Goal: Check status: Check status

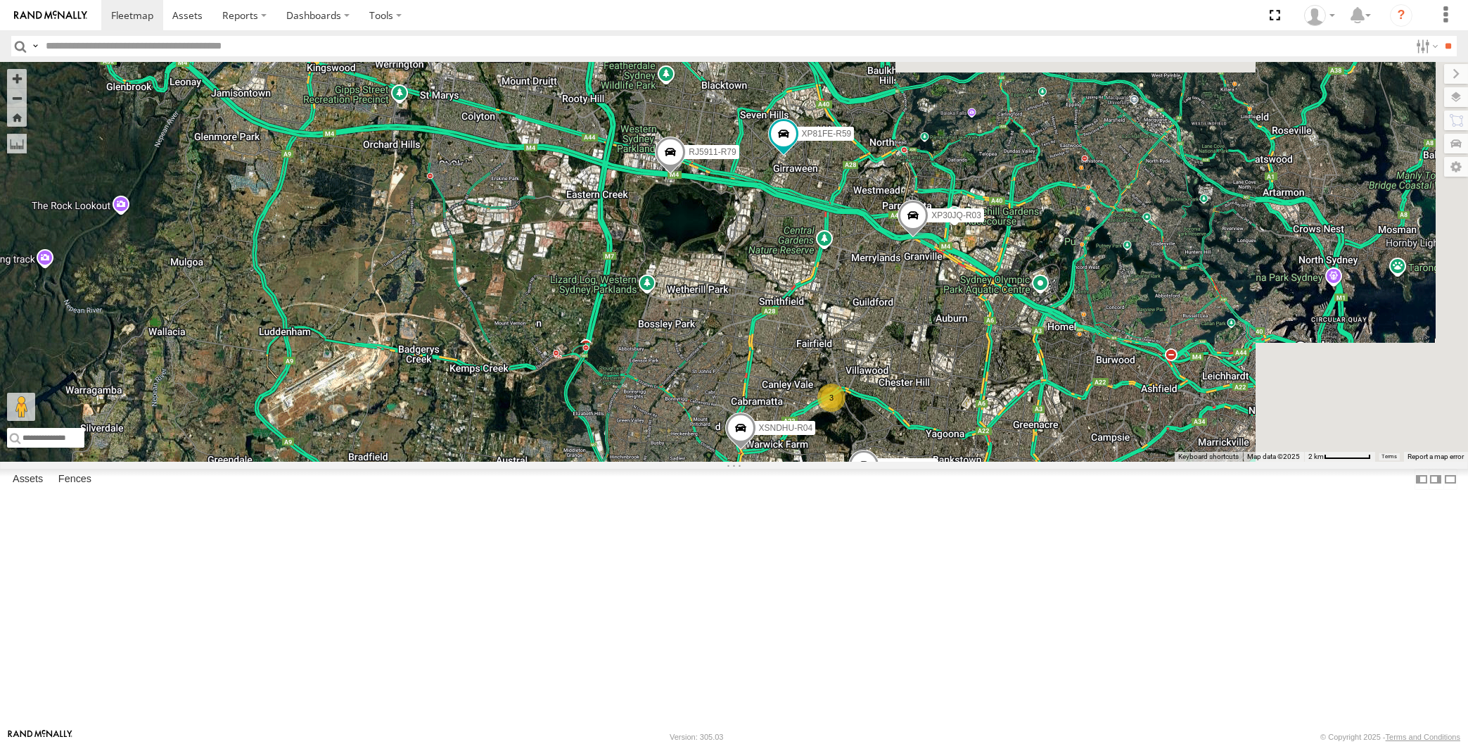
click at [925, 462] on div "XP30JQ-R03 XSNDHU-R04 RJ5911-R79 XP81FE-R59 XO74GU-R69 3" at bounding box center [734, 262] width 1468 height 400
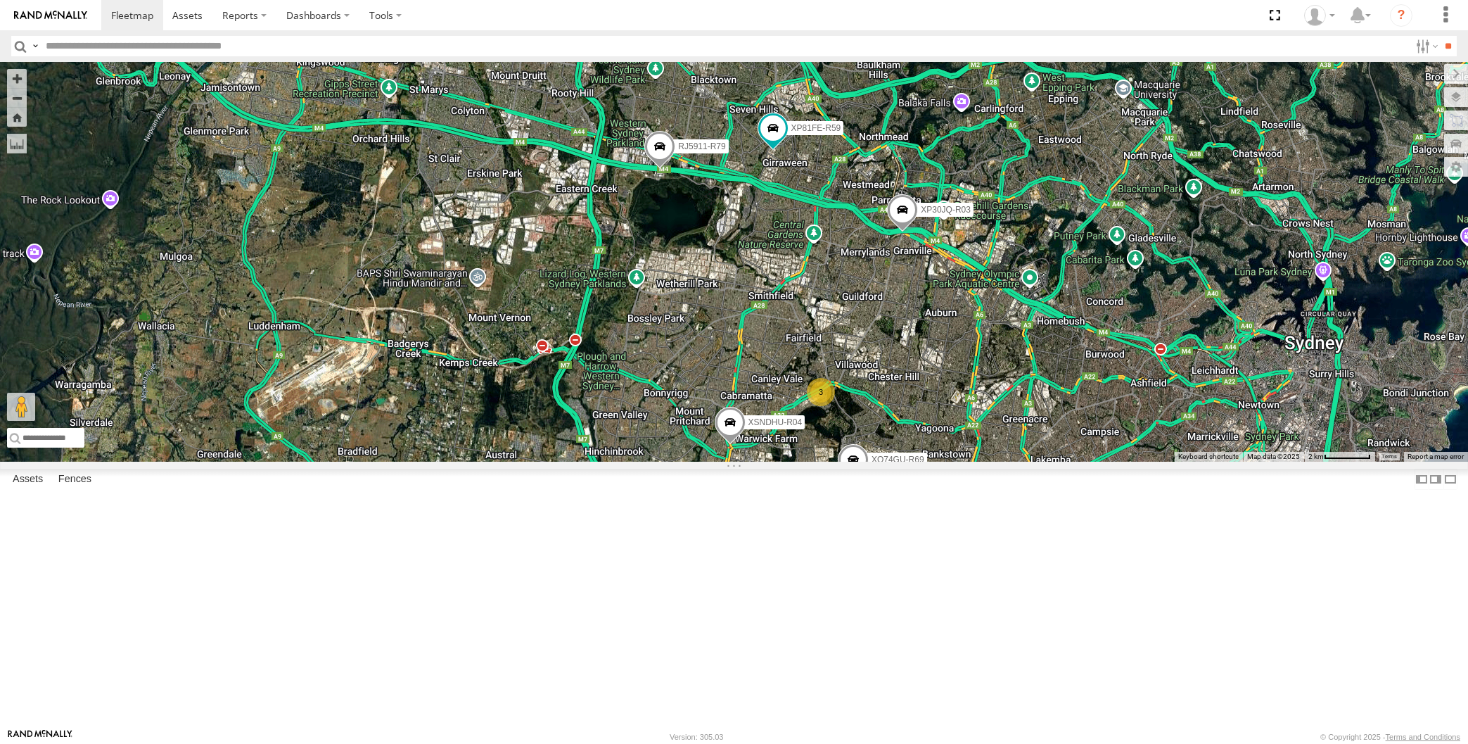
drag, startPoint x: 940, startPoint y: 500, endPoint x: 927, endPoint y: 493, distance: 15.1
click at [934, 462] on div "XP30JQ-R03 XSNDHU-R04 RJ5911-R79 XP81FE-R59 XO74GU-R69 3" at bounding box center [734, 262] width 1468 height 400
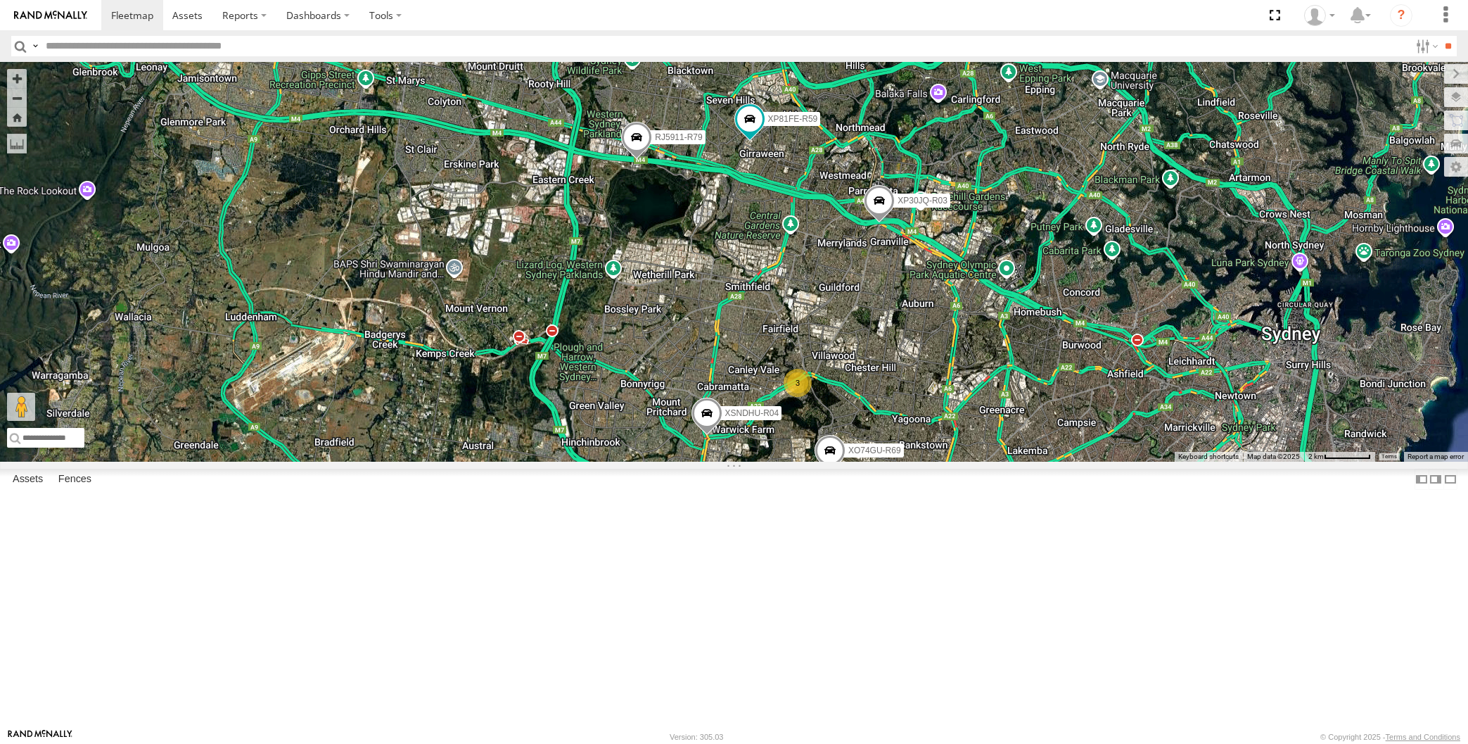
drag, startPoint x: 930, startPoint y: 495, endPoint x: 877, endPoint y: 483, distance: 54.8
click at [915, 462] on div "XP30JQ-R03 XSNDHU-R04 RJ5911-R79 XP81FE-R59 XO74GU-R69 3" at bounding box center [734, 262] width 1468 height 400
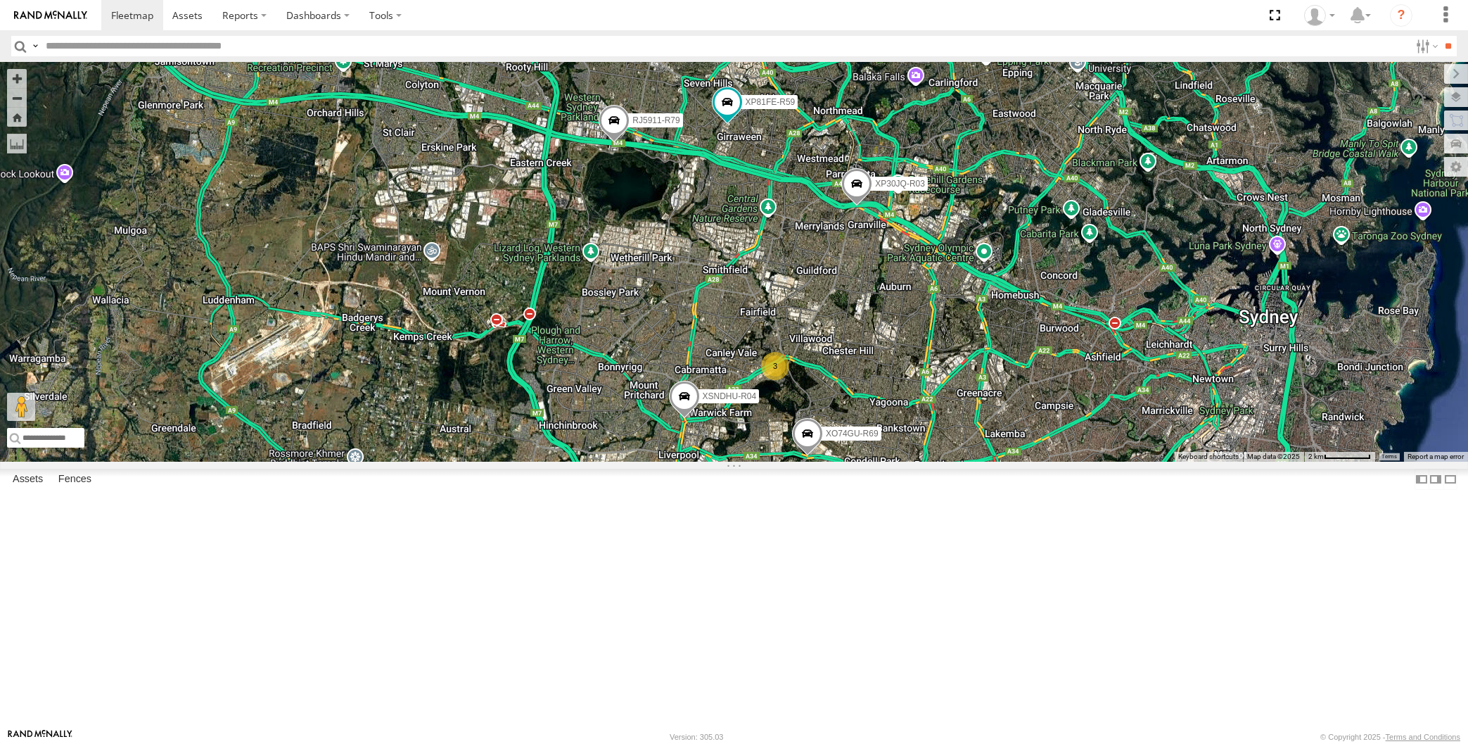
drag, startPoint x: 913, startPoint y: 517, endPoint x: 875, endPoint y: 479, distance: 53.7
click at [891, 462] on div "XP30JQ-R03 XSNDHU-R04 RJ5911-R79 XP81FE-R59 XO74GU-R69 3" at bounding box center [734, 262] width 1468 height 400
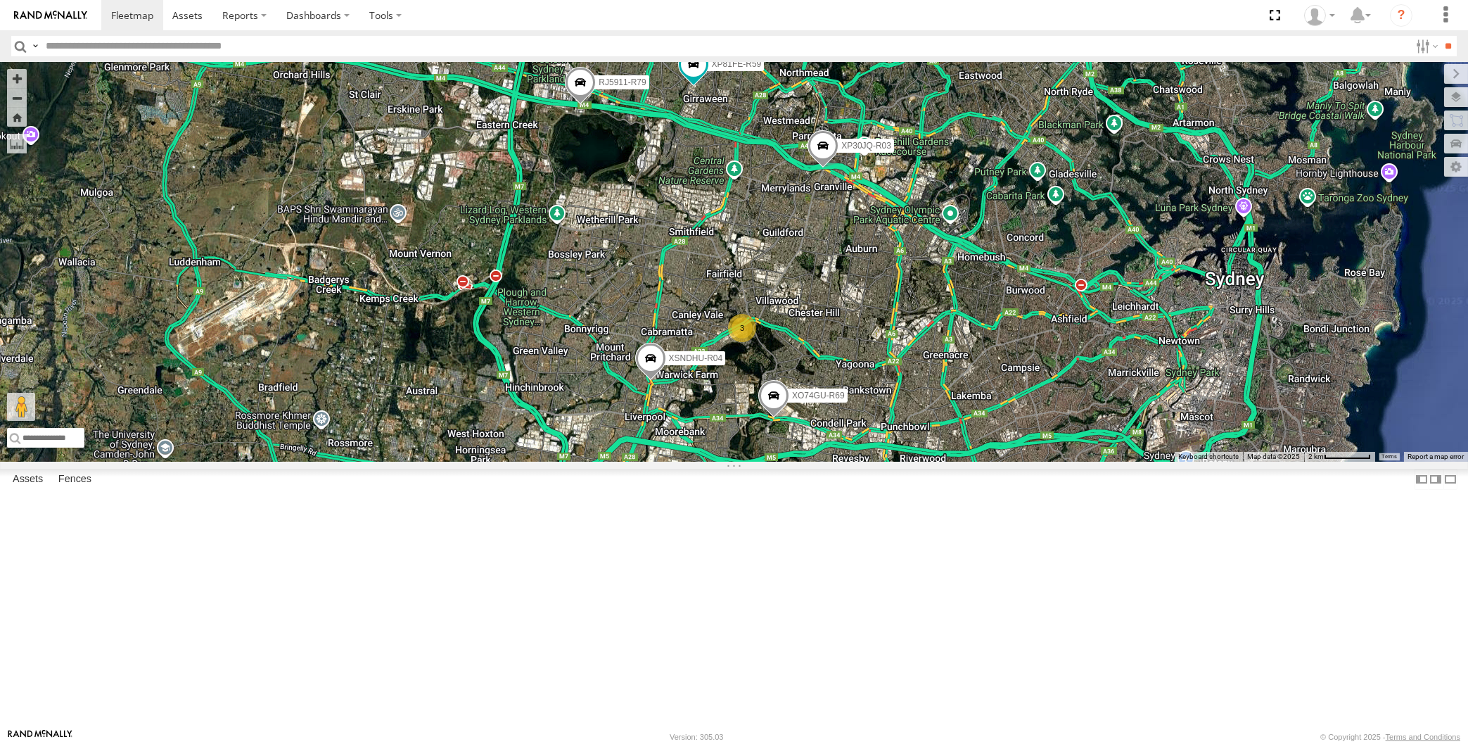
drag, startPoint x: 900, startPoint y: 568, endPoint x: 841, endPoint y: 590, distance: 62.3
click at [849, 462] on div "XP30JQ-R03 XSNDHU-R04 RJ5911-R79 XP81FE-R59 XO74GU-R69 3" at bounding box center [734, 262] width 1468 height 400
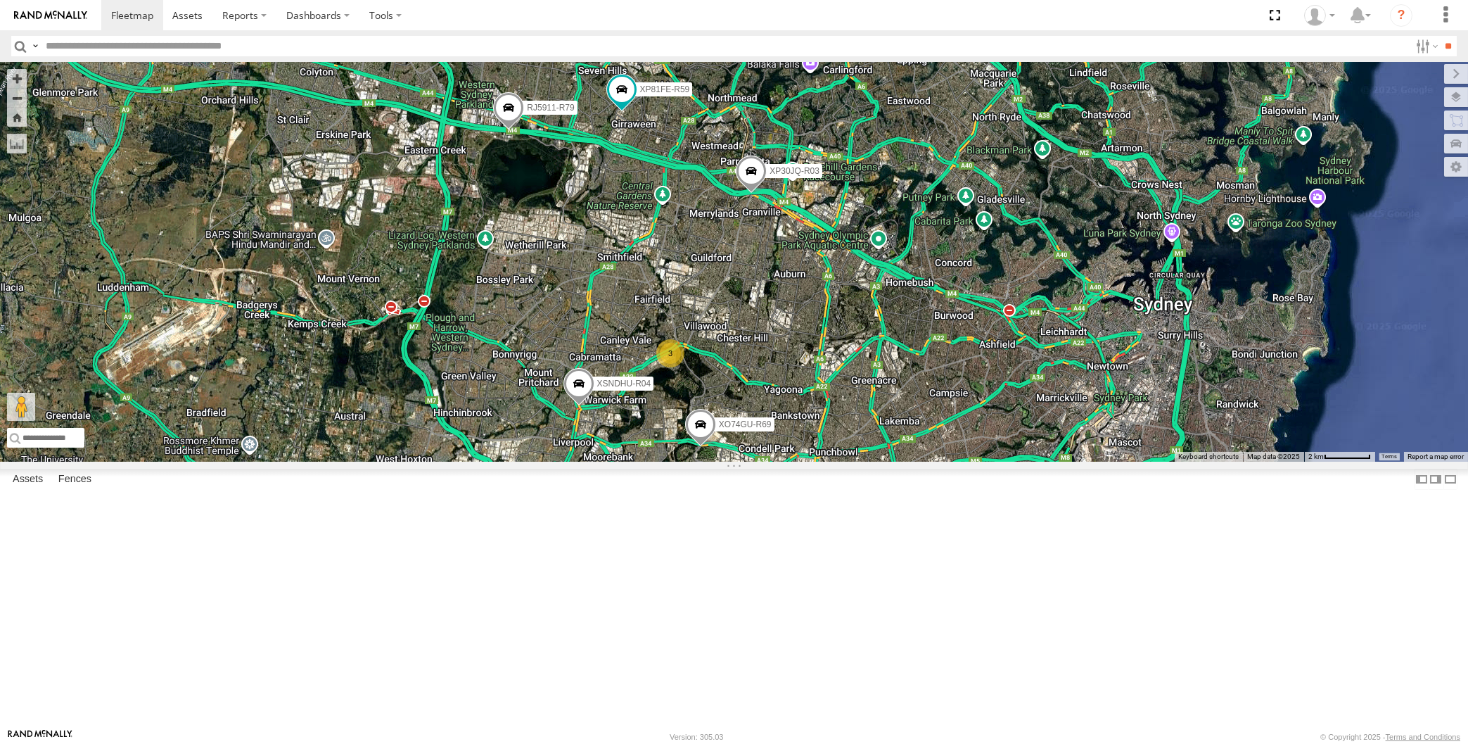
click at [690, 462] on div "XP30JQ-R03 XSNDHU-R04 RJ5911-R79 XP81FE-R59 XO74GU-R69 3" at bounding box center [734, 262] width 1468 height 400
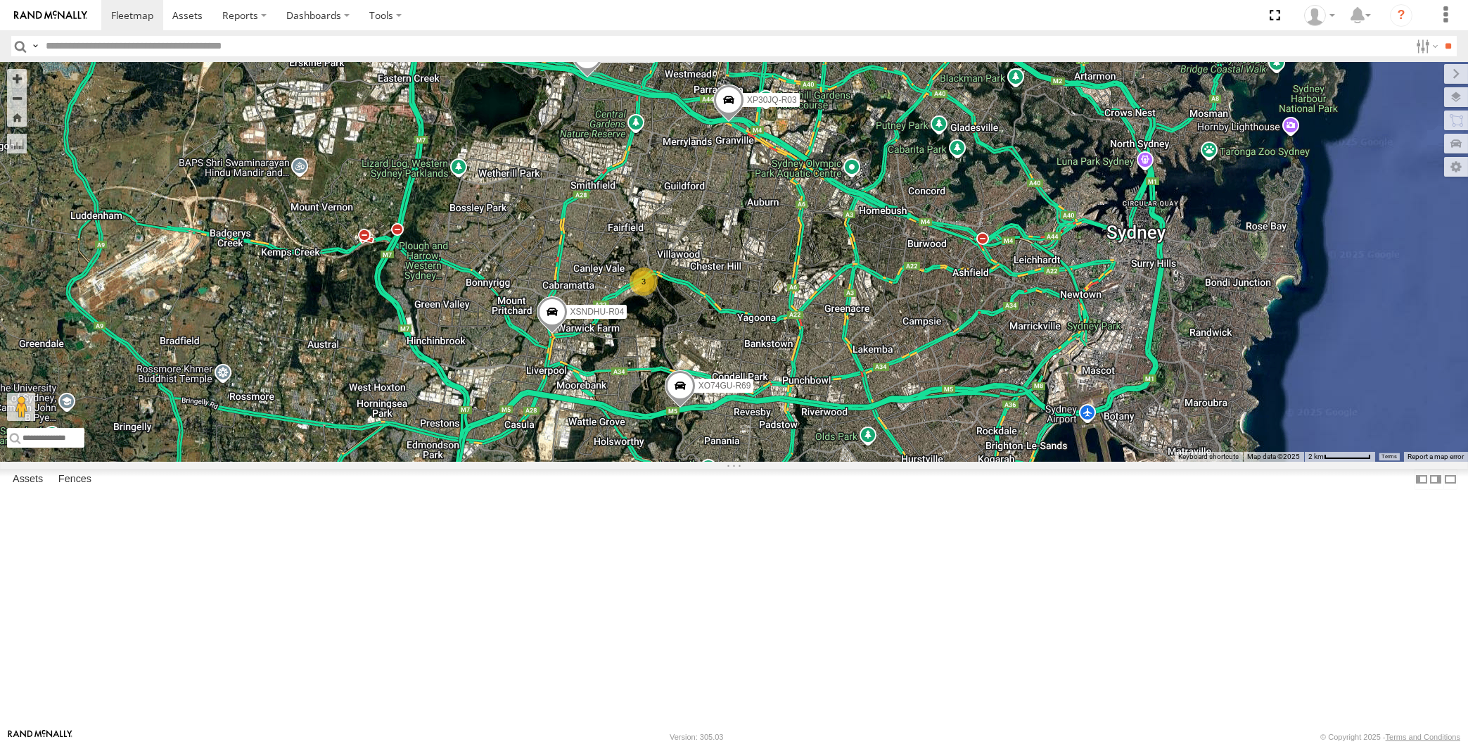
click at [801, 437] on div "XP30JQ-R03 XSNDHU-R04 RJ5911-R79 XP81FE-R59 XO74GU-R69 3" at bounding box center [734, 262] width 1468 height 400
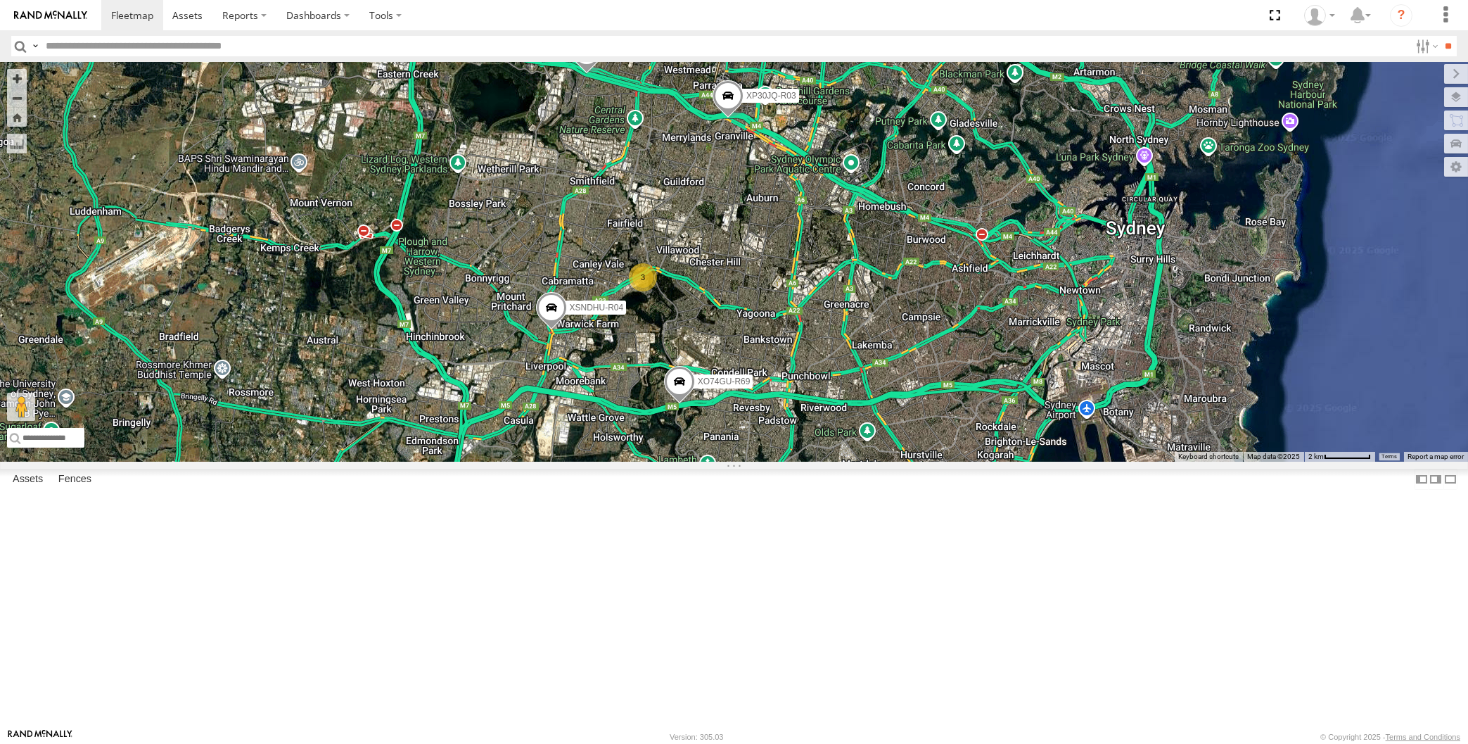
click at [844, 462] on div "XP30JQ-R03 XSNDHU-R04 RJ5911-R79 XP81FE-R59 XO74GU-R69 3" at bounding box center [734, 262] width 1468 height 400
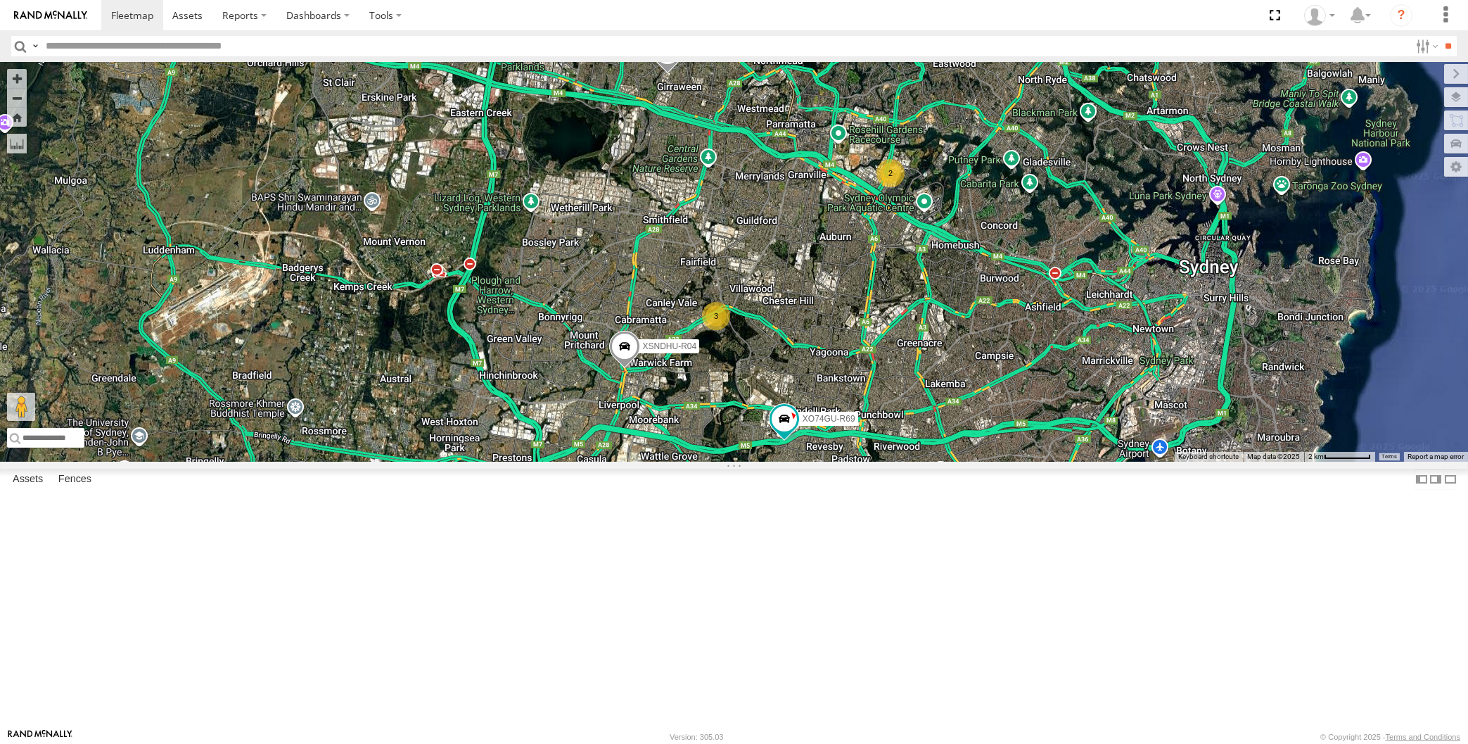
drag, startPoint x: 962, startPoint y: 533, endPoint x: 940, endPoint y: 530, distance: 22.0
click at [940, 462] on div "XSNDHU-R04 XP81FE-R59 XO74GU-R69 2 3" at bounding box center [734, 262] width 1468 height 400
click at [350, 462] on div "XSNDHU-R04 XP81FE-R59 XO74GU-R69 2 3" at bounding box center [734, 262] width 1468 height 400
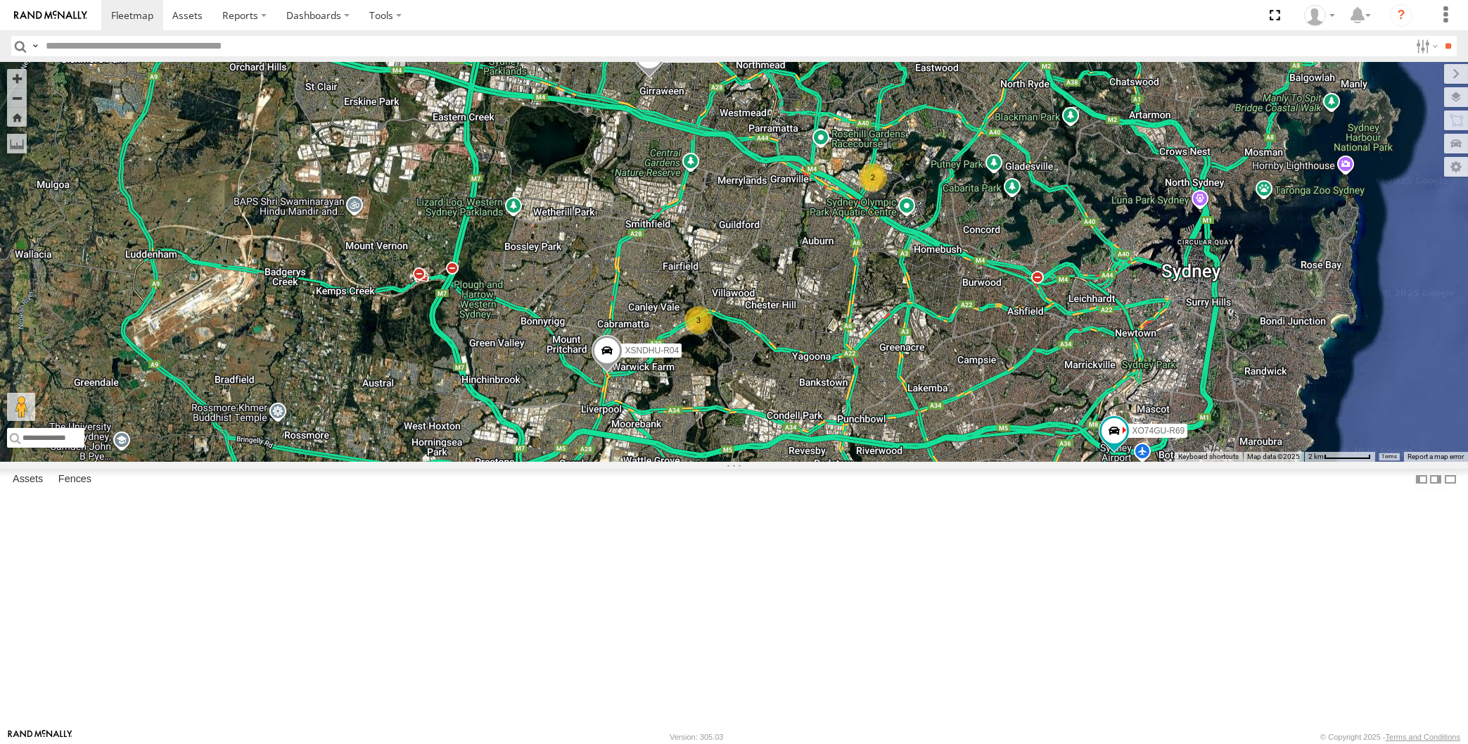
drag, startPoint x: 934, startPoint y: 442, endPoint x: 915, endPoint y: 445, distance: 19.9
click at [915, 445] on div "XSNDHU-R04 XP81FE-R59 XO74GU-R69 2 3" at bounding box center [734, 262] width 1468 height 400
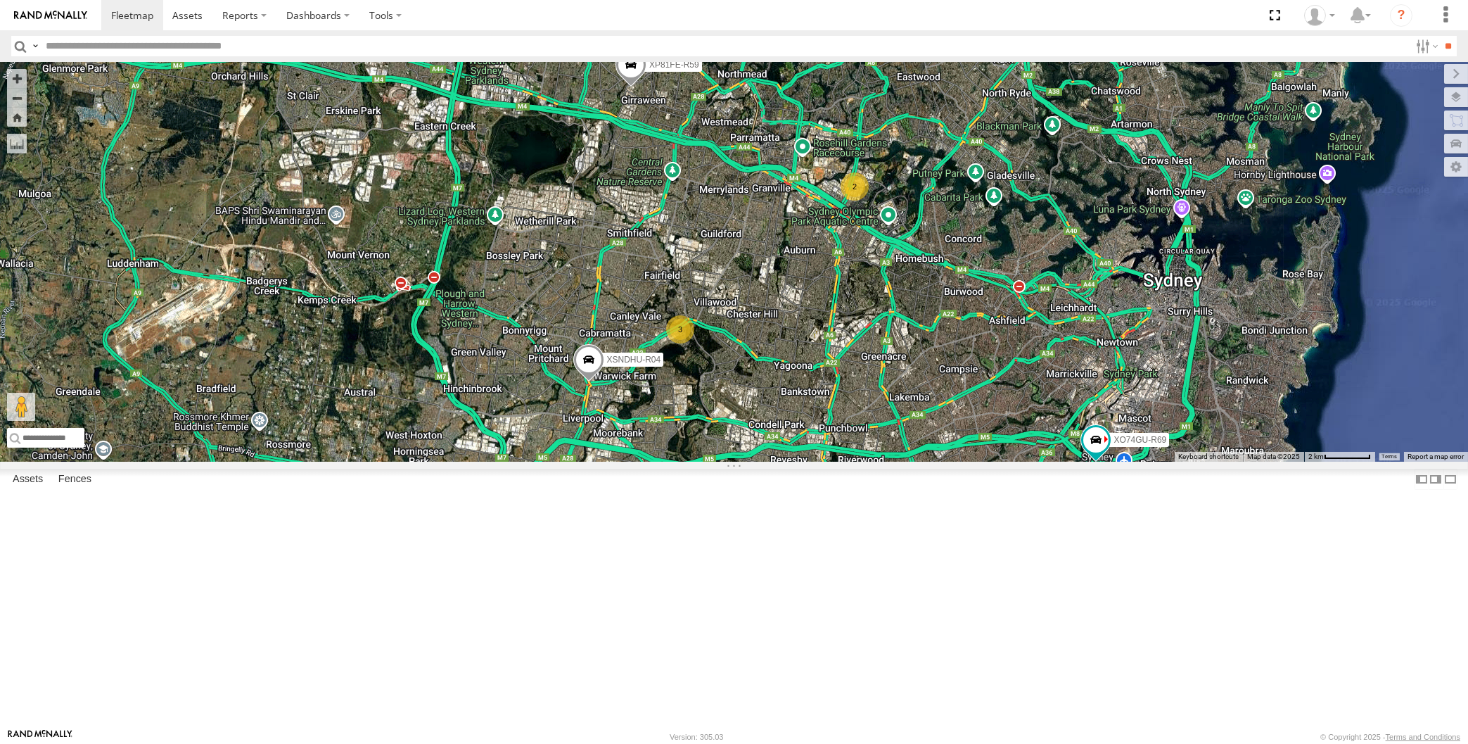
click at [872, 462] on div "XSNDHU-R04 XP81FE-R59 XO74GU-R69 2 3" at bounding box center [734, 262] width 1468 height 400
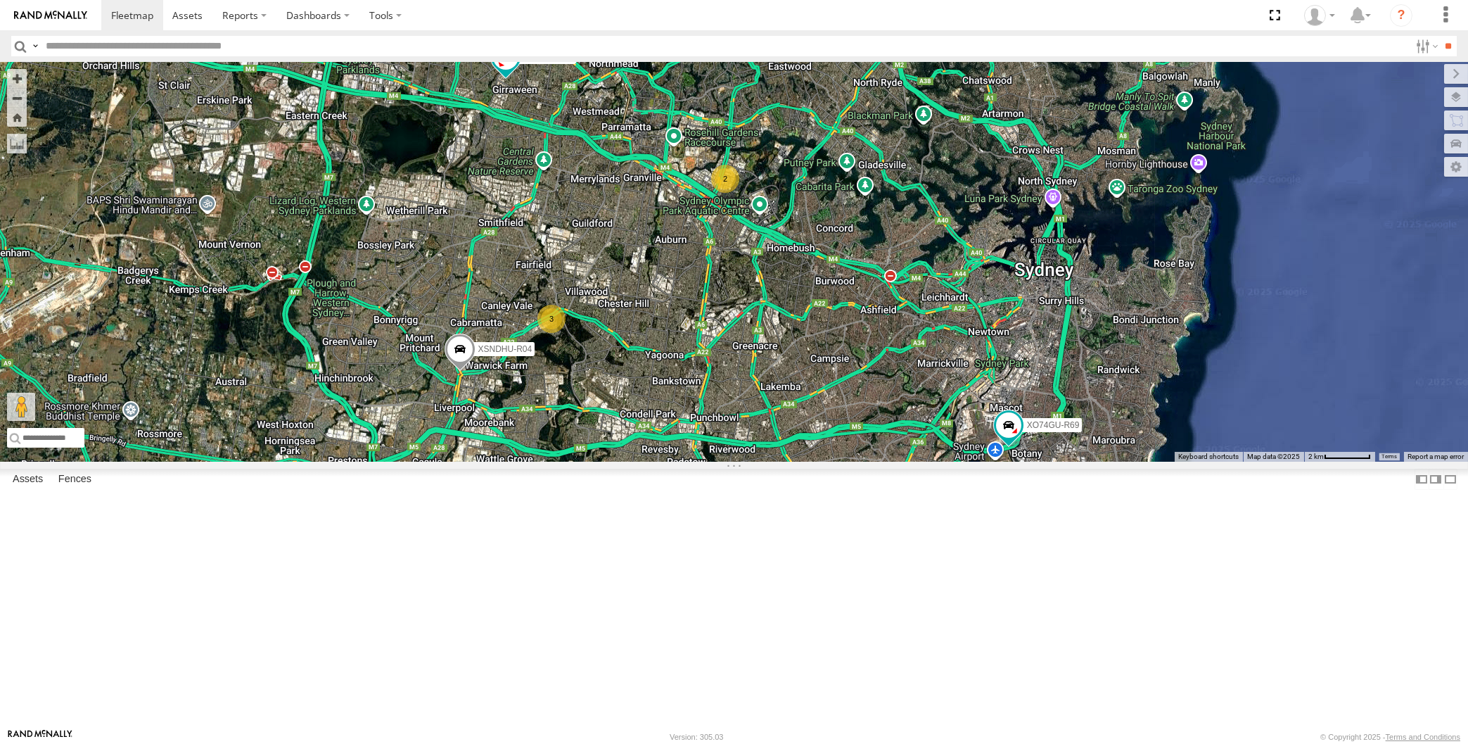
click at [654, 462] on div "2 XSNDHU-R04 3 XP81FE-R59 XO74GU-R69" at bounding box center [734, 262] width 1468 height 400
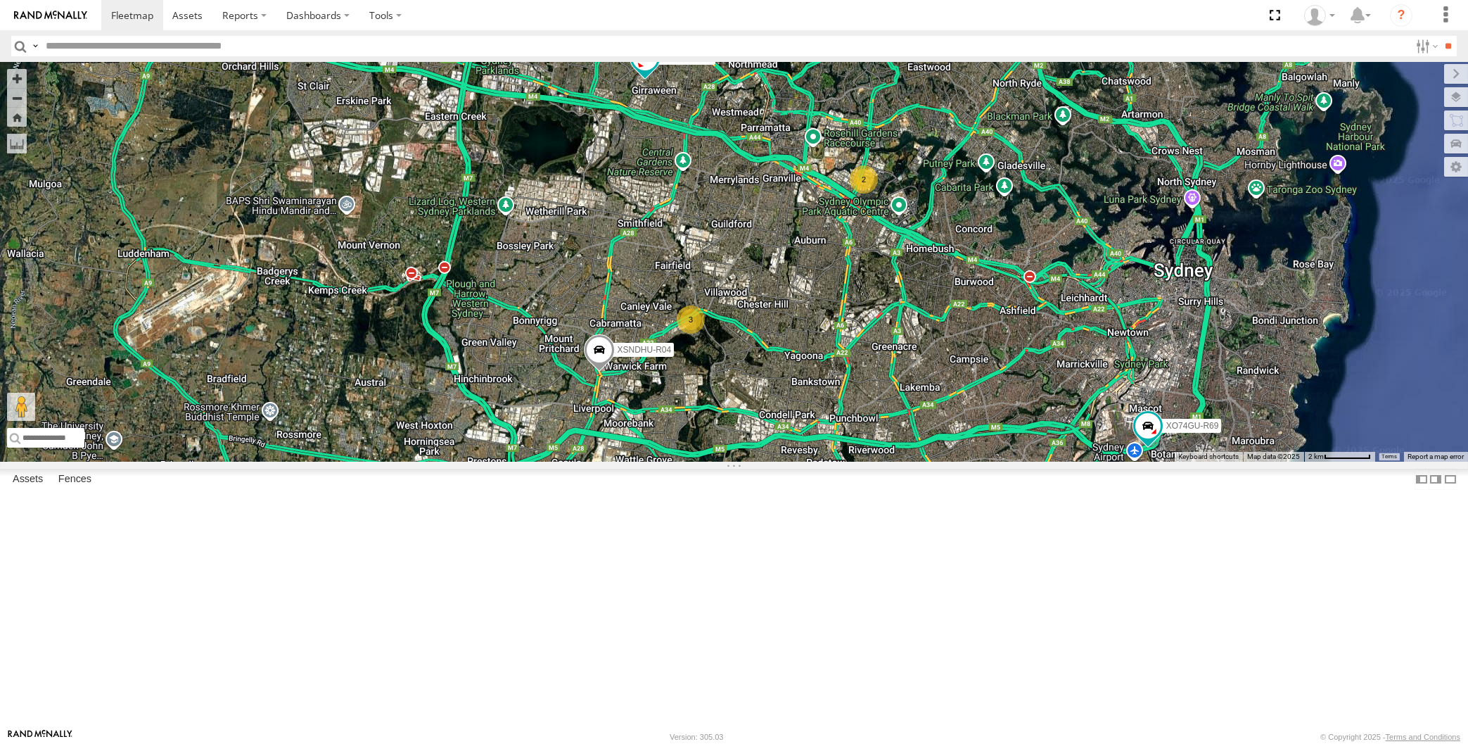
click at [830, 462] on div "XSNDHU-R04 XP81FE-R59 XO74GU-R69 2 3" at bounding box center [734, 262] width 1468 height 400
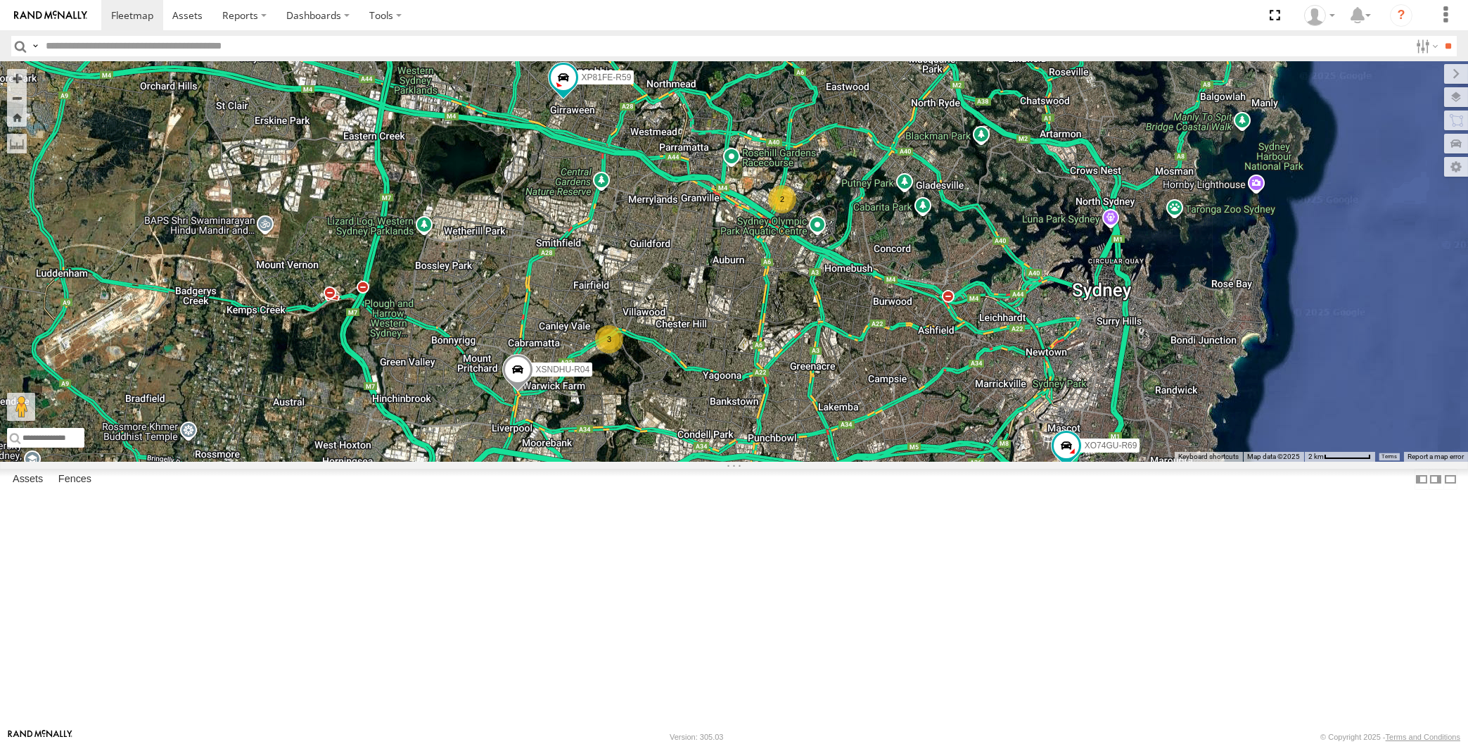
drag, startPoint x: 836, startPoint y: 540, endPoint x: 806, endPoint y: 529, distance: 32.3
click at [808, 462] on div "XSNDHU-R04 XP81FE-R59 XO74GU-R69 2 3" at bounding box center [734, 262] width 1468 height 400
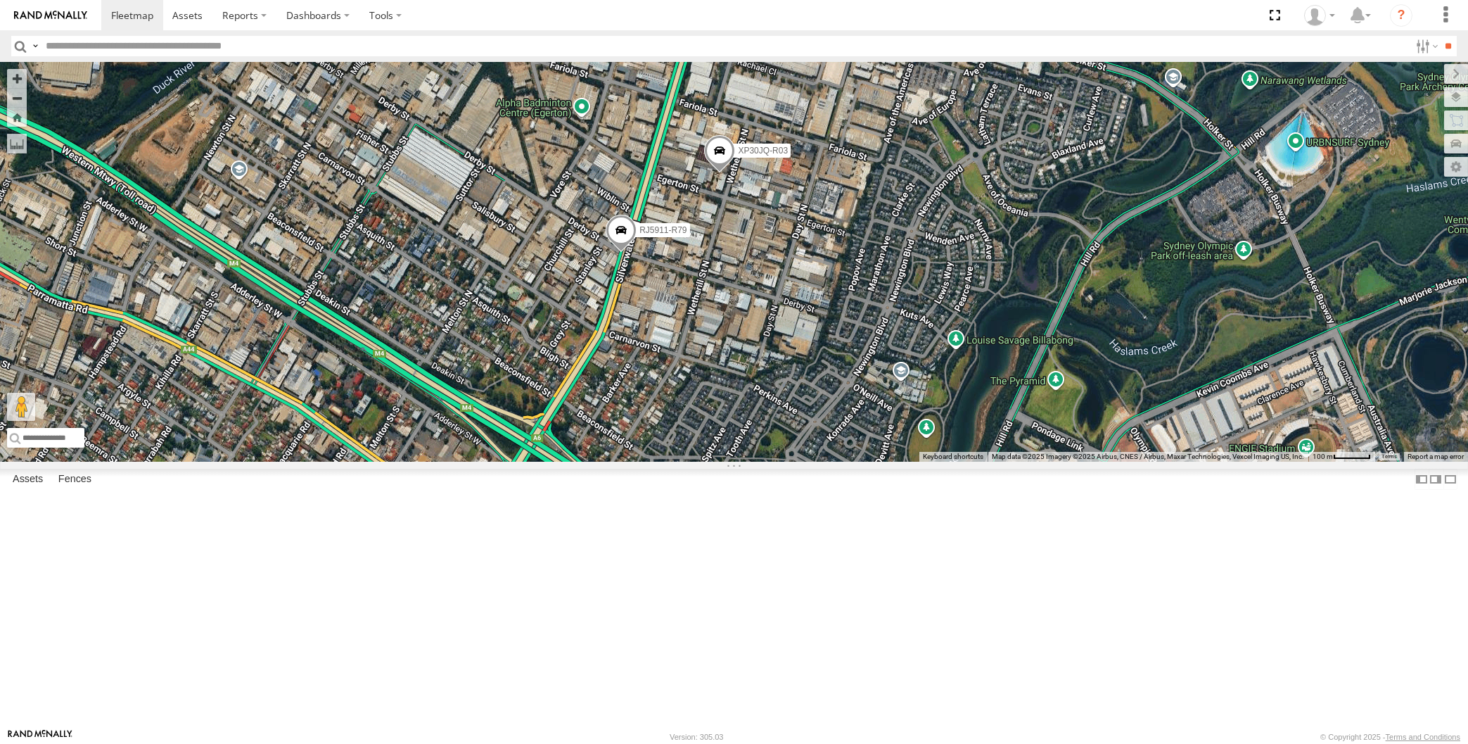
click at [626, 253] on span at bounding box center [621, 234] width 31 height 38
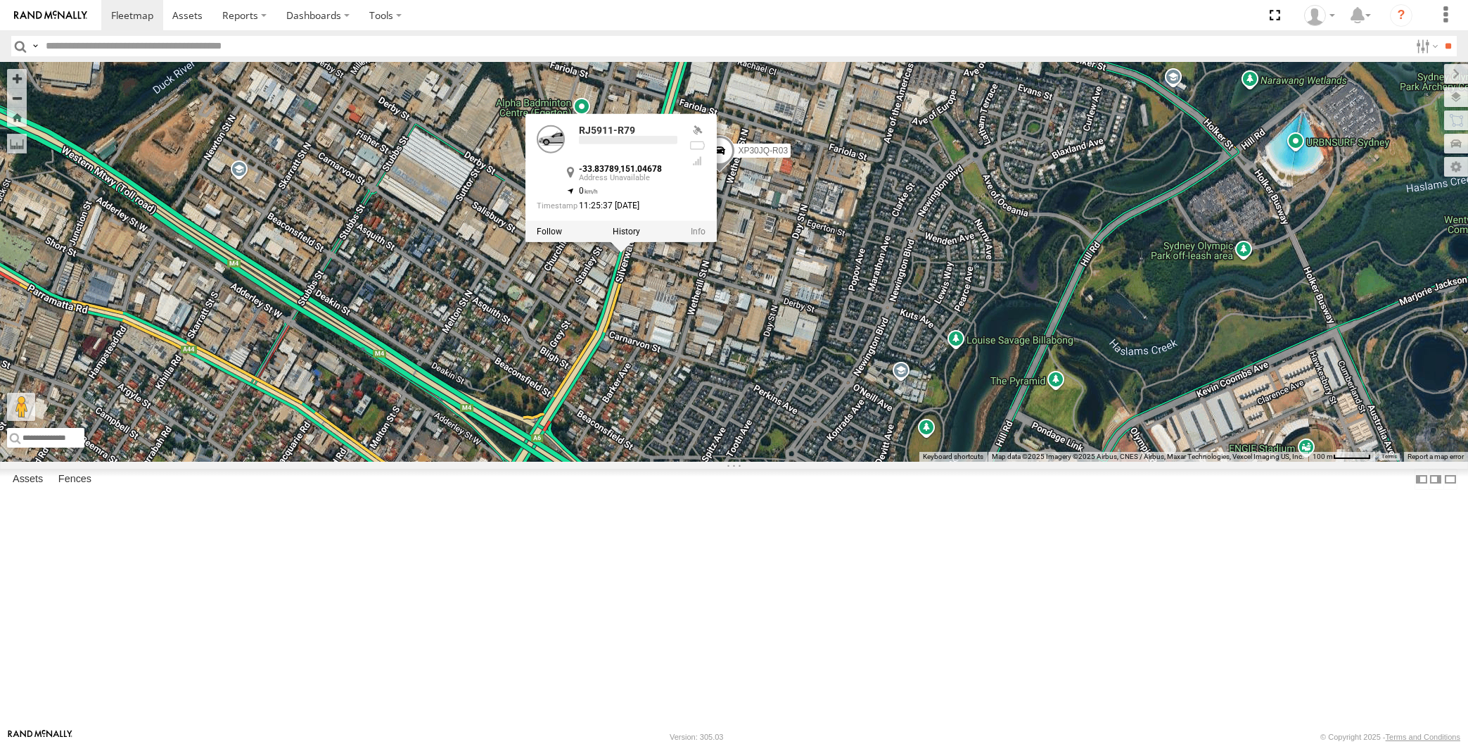
click at [733, 417] on div "XSNDHU-R04 XP81FE-R59 XO74GU-R69 XP30JQ-R03 RJ5911-R79 RJ5911-R79 -33.83789 , 1…" at bounding box center [734, 262] width 1468 height 400
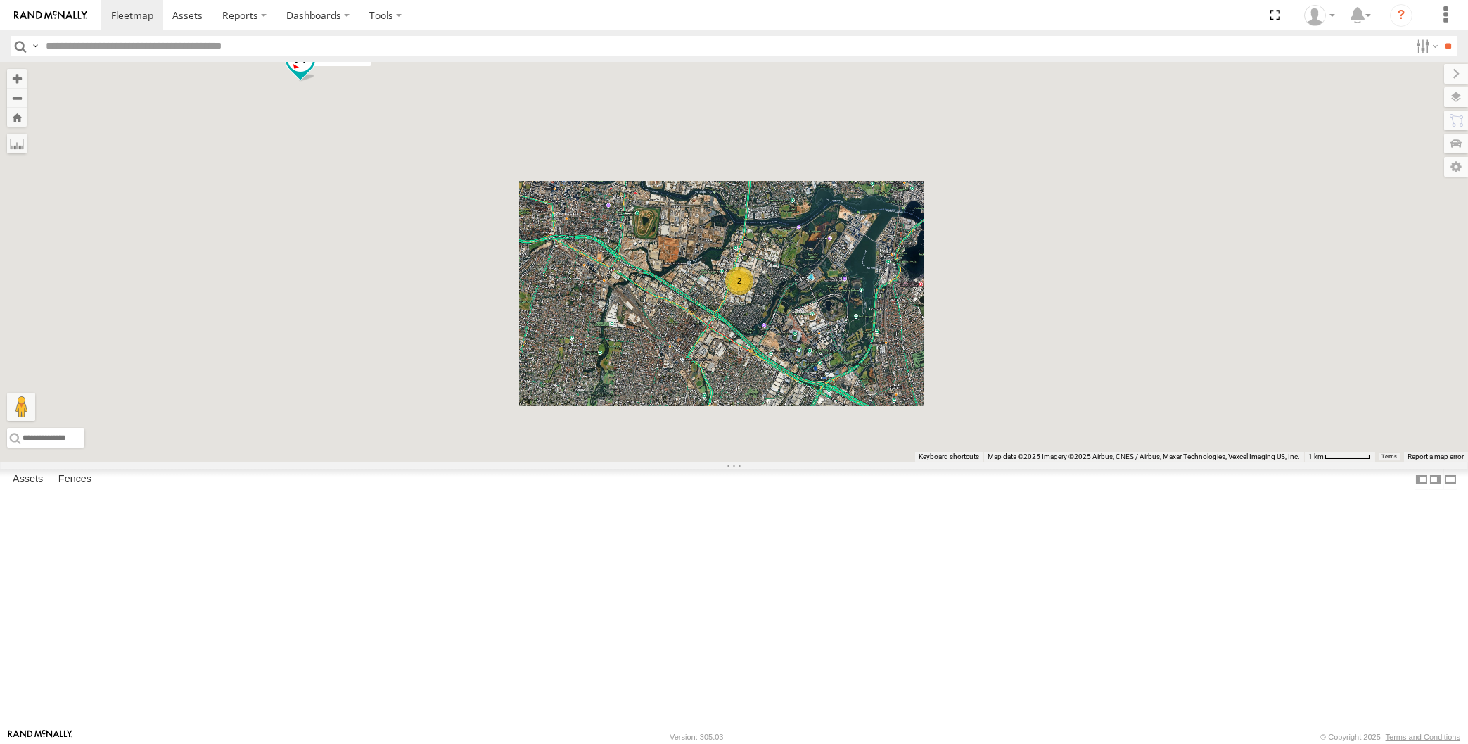
drag, startPoint x: 474, startPoint y: 335, endPoint x: 485, endPoint y: 343, distance: 13.7
click at [485, 343] on div "XSNDHU-R04 XP81FE-R59 XO74GU-R69 2 3" at bounding box center [734, 262] width 1468 height 400
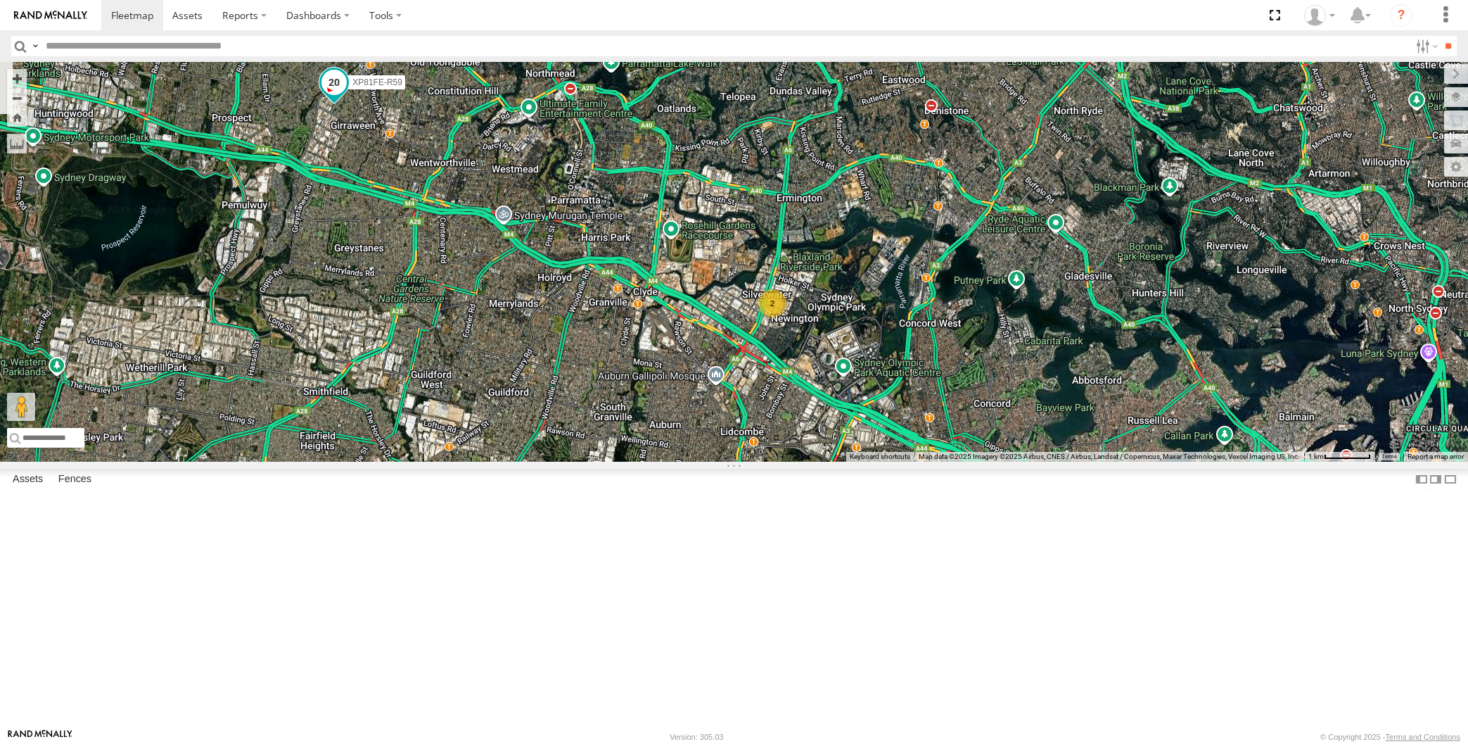
click at [330, 95] on span at bounding box center [334, 82] width 25 height 25
click at [406, 315] on div "XSNDHU-R04 XP81FE-R59 XO74GU-R69 2 3 XP81FE-R59 All Assets Oramzi Rd Girraween …" at bounding box center [734, 262] width 1468 height 400
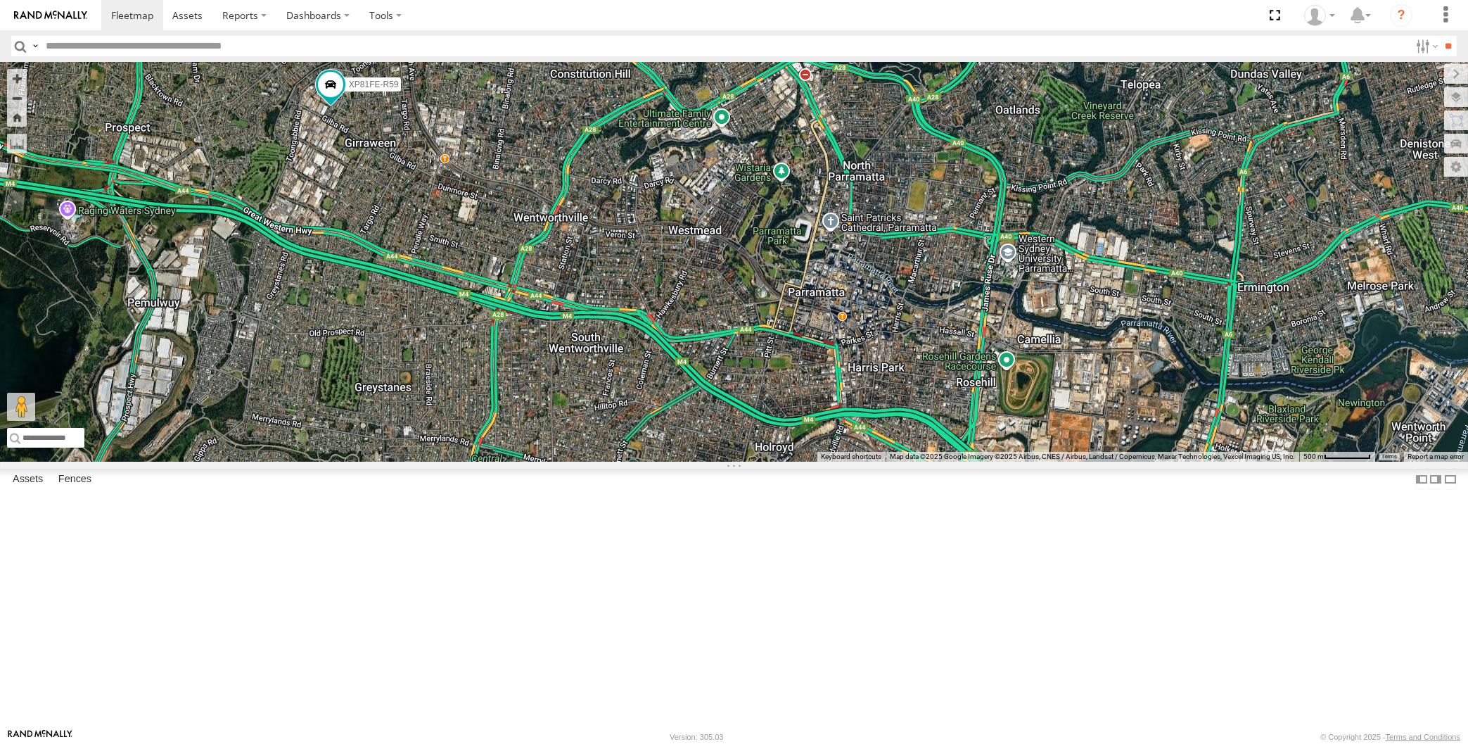
click at [1112, 462] on div "XSNDHU-R04 XP81FE-R59 XO74GU-R69 XP30JQ-R03 RJ5911-R79" at bounding box center [734, 262] width 1468 height 400
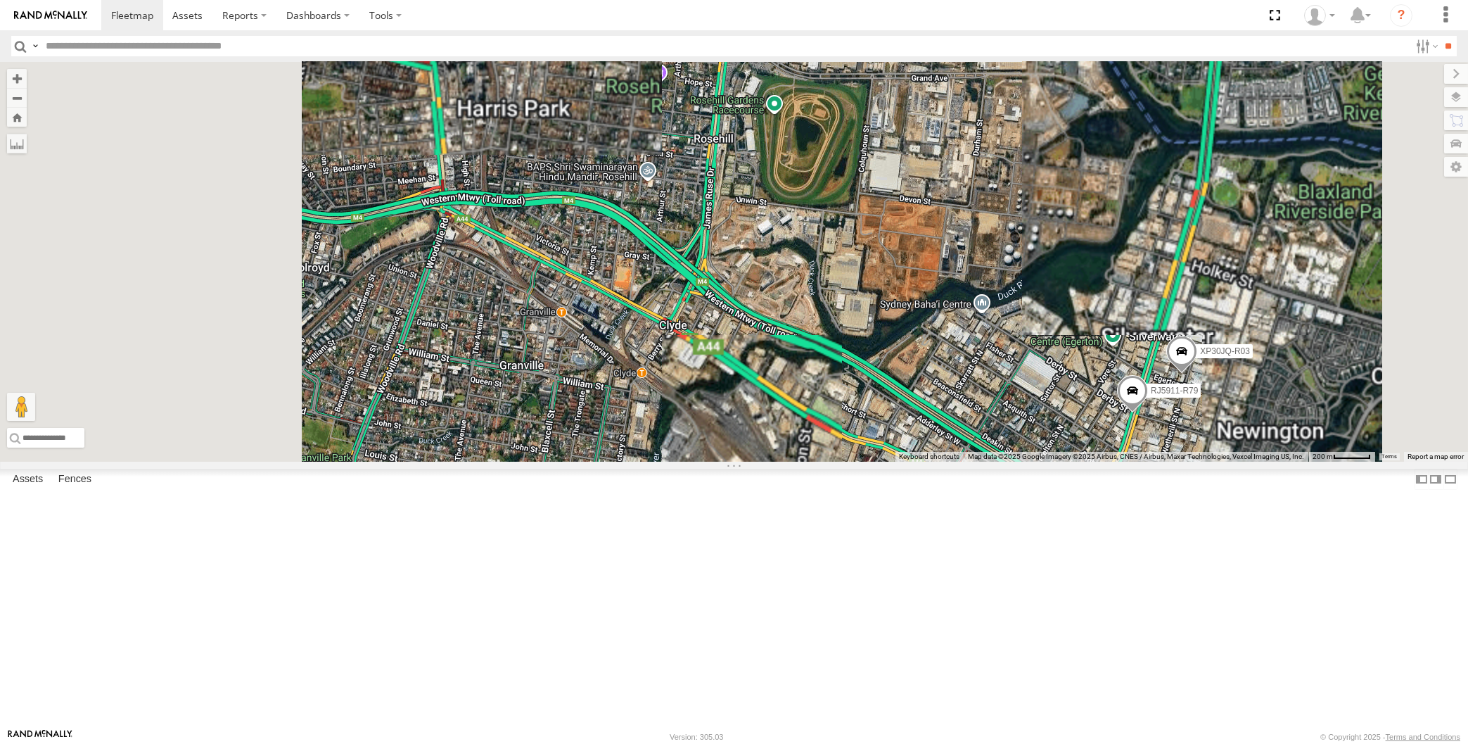
drag, startPoint x: 1184, startPoint y: 580, endPoint x: 1170, endPoint y: 500, distance: 80.7
click at [1180, 462] on div "XSNDHU-R04 XP81FE-R59 XO74GU-R69 XP30JQ-R03 RJ5911-R79" at bounding box center [734, 262] width 1468 height 400
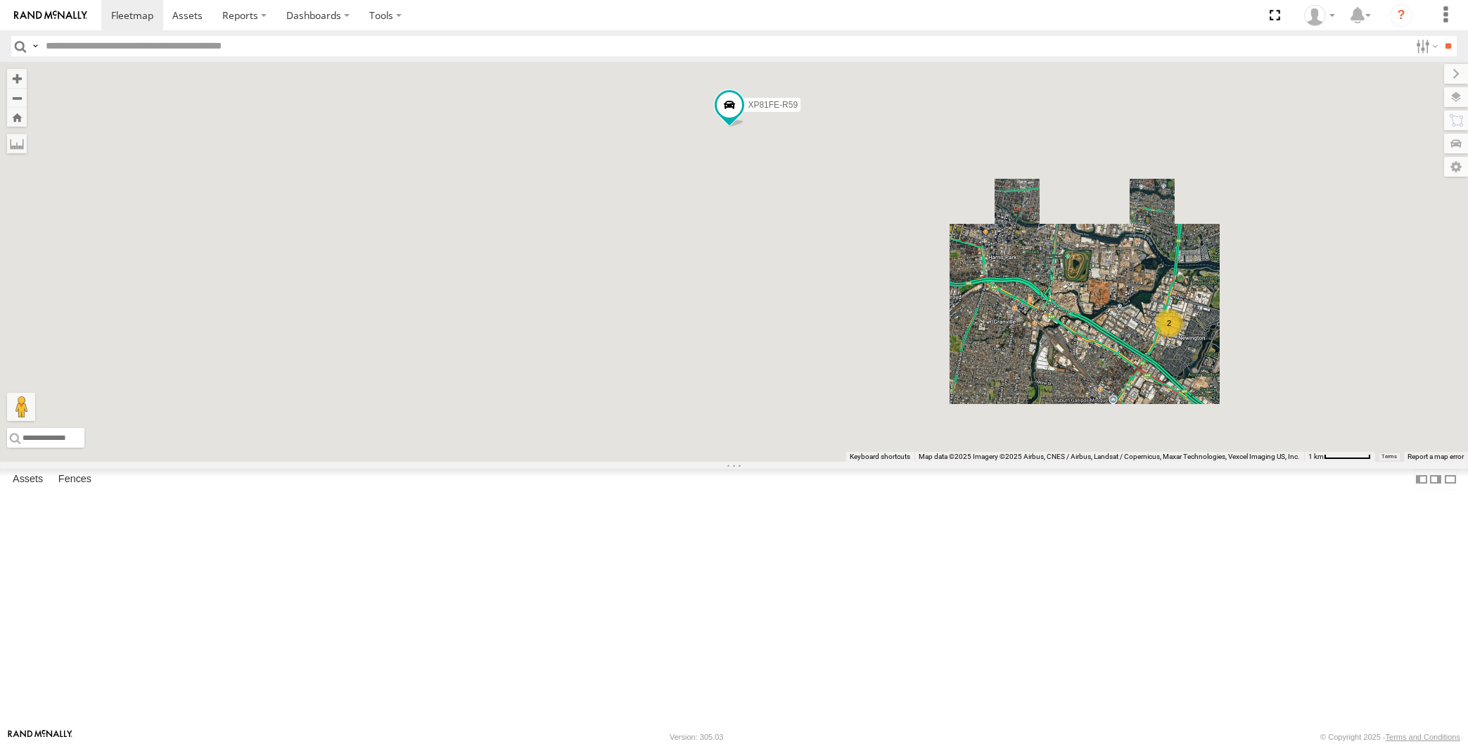
drag, startPoint x: 936, startPoint y: 488, endPoint x: 934, endPoint y: 470, distance: 17.7
click at [936, 462] on div "XSNDHU-R04 XP81FE-R59 XO74GU-R69 2 3" at bounding box center [734, 262] width 1468 height 400
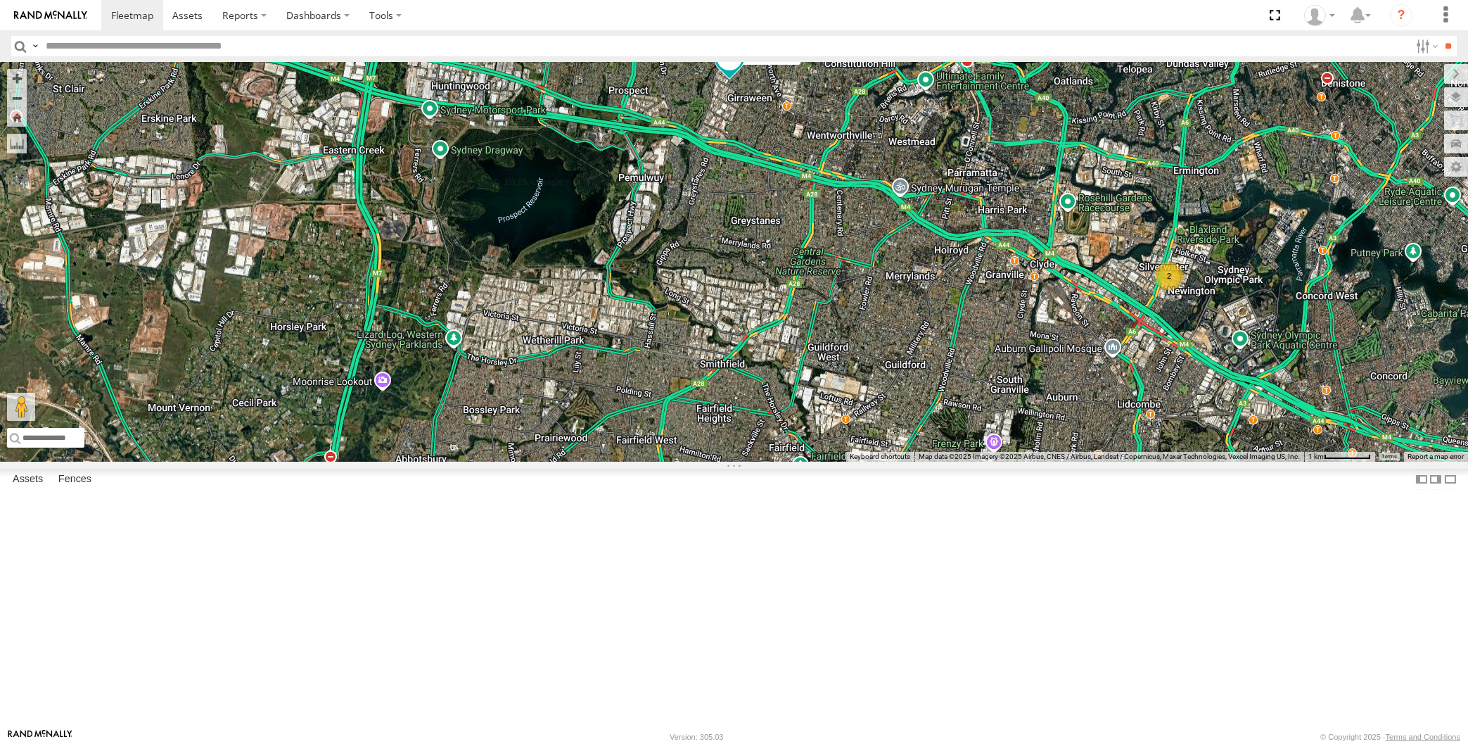
click at [788, 368] on div "XSNDHU-R04 XP81FE-R59 XO74GU-R69 2 3" at bounding box center [734, 262] width 1468 height 400
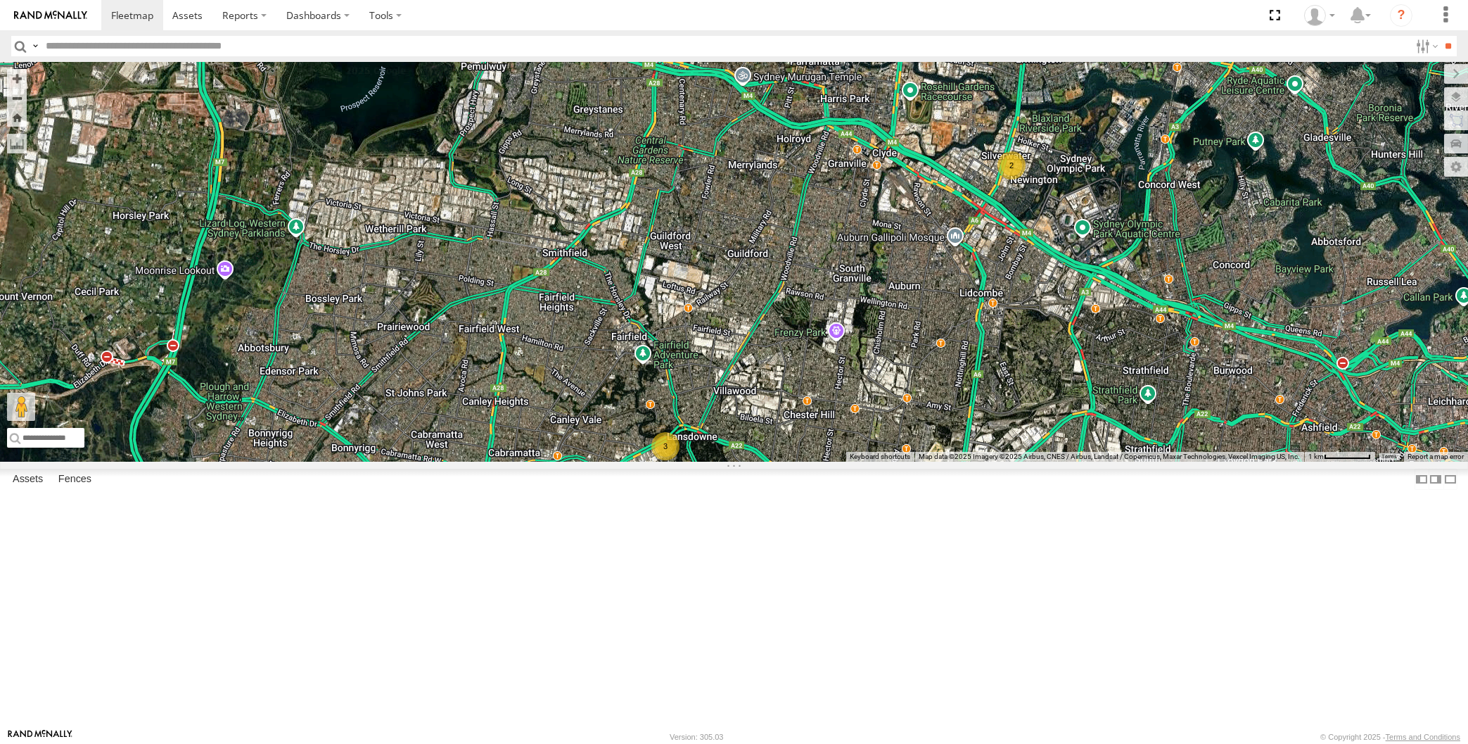
drag, startPoint x: 623, startPoint y: 580, endPoint x: 627, endPoint y: 524, distance: 56.4
click at [627, 462] on div "XSNDHU-R04 XP81FE-R59 XO74GU-R69 2 3" at bounding box center [734, 262] width 1468 height 400
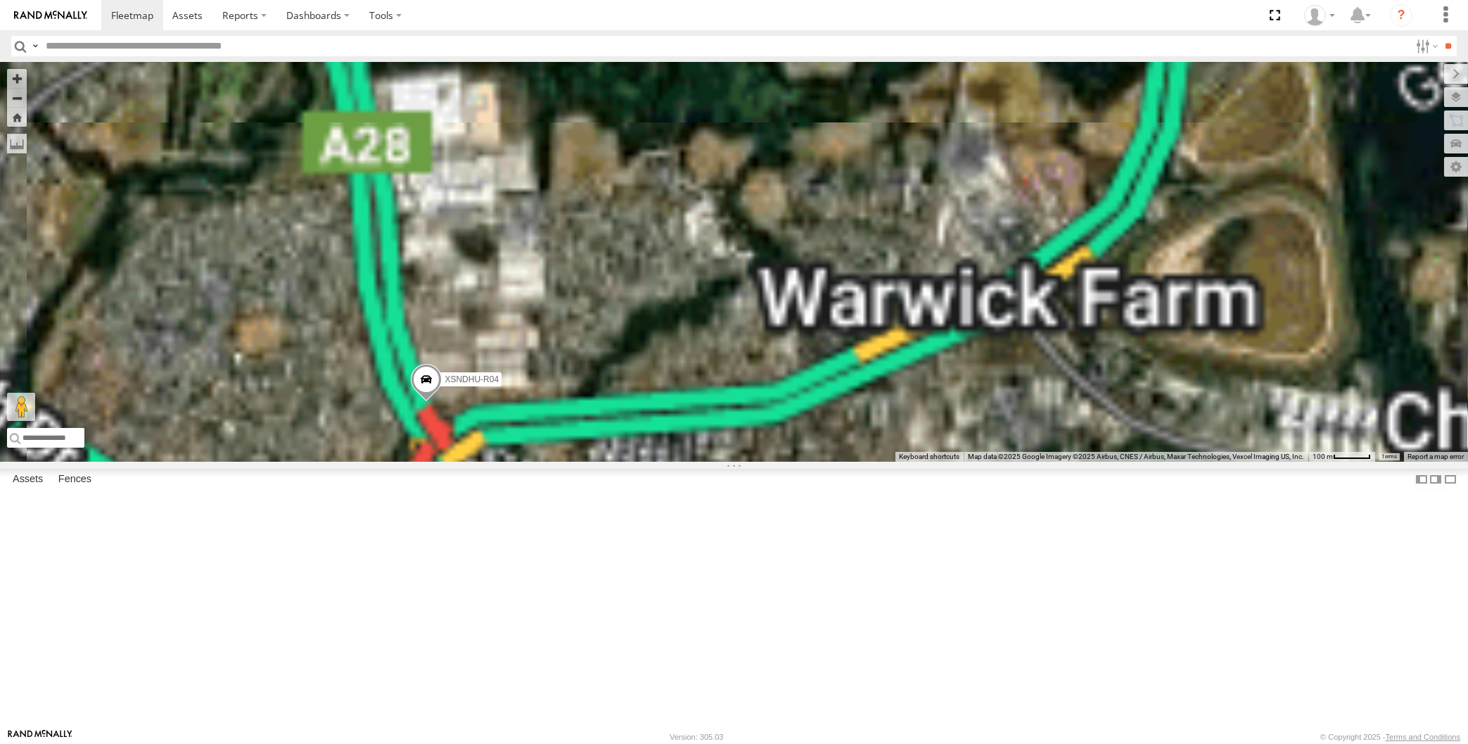
drag, startPoint x: 457, startPoint y: 539, endPoint x: 476, endPoint y: 521, distance: 25.9
click at [472, 462] on div "XSNDHU-R04 XP81FE-R59 XO74GU-R69" at bounding box center [734, 262] width 1468 height 400
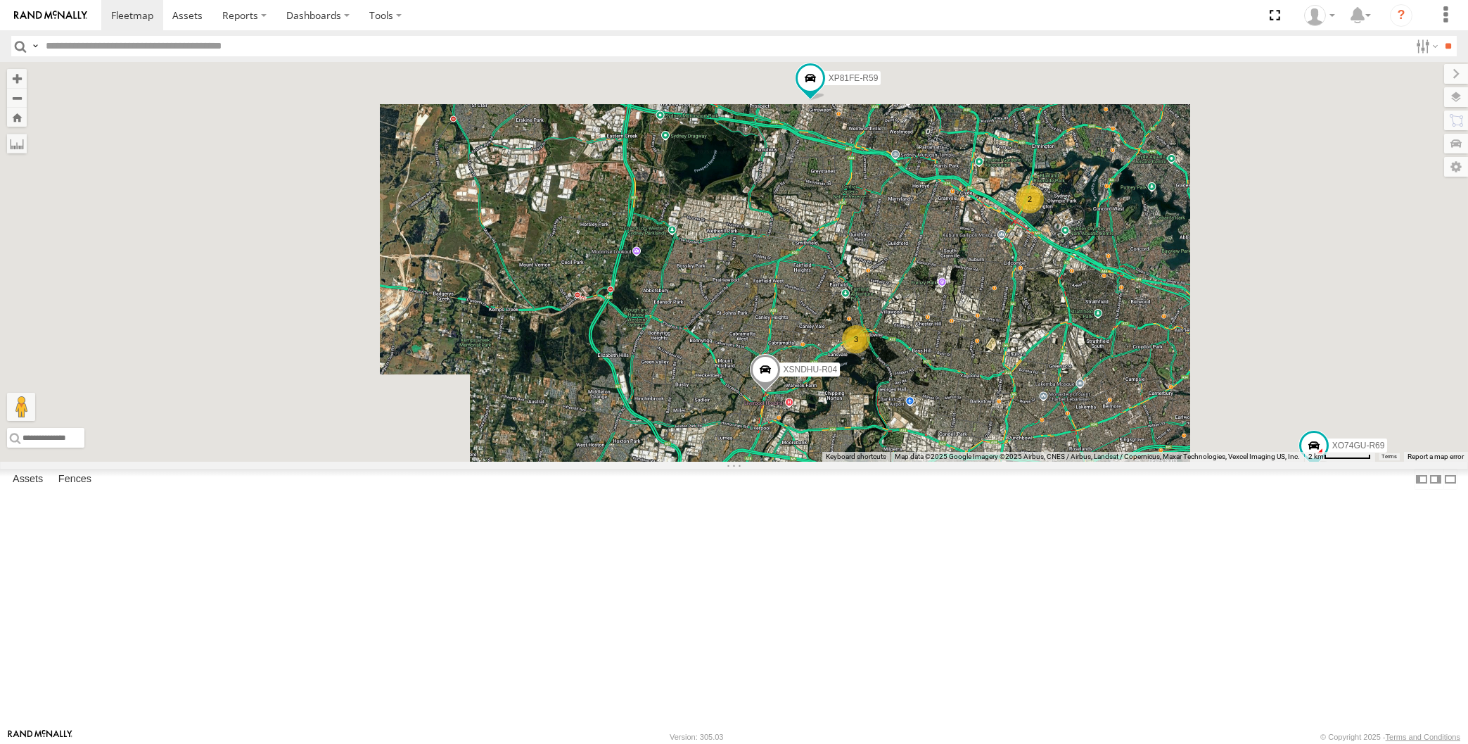
drag, startPoint x: 1091, startPoint y: 572, endPoint x: 932, endPoint y: 560, distance: 160.2
click at [932, 462] on div "XSNDHU-R04 XP81FE-R59 XO74GU-R69 2 3" at bounding box center [734, 262] width 1468 height 400
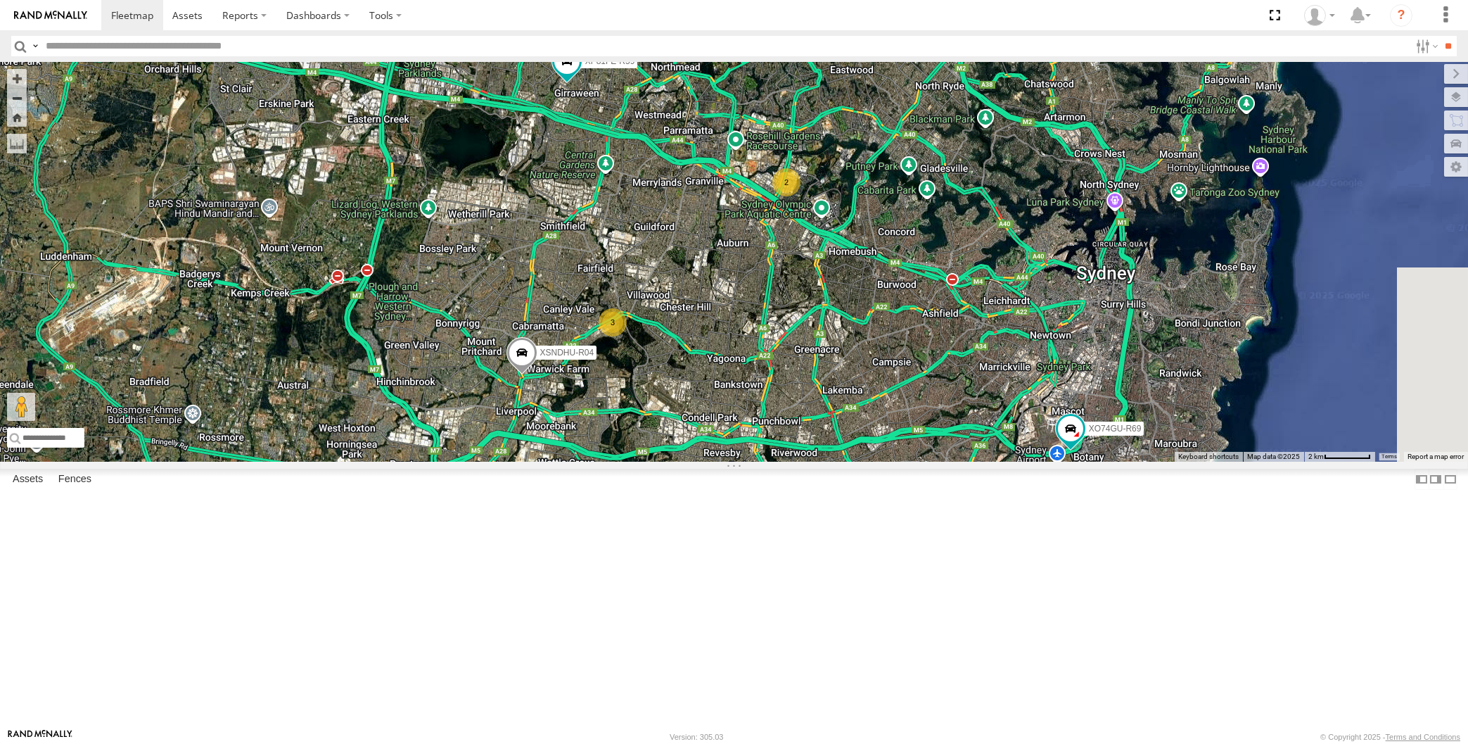
drag, startPoint x: 1012, startPoint y: 578, endPoint x: 761, endPoint y: 532, distance: 255.4
click at [761, 462] on div "XSNDHU-R04 XP81FE-R59 XO74GU-R69 2 3" at bounding box center [734, 262] width 1468 height 400
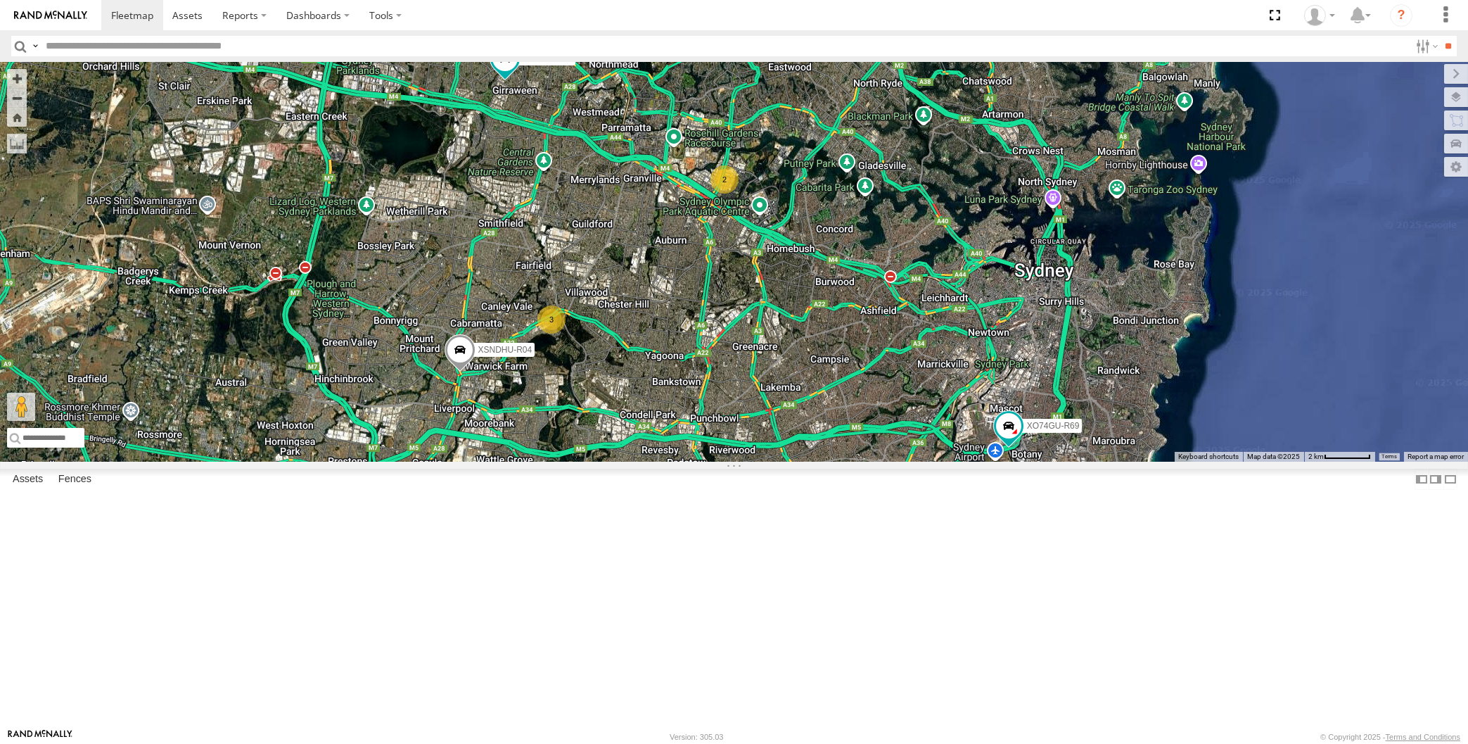
drag, startPoint x: 768, startPoint y: 534, endPoint x: 725, endPoint y: 539, distance: 43.2
click at [725, 462] on div "XSNDHU-R04 XP81FE-R59 XO74GU-R69 2 3" at bounding box center [734, 262] width 1468 height 400
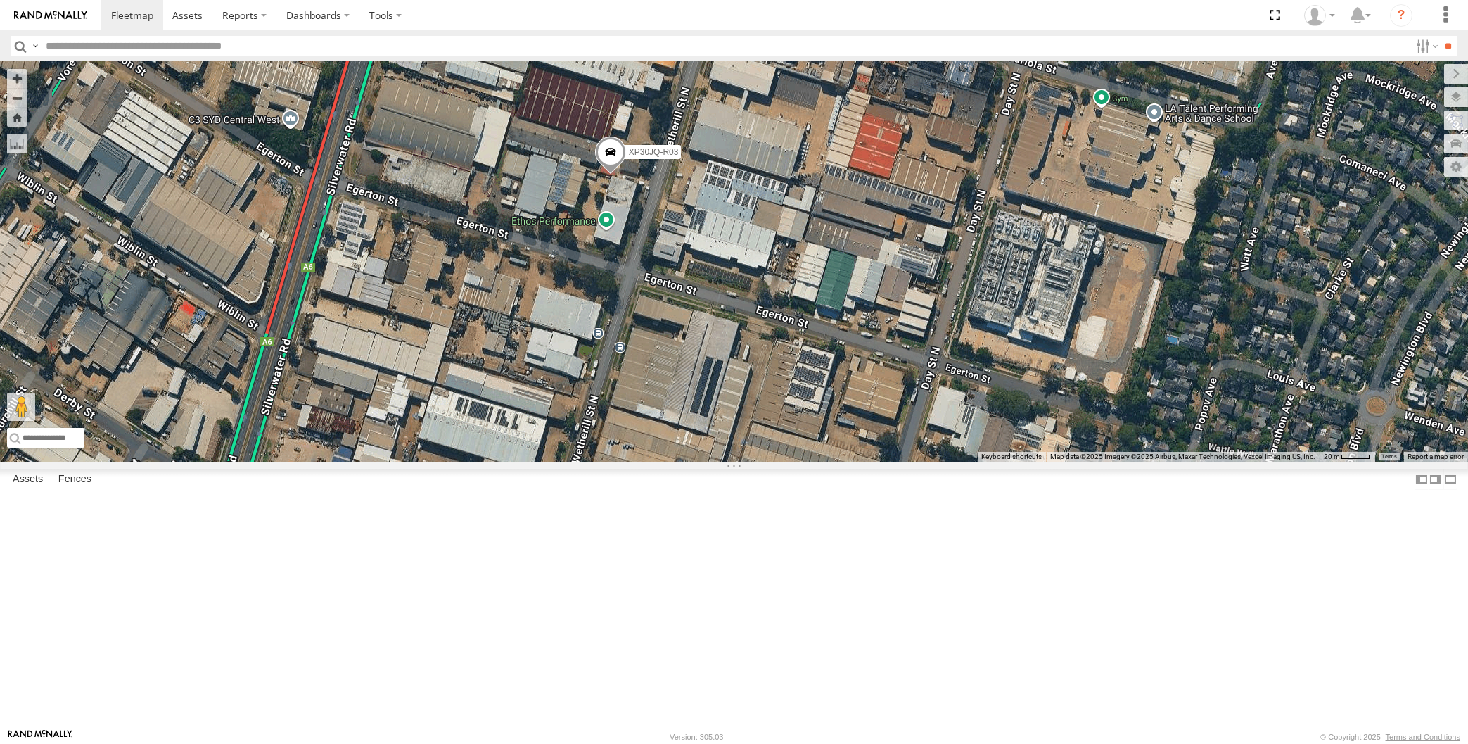
drag, startPoint x: 597, startPoint y: 329, endPoint x: 614, endPoint y: 390, distance: 63.7
click at [614, 390] on div "XSNDHU-R04 XP81FE-R59 XO74GU-R69 XP30JQ-R03 RJ5911-R79" at bounding box center [734, 262] width 1468 height 400
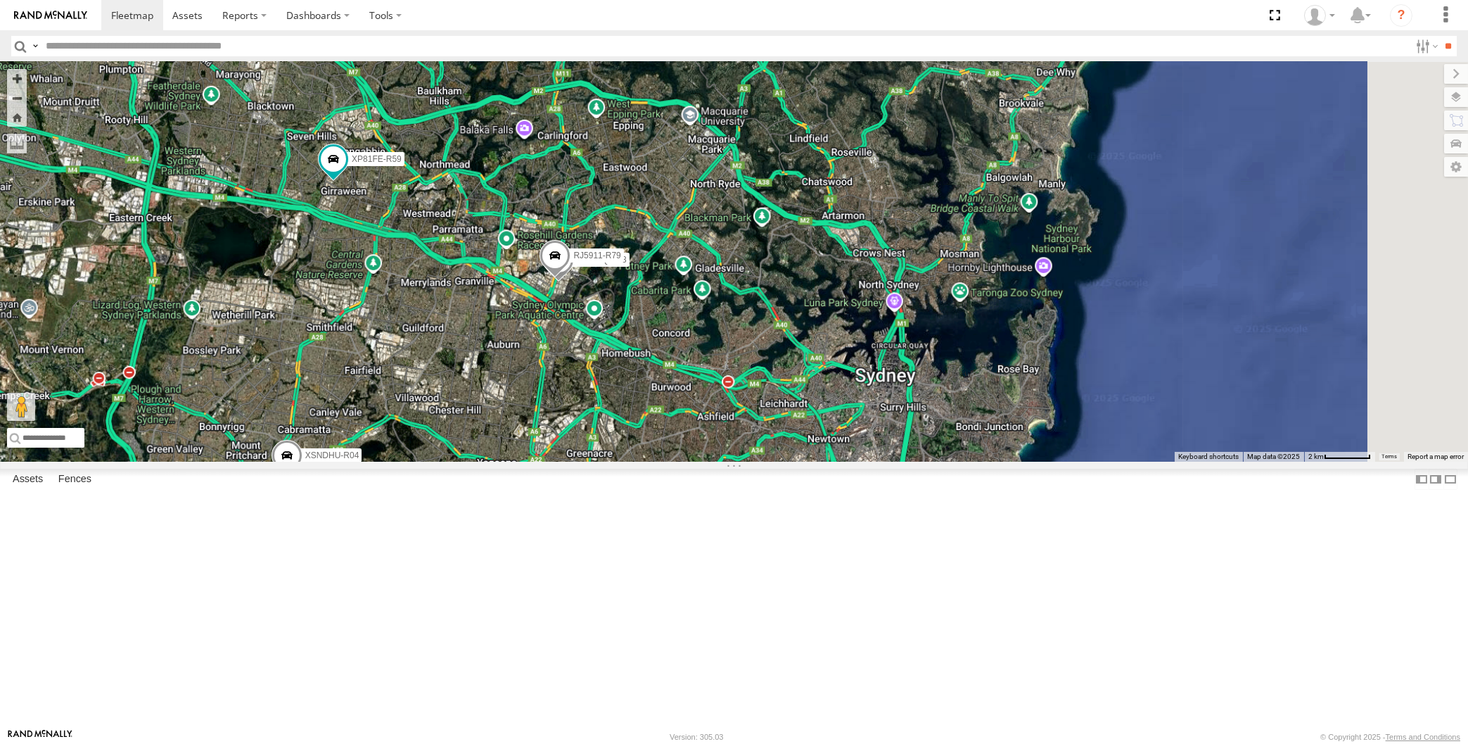
click at [663, 462] on div "XSNDHU-R04 XP81FE-R59 XO74GU-R69 XP30JQ-R03 RJ5911-R79" at bounding box center [734, 262] width 1468 height 400
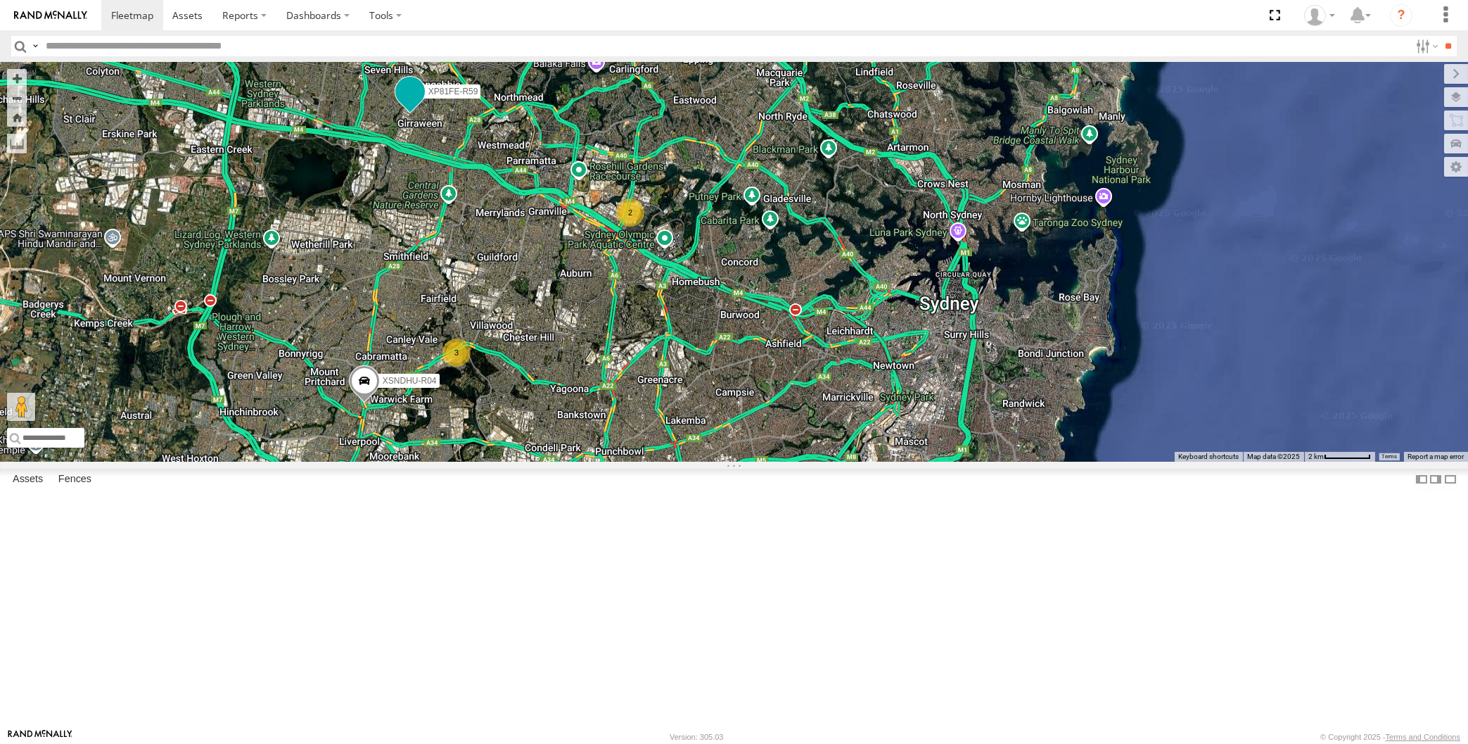
click at [404, 105] on span at bounding box center [409, 92] width 25 height 25
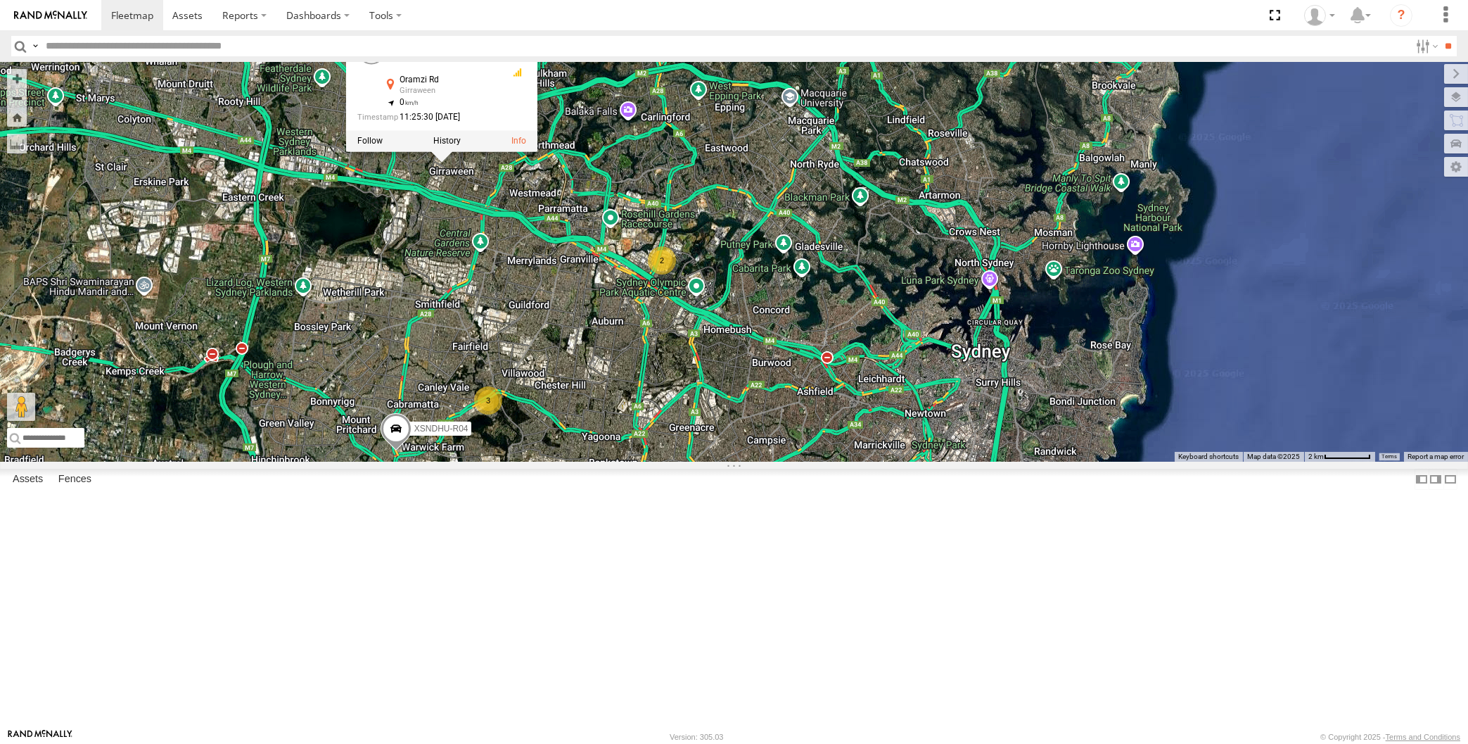
drag, startPoint x: 437, startPoint y: 264, endPoint x: 469, endPoint y: 315, distance: 60.3
click at [469, 315] on div "XSNDHU-R04 XP81FE-R59 XO74GU-R69 2 3 XP81FE-R59 All Assets Oramzi Rd Girraween …" at bounding box center [734, 262] width 1468 height 400
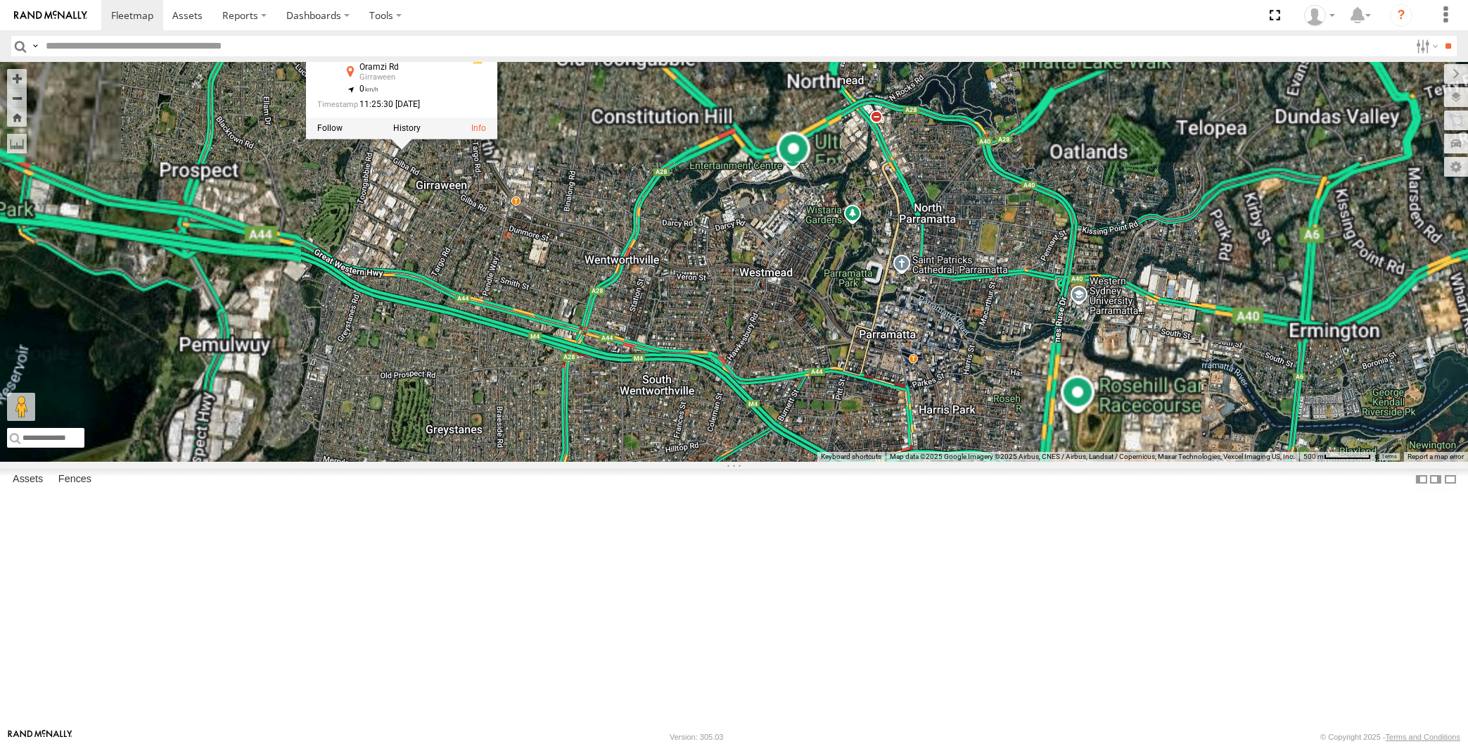
click at [421, 296] on div "XSNDHU-R04 XP81FE-R59 XO74GU-R69 XP81FE-R59 All Assets Oramzi Rd Girraween -33.…" at bounding box center [734, 262] width 1468 height 400
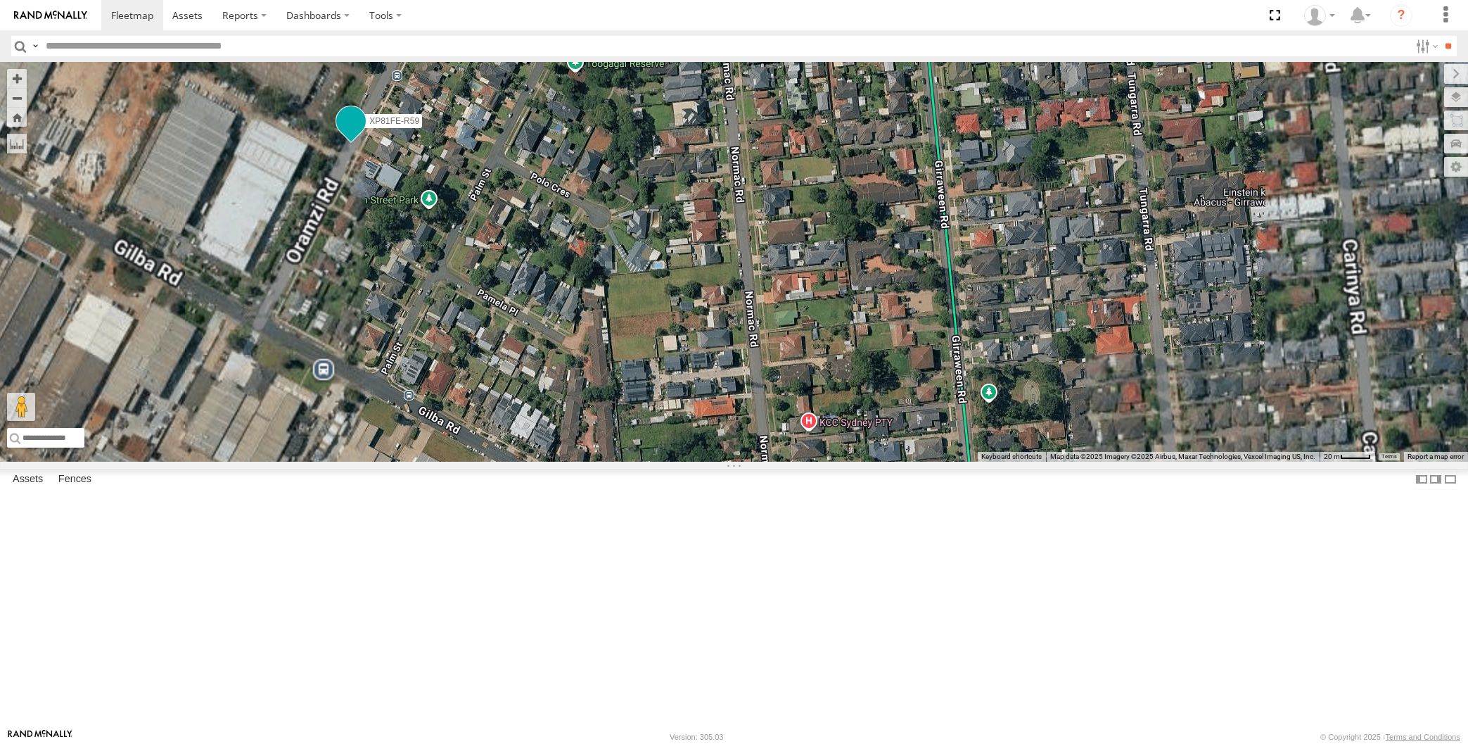
click at [349, 134] on span at bounding box center [350, 120] width 25 height 25
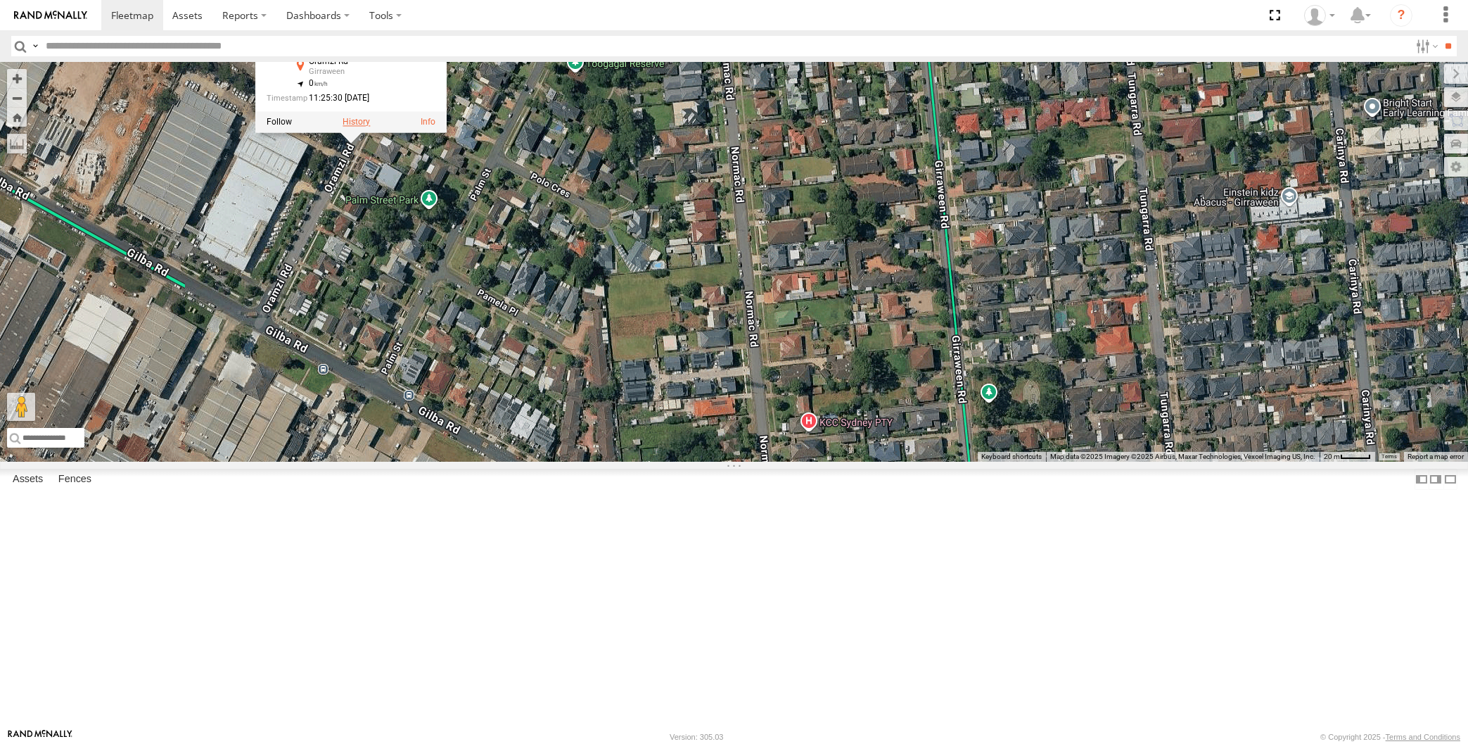
click at [358, 127] on label at bounding box center [356, 123] width 27 height 10
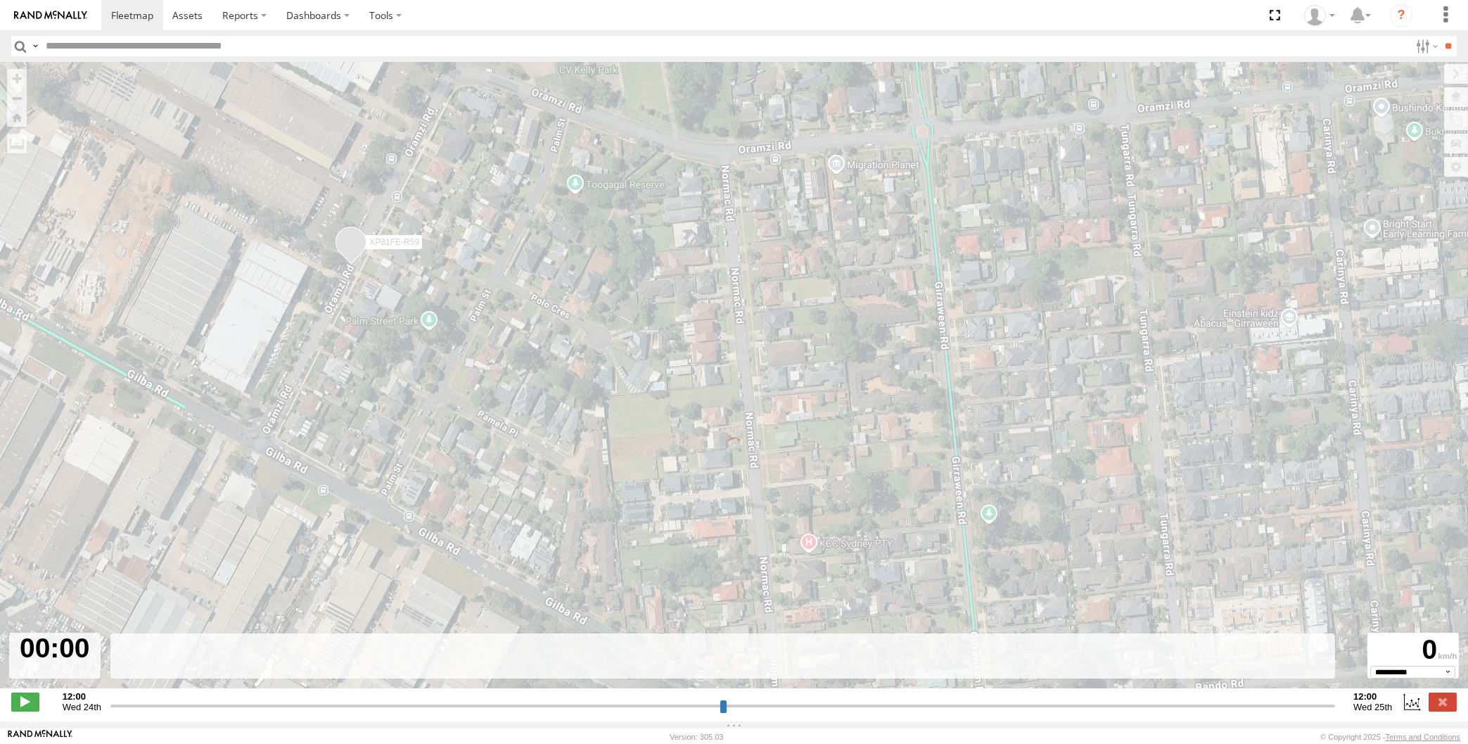
click at [1183, 706] on input "range" at bounding box center [722, 705] width 1225 height 13
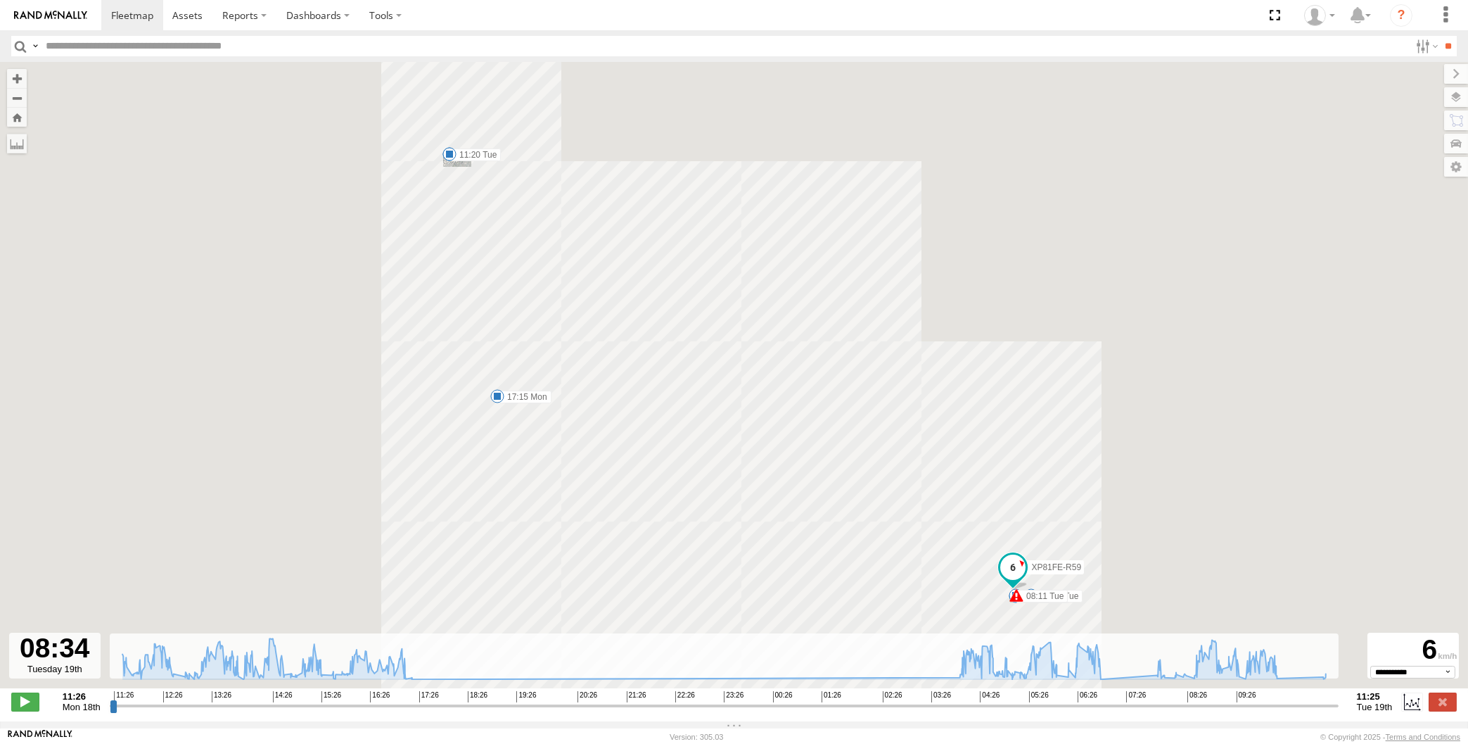
click at [1190, 706] on input "range" at bounding box center [724, 705] width 1229 height 13
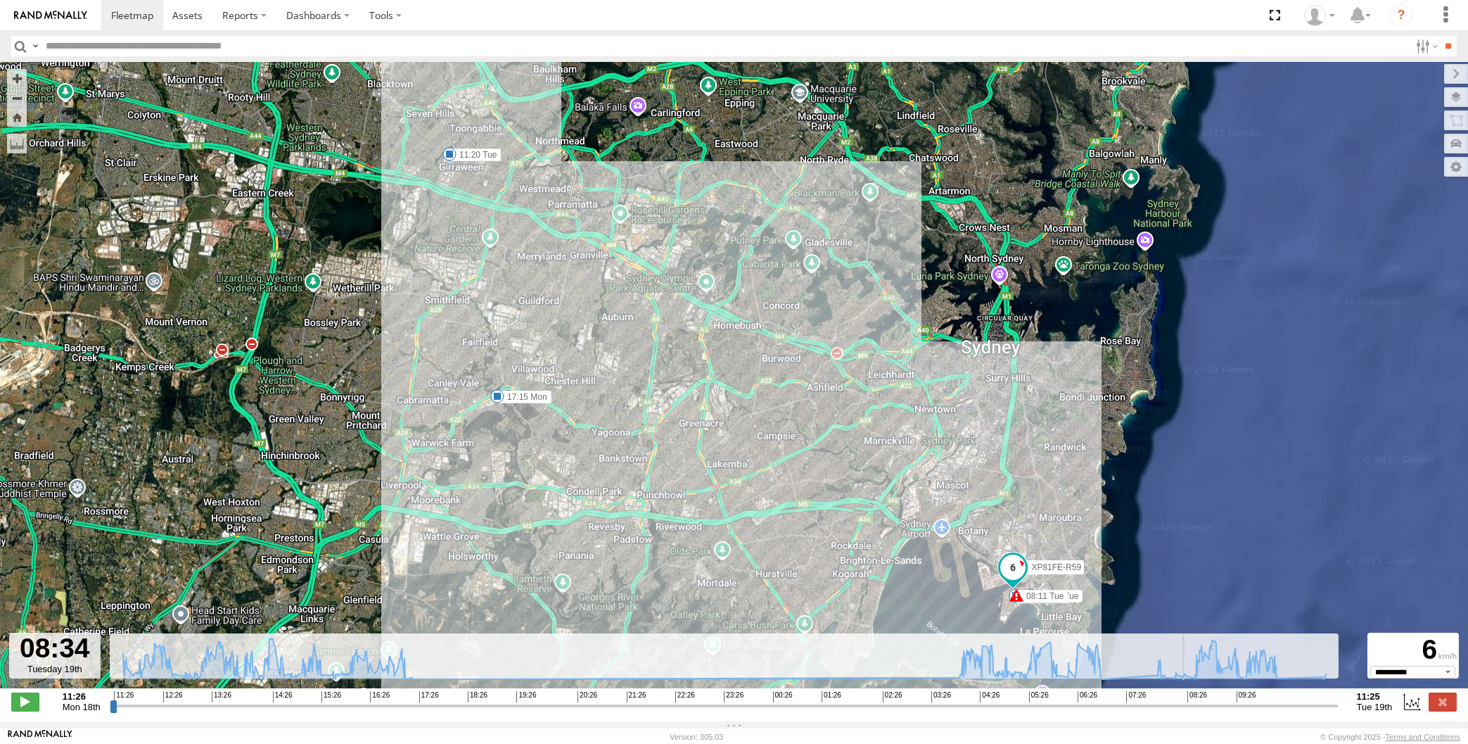
click at [1209, 706] on input "range" at bounding box center [724, 705] width 1229 height 13
click at [1244, 706] on input "range" at bounding box center [724, 705] width 1229 height 13
click at [1270, 706] on input "range" at bounding box center [724, 705] width 1229 height 13
click at [1289, 703] on input "range" at bounding box center [724, 705] width 1229 height 13
drag, startPoint x: 540, startPoint y: 253, endPoint x: 545, endPoint y: 348, distance: 94.4
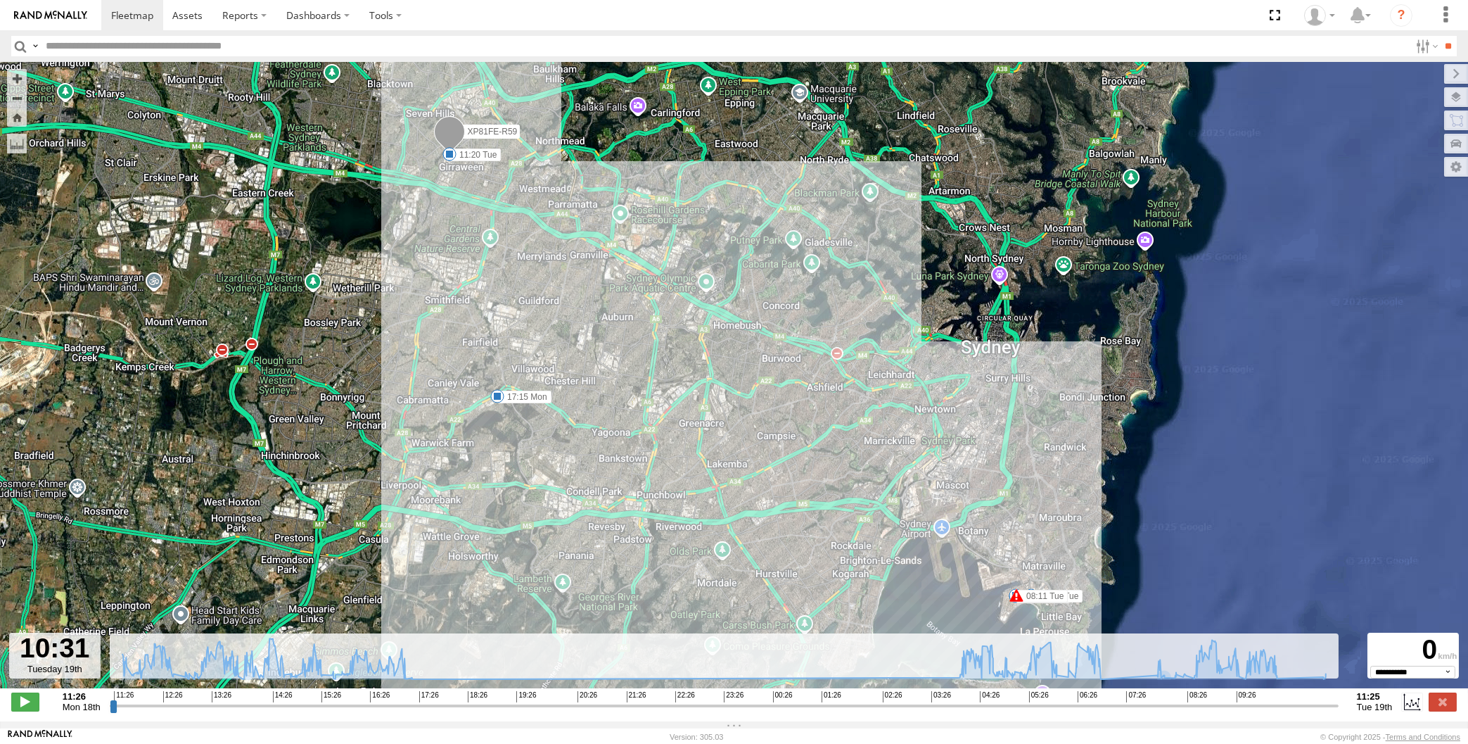
click at [545, 348] on div "XP81FE-R59 15:29 Mon 17:15 Mon 06:58 Tue 08:11 Tue 08:11 Tue 08:15 Tue 10:31 Tu…" at bounding box center [734, 382] width 1468 height 641
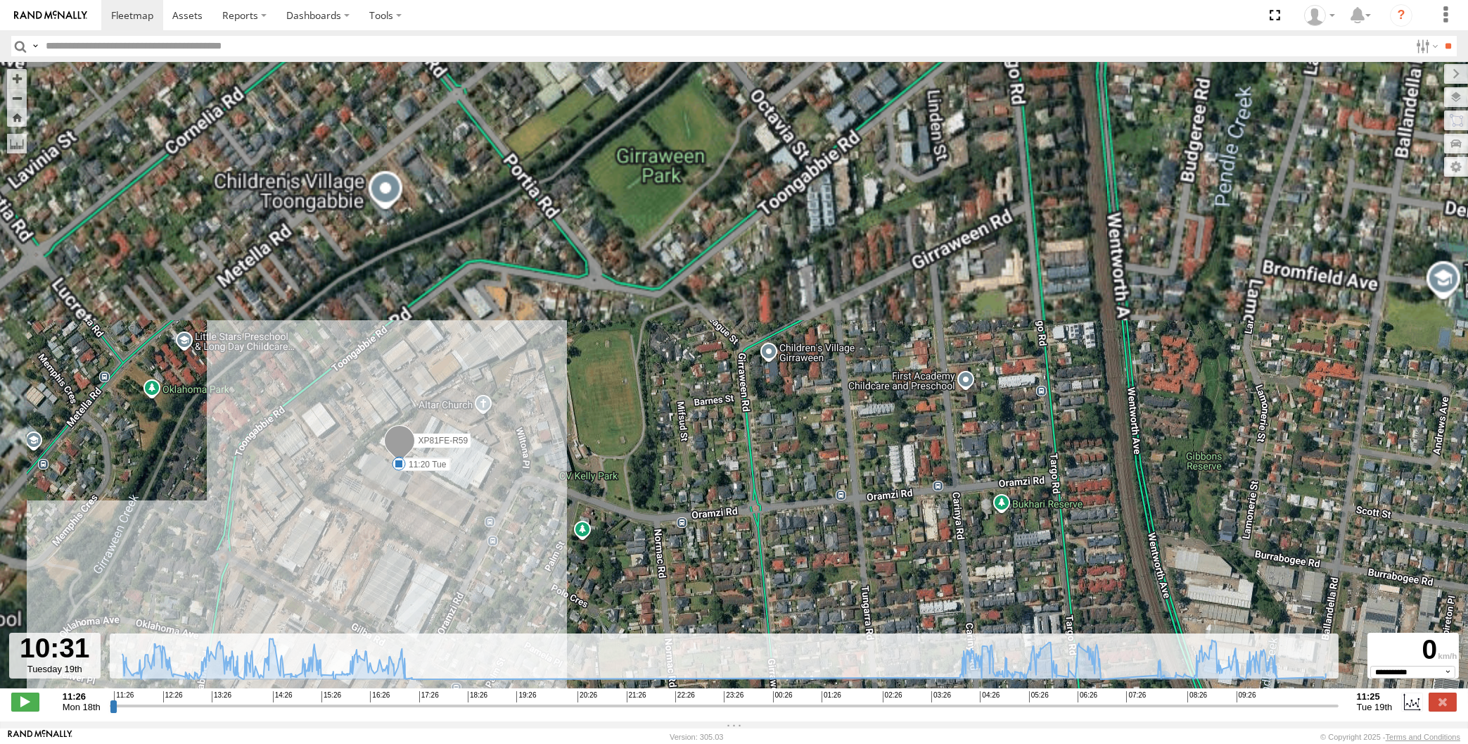
drag, startPoint x: 591, startPoint y: 500, endPoint x: 595, endPoint y: 490, distance: 11.1
click at [594, 493] on div "XP81FE-R59 15:29 Mon 17:15 Mon 06:58 Tue 08:11 Tue 08:11 Tue 08:15 Tue 10:31 Tu…" at bounding box center [734, 382] width 1468 height 641
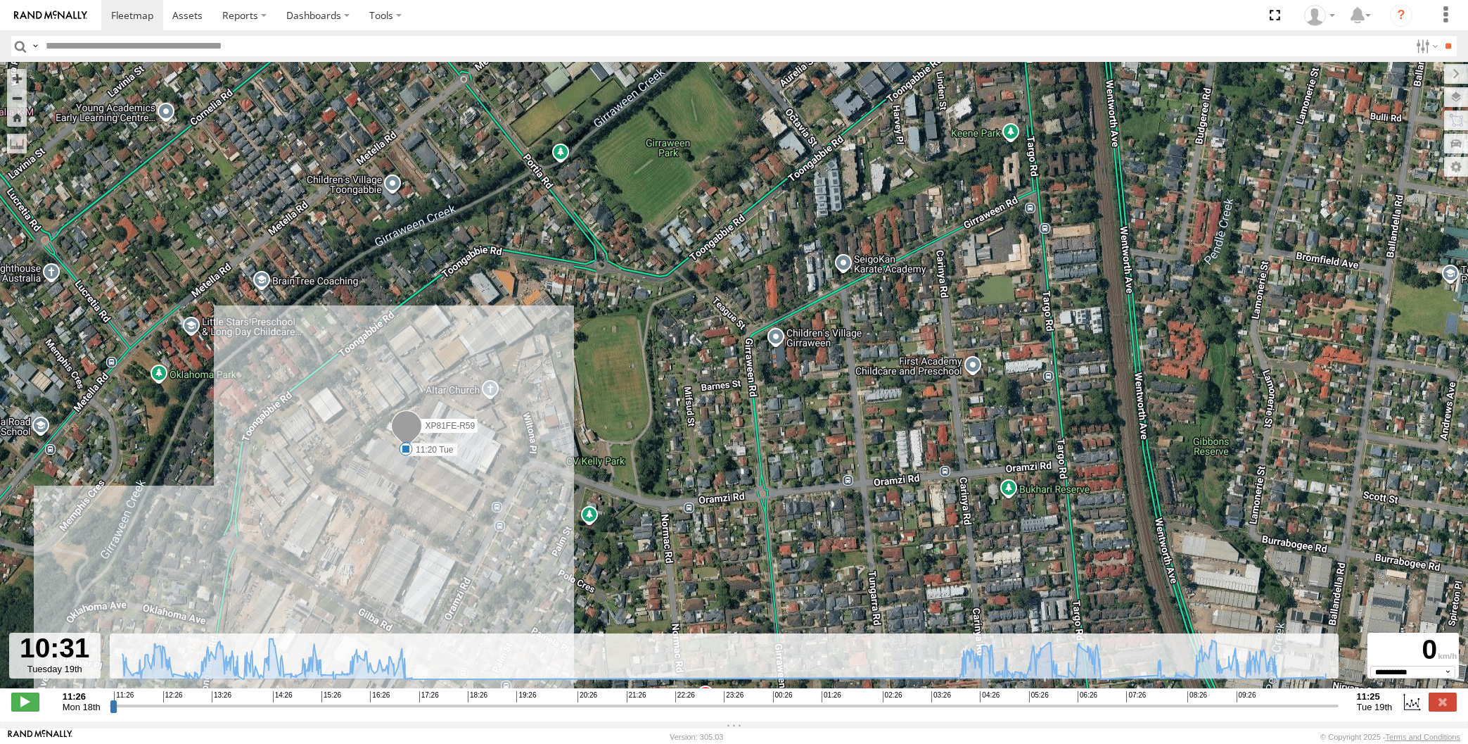
click at [1279, 704] on input "range" at bounding box center [724, 705] width 1229 height 13
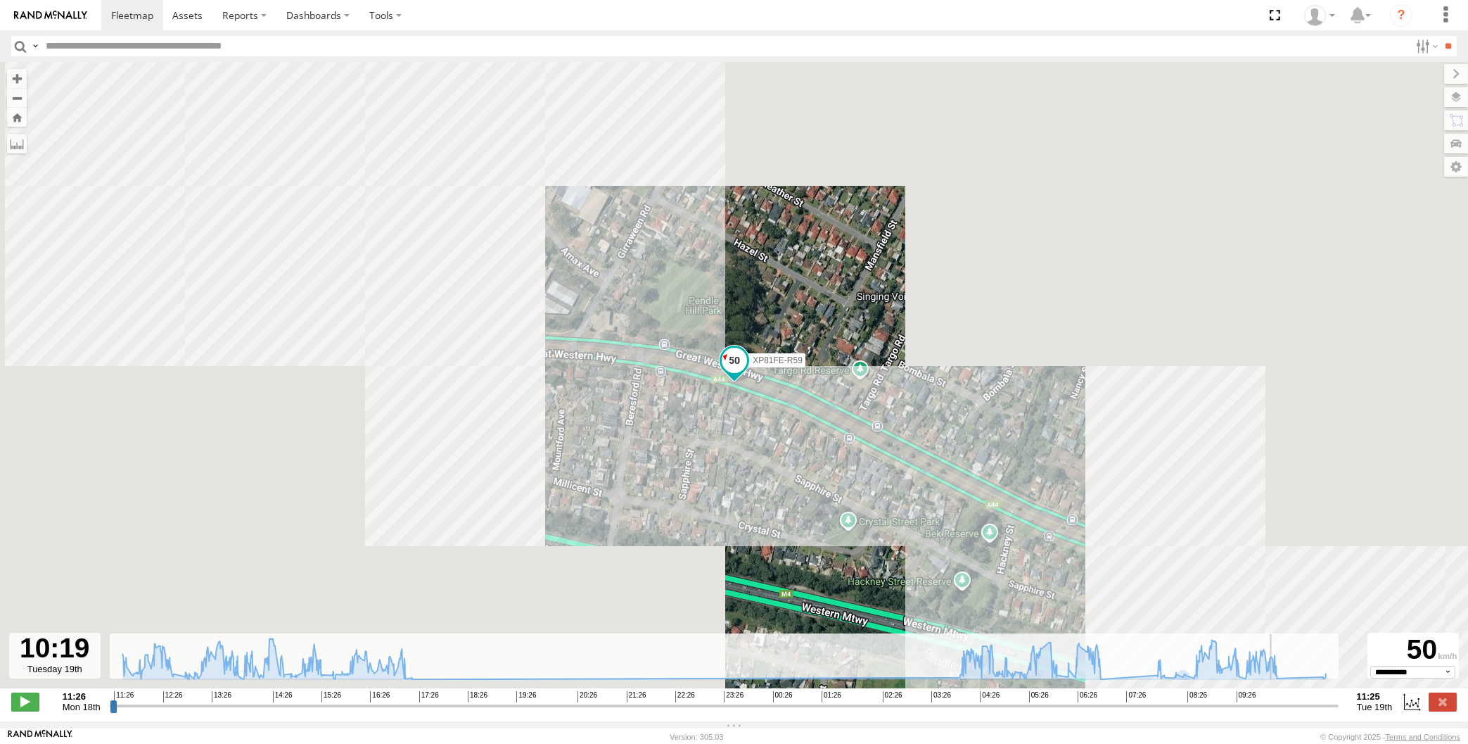
click at [1283, 704] on input "range" at bounding box center [724, 705] width 1229 height 13
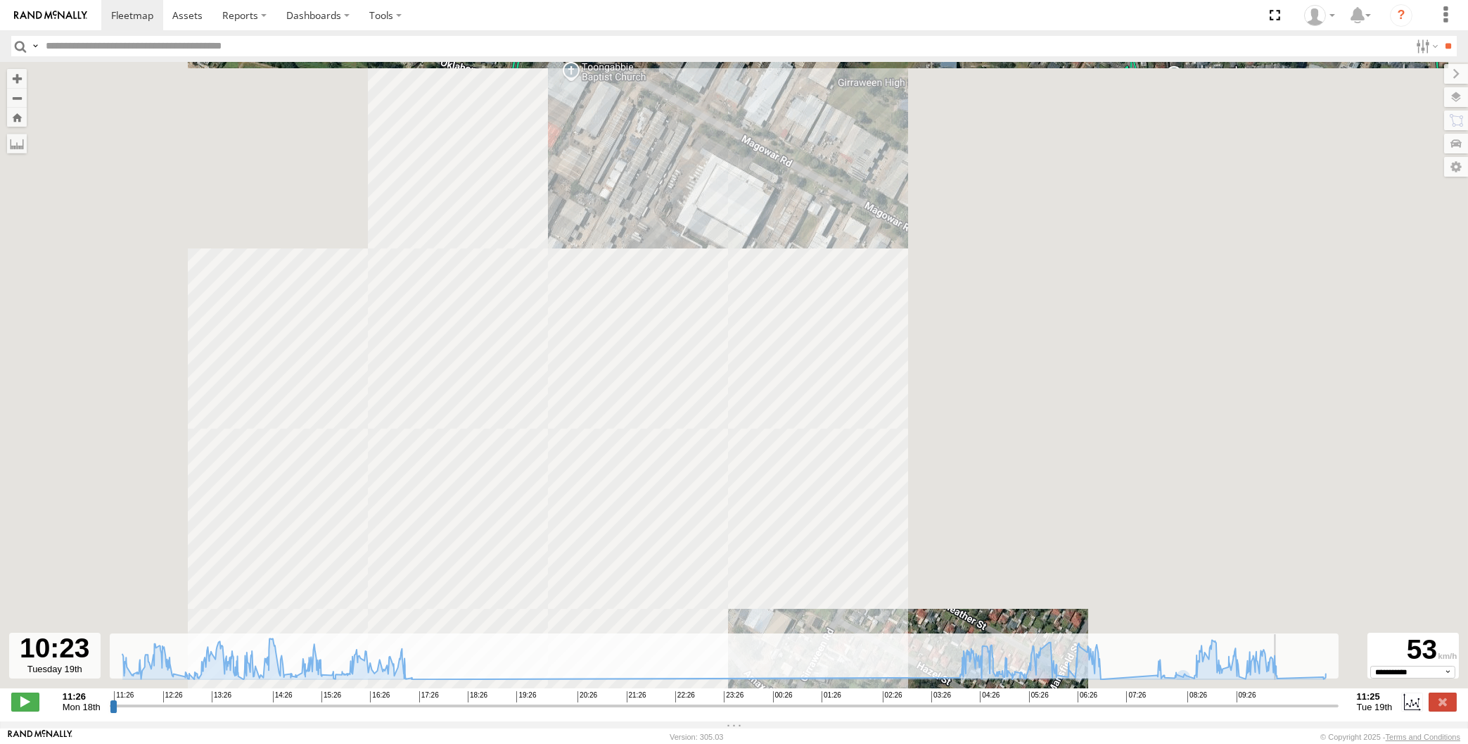
click at [1290, 704] on input "range" at bounding box center [724, 705] width 1229 height 13
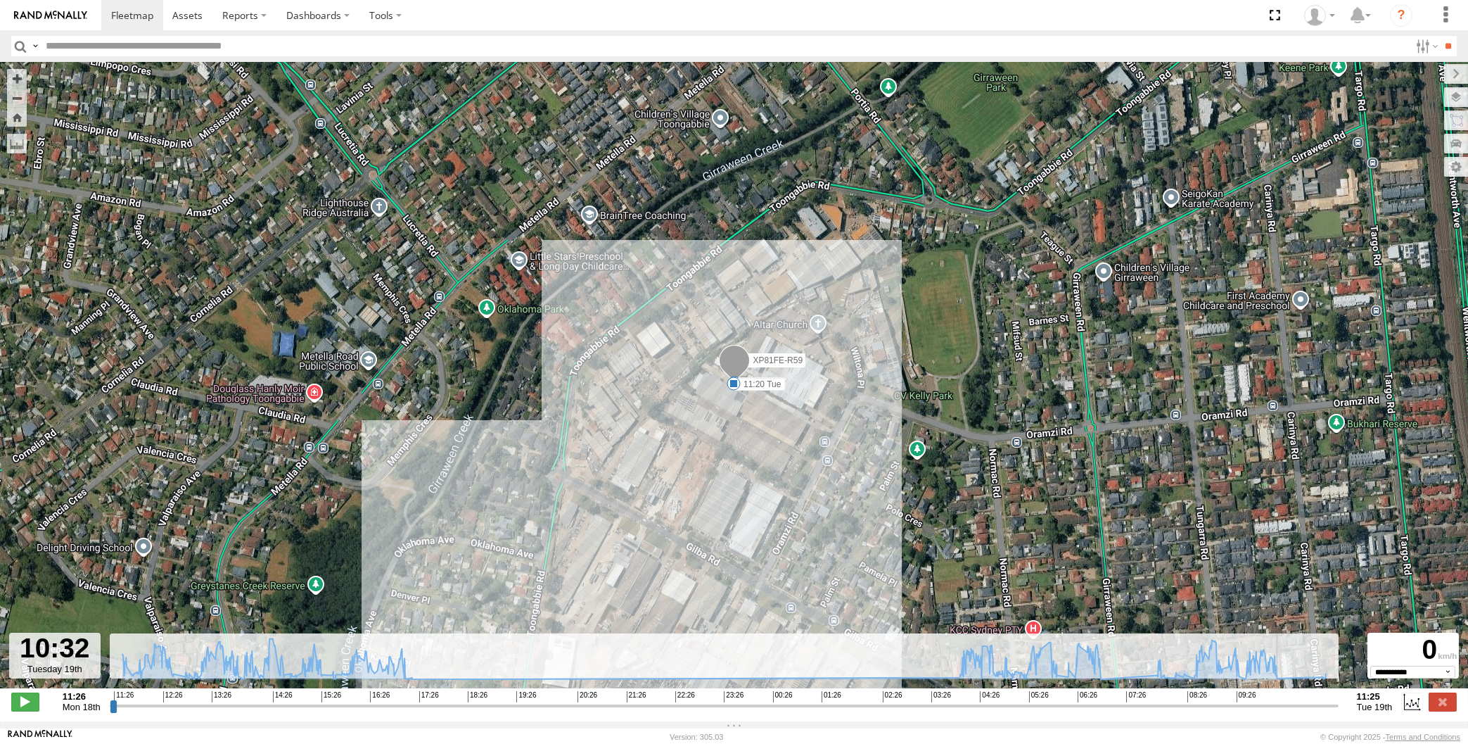
click at [1297, 707] on input "range" at bounding box center [724, 705] width 1229 height 13
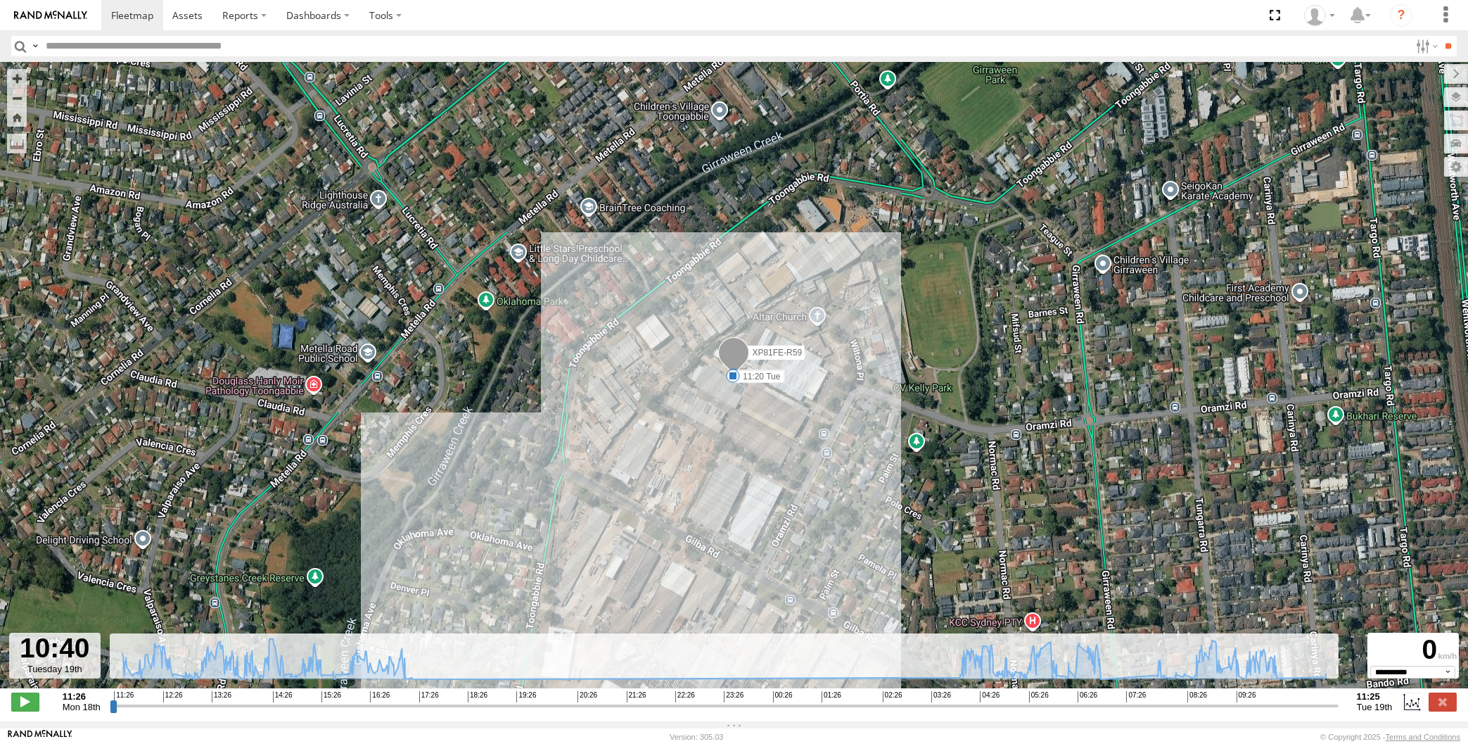
drag, startPoint x: 1056, startPoint y: 456, endPoint x: 1005, endPoint y: 317, distance: 147.8
click at [1005, 317] on div "XP81FE-R59 15:29 Mon 17:15 Mon 06:58 Tue 08:11 Tue 08:11 Tue 08:15 Tue 10:31 Tu…" at bounding box center [734, 382] width 1468 height 641
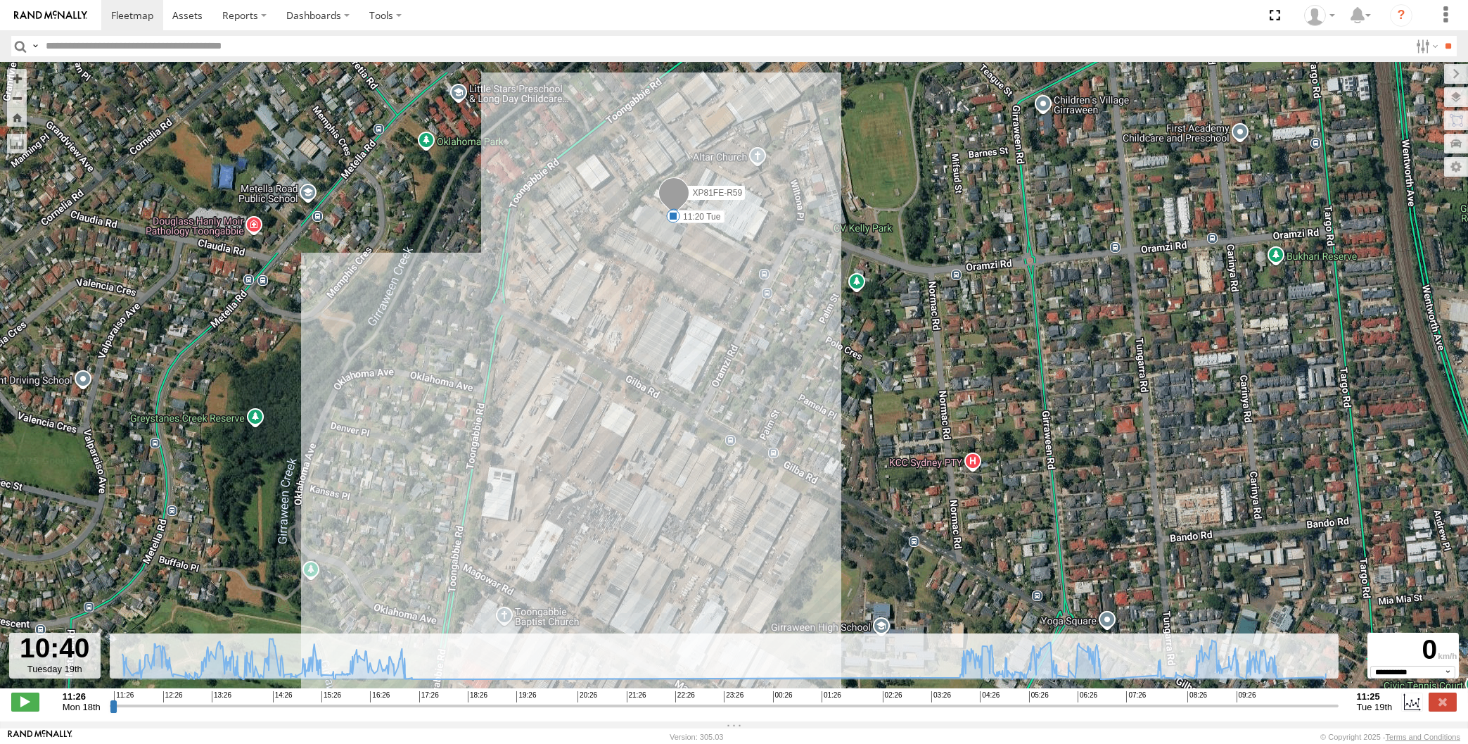
drag, startPoint x: 873, startPoint y: 398, endPoint x: 867, endPoint y: 300, distance: 97.3
click at [877, 343] on div "XP81FE-R59 15:29 Mon 17:15 Mon 06:58 Tue 08:11 Tue 08:11 Tue 08:15 Tue 10:31 Tu…" at bounding box center [734, 382] width 1468 height 641
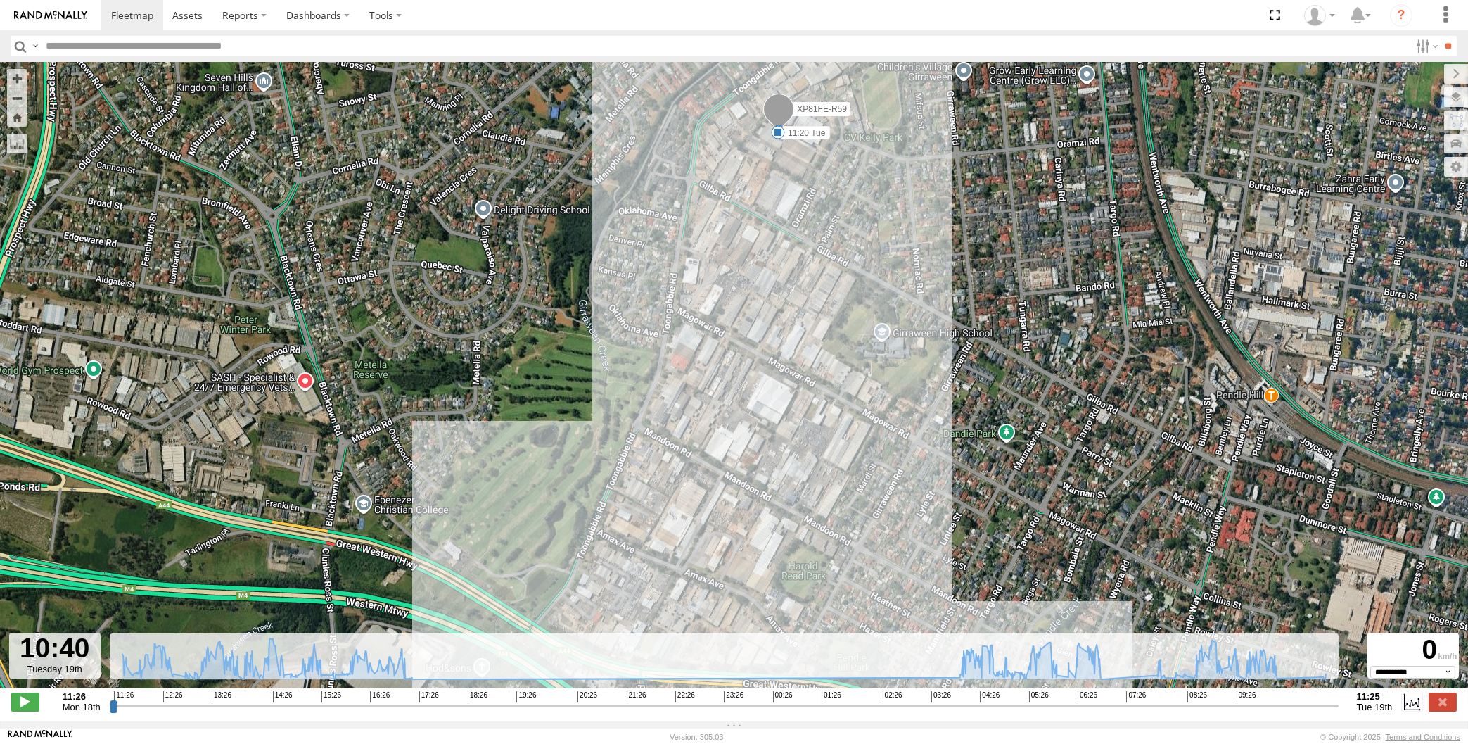
click at [1301, 705] on input "range" at bounding box center [724, 705] width 1229 height 13
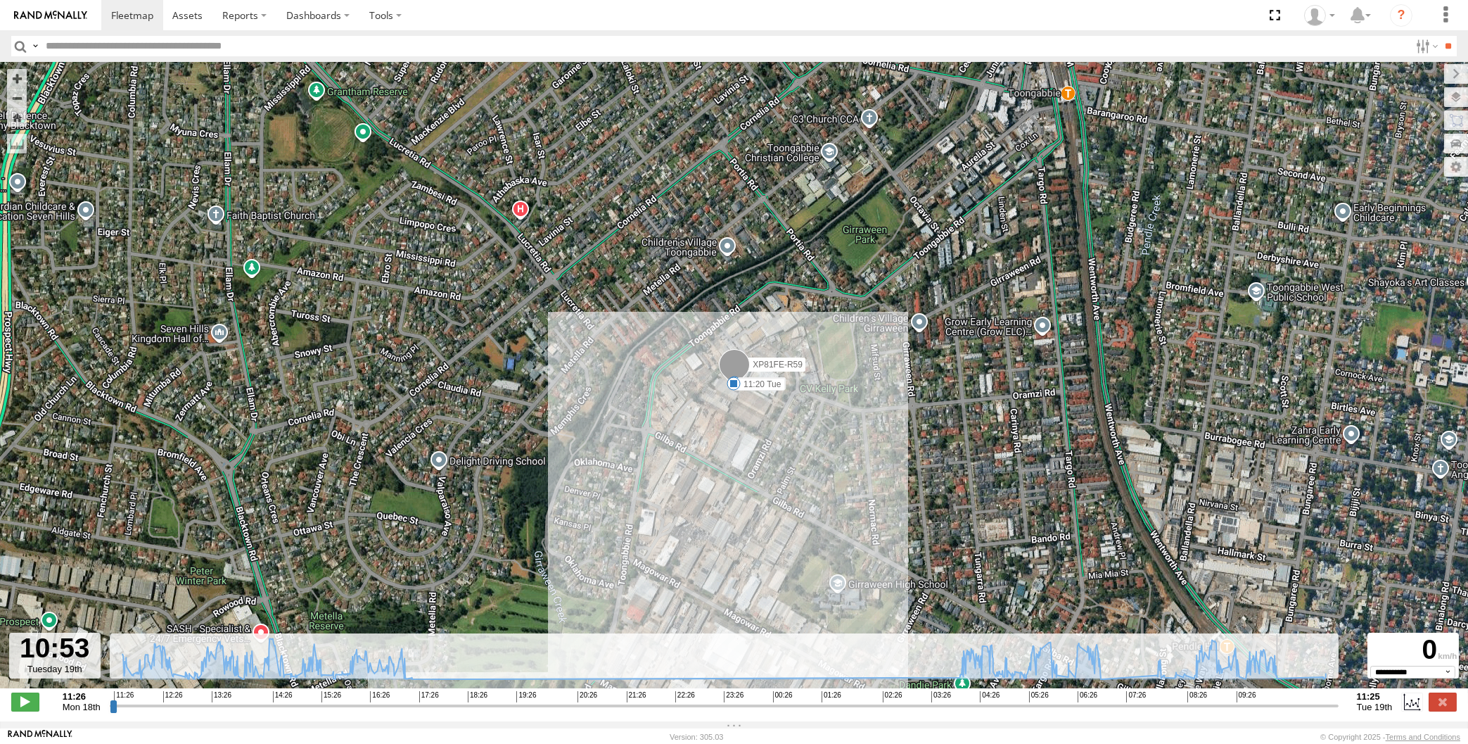
click at [1308, 706] on input "range" at bounding box center [724, 705] width 1229 height 13
click at [1318, 706] on input "range" at bounding box center [724, 705] width 1229 height 13
click at [1321, 705] on input "range" at bounding box center [724, 705] width 1229 height 13
click at [1328, 705] on input "range" at bounding box center [724, 705] width 1229 height 13
click at [1336, 705] on input "range" at bounding box center [724, 705] width 1229 height 13
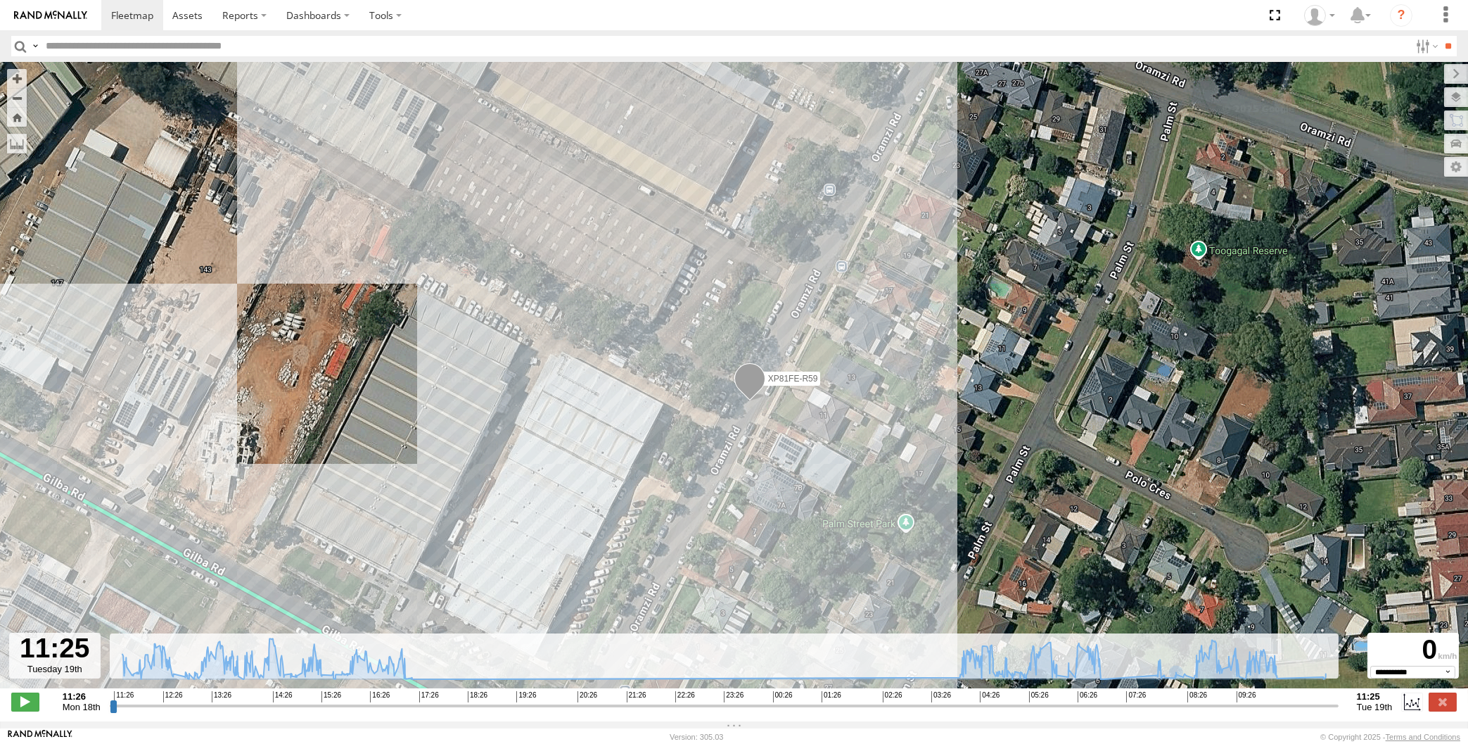
click at [1331, 705] on input "range" at bounding box center [724, 705] width 1229 height 13
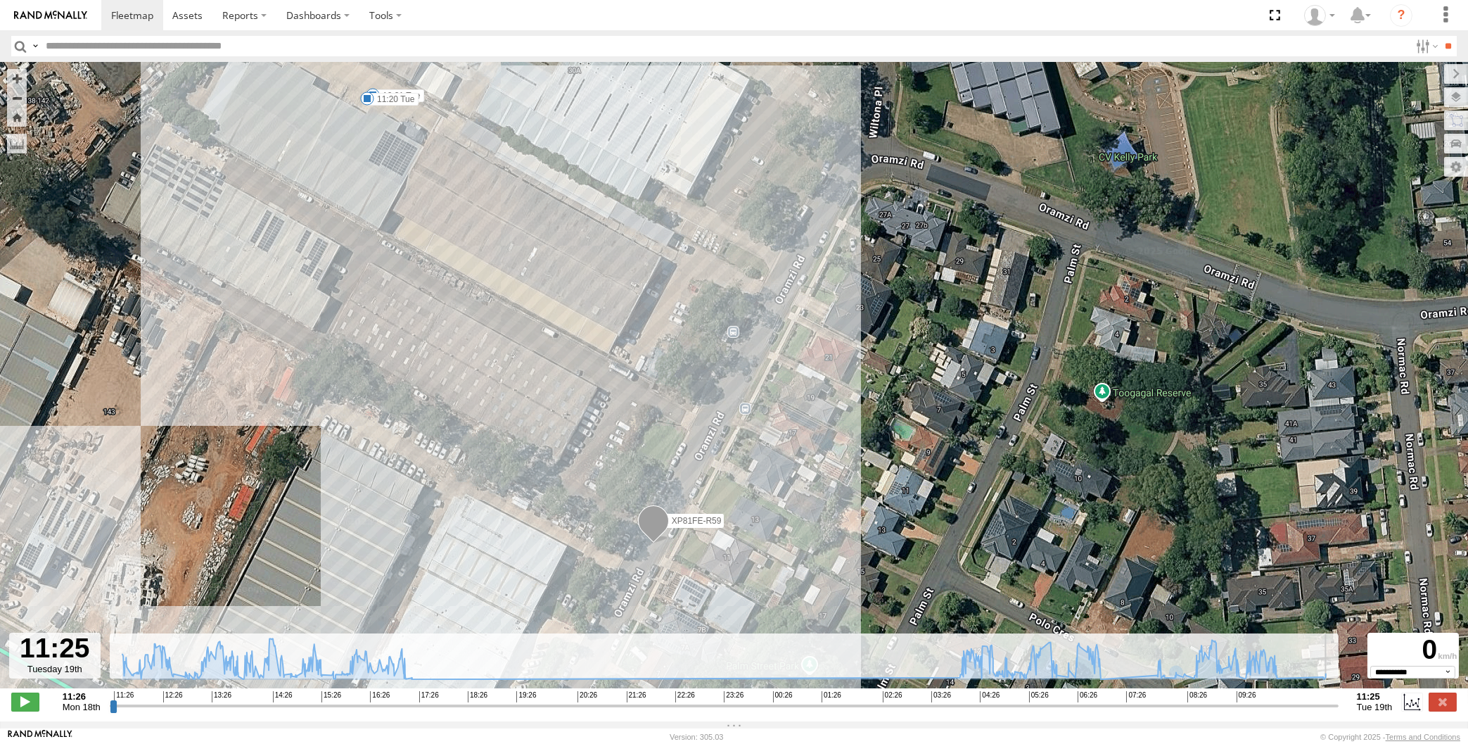
drag, startPoint x: 1333, startPoint y: 706, endPoint x: 1354, endPoint y: 702, distance: 21.4
type input "**********"
click at [1339, 702] on input "range" at bounding box center [724, 705] width 1229 height 13
drag, startPoint x: 991, startPoint y: 455, endPoint x: 1003, endPoint y: 413, distance: 43.7
click at [1003, 427] on div "XP81FE-R59 15:29 Mon 17:15 Mon 06:58 Tue 08:11 Tue 08:11 Tue 08:15 Tue 10:31 Tu…" at bounding box center [734, 382] width 1468 height 641
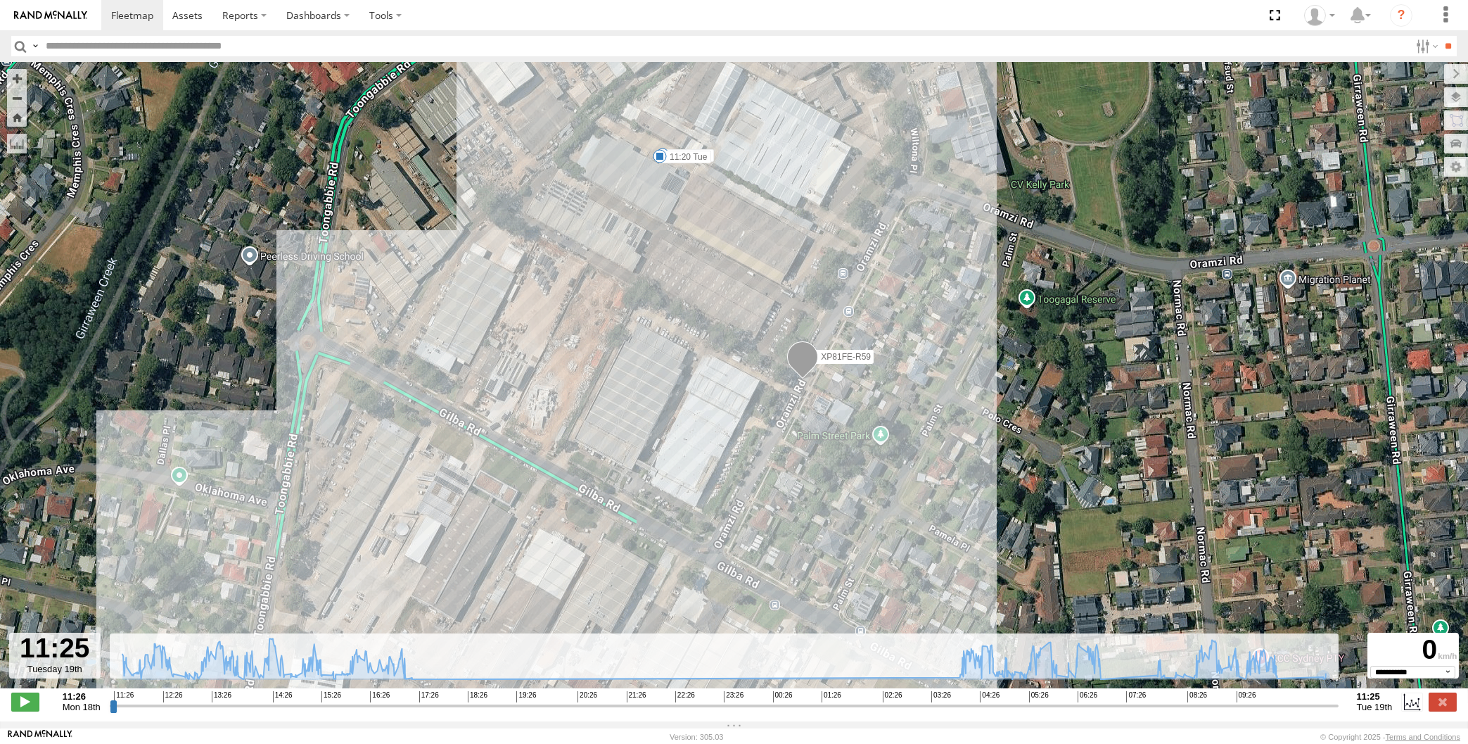
drag, startPoint x: 1098, startPoint y: 495, endPoint x: 1060, endPoint y: 427, distance: 78.1
click at [1060, 427] on div "XP81FE-R59 15:29 Mon 17:15 Mon 06:58 Tue 08:11 Tue 08:11 Tue 08:15 Tue 10:31 Tu…" at bounding box center [734, 382] width 1468 height 641
click at [1448, 698] on label at bounding box center [1443, 701] width 28 height 18
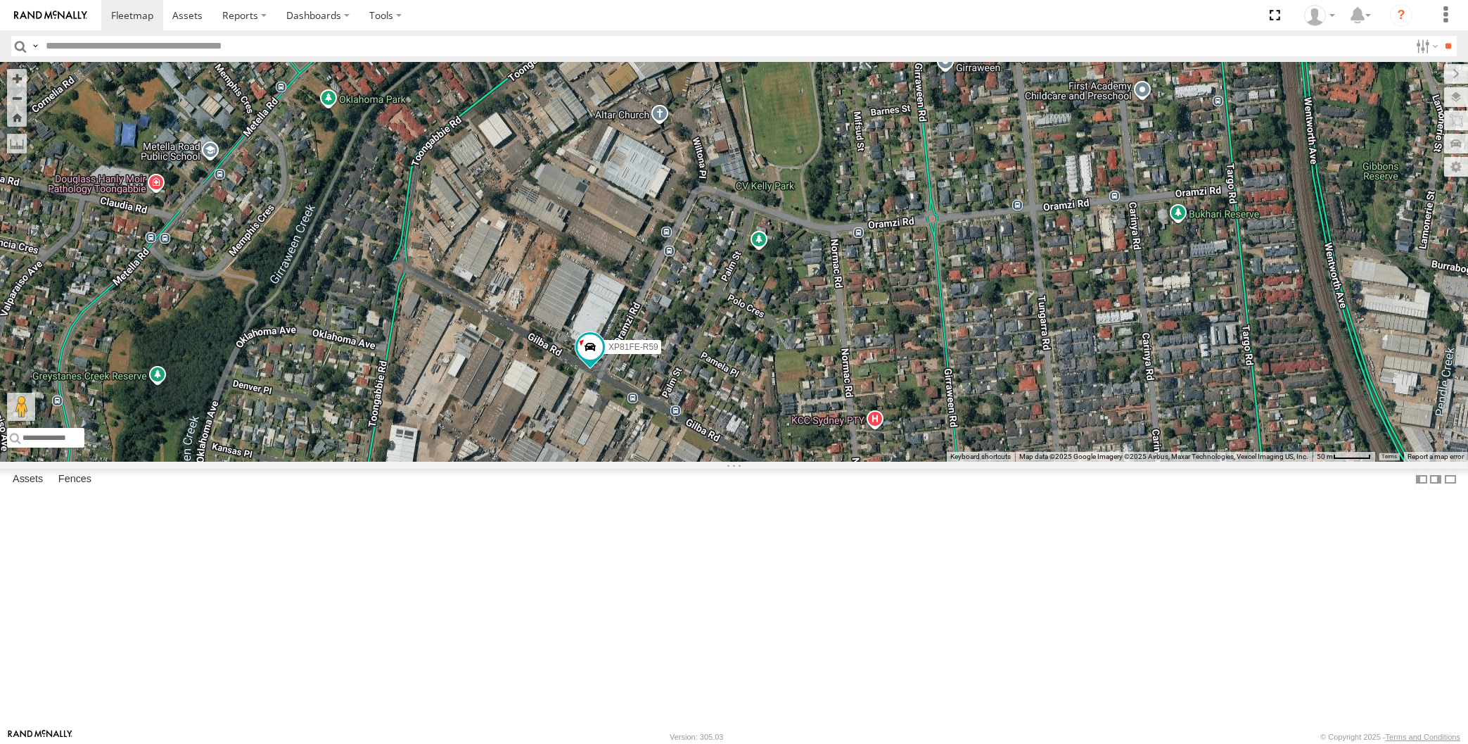
drag, startPoint x: 834, startPoint y: 593, endPoint x: 883, endPoint y: 512, distance: 94.7
click at [874, 462] on div "XP81FE-R59" at bounding box center [734, 262] width 1468 height 400
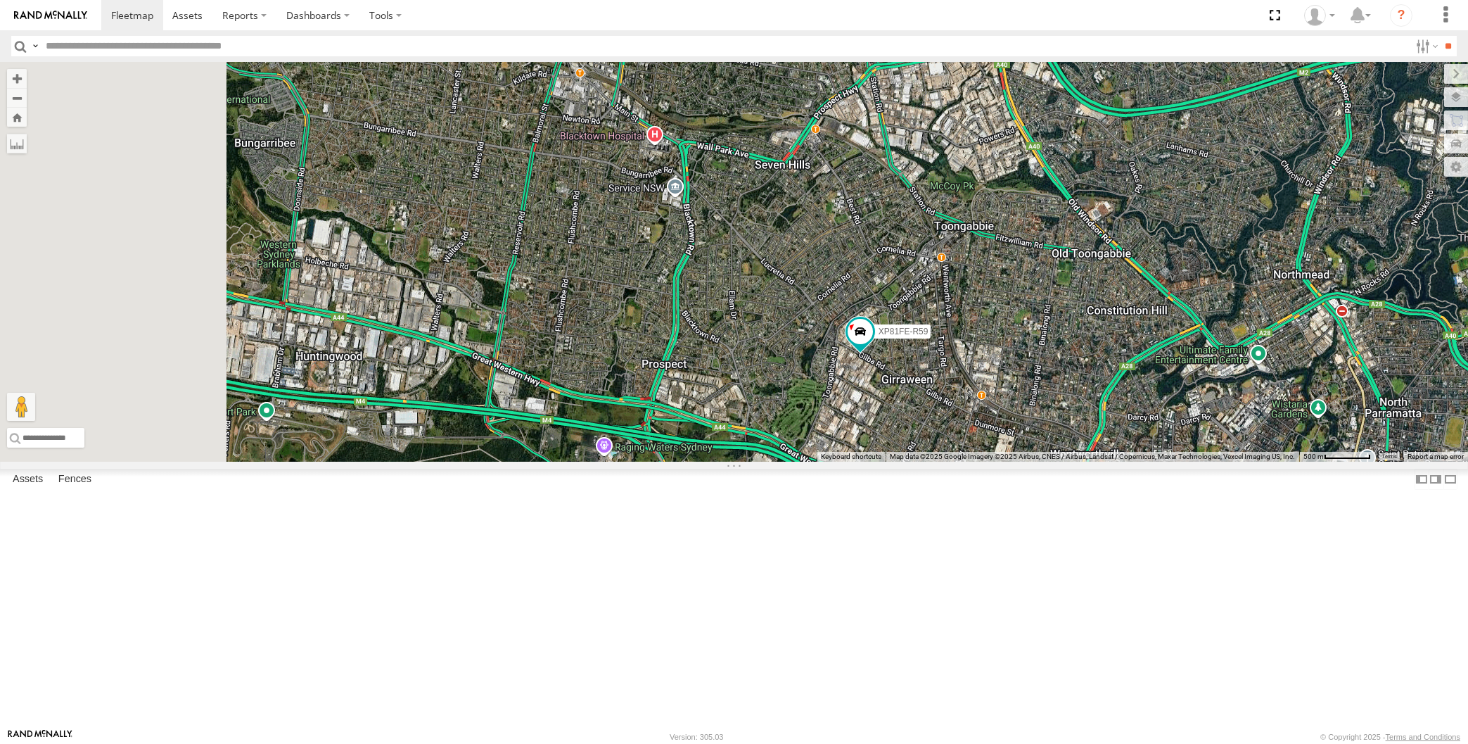
click at [893, 462] on div "XP81FE-R59" at bounding box center [734, 262] width 1468 height 400
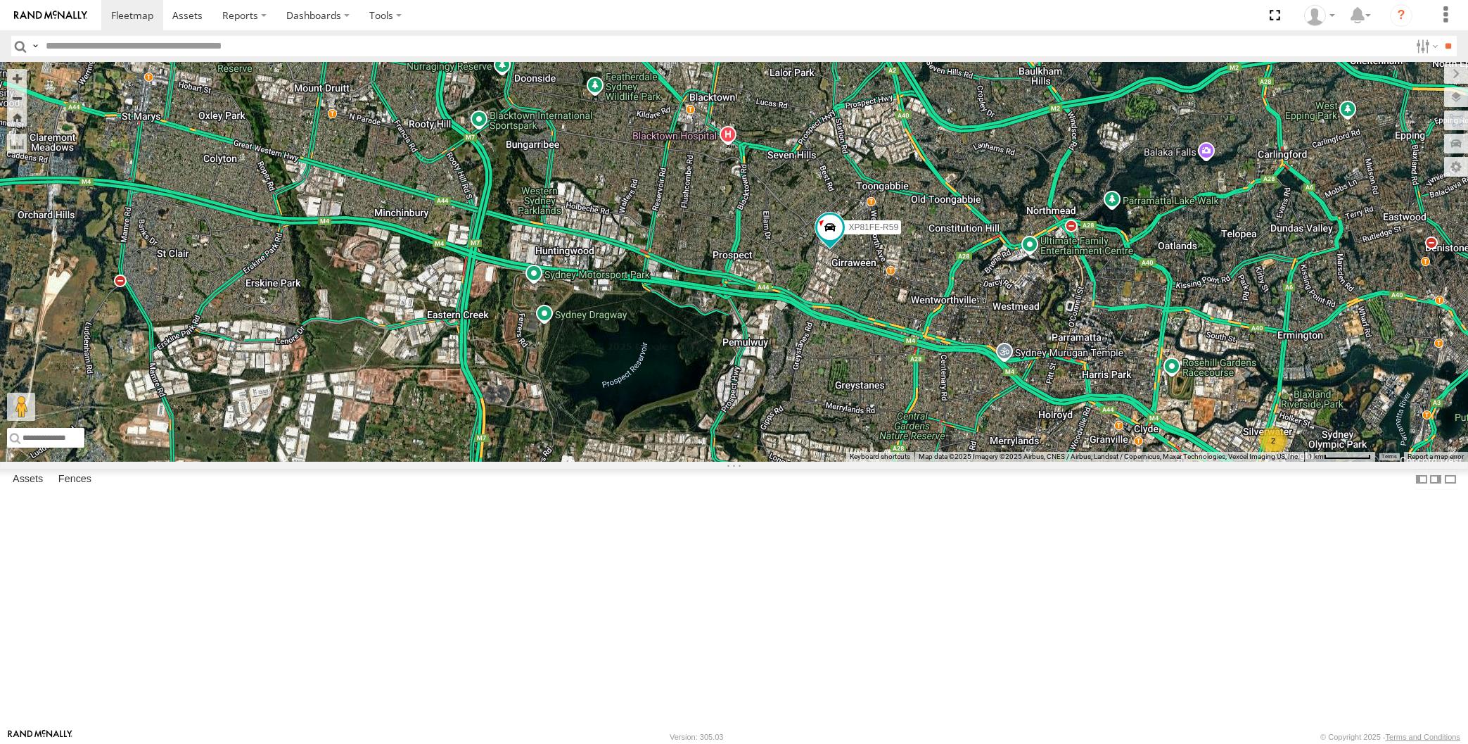
drag, startPoint x: 907, startPoint y: 557, endPoint x: 835, endPoint y: 456, distance: 123.6
click at [870, 462] on div "XP81FE-R59 2" at bounding box center [734, 262] width 1468 height 400
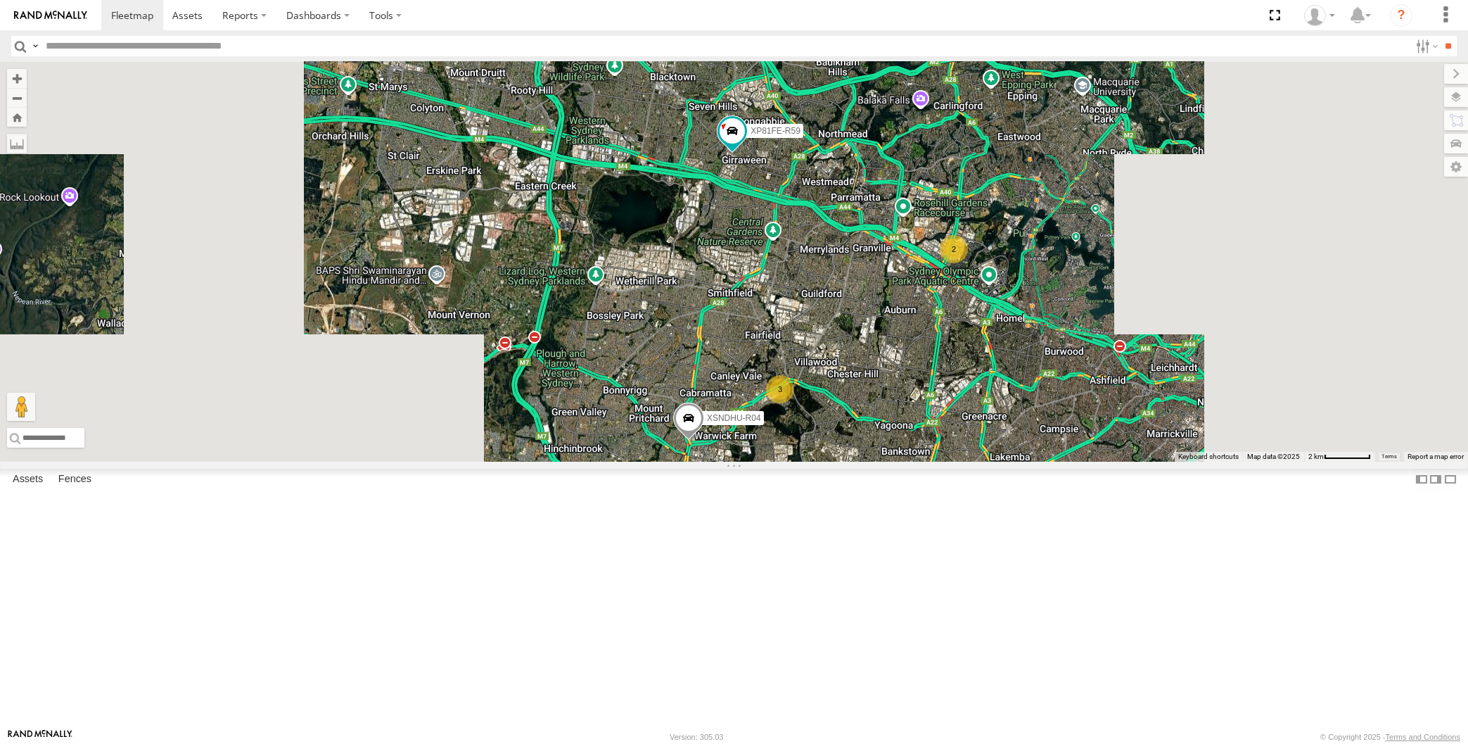
drag, startPoint x: 1093, startPoint y: 571, endPoint x: 991, endPoint y: 476, distance: 139.4
click at [1017, 462] on div "XP81FE-R59 2 XSNDHU-R04 3 XO74GU-R69" at bounding box center [734, 262] width 1468 height 400
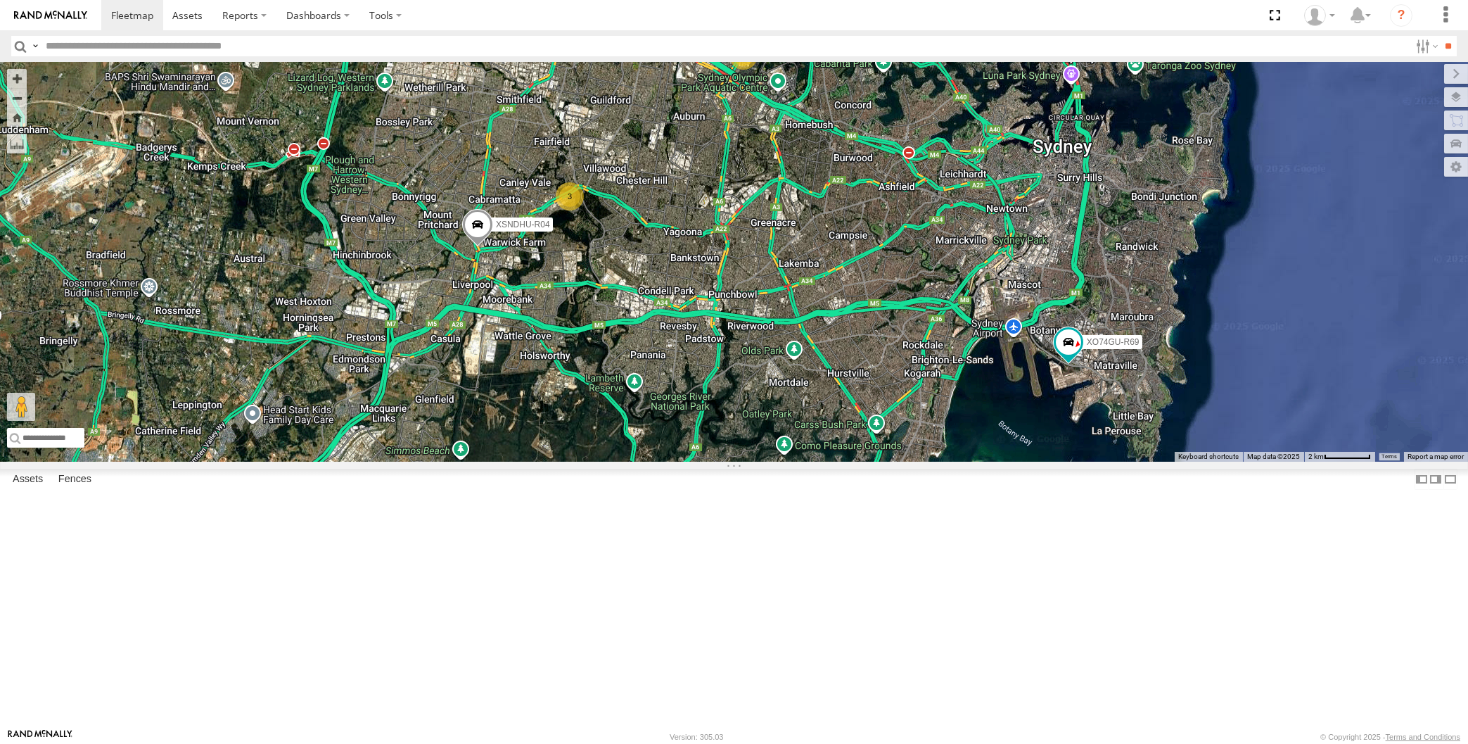
drag, startPoint x: 894, startPoint y: 521, endPoint x: 920, endPoint y: 537, distance: 30.7
click at [920, 462] on div "XP81FE-R59 2 XSNDHU-R04 3 XO74GU-R69" at bounding box center [734, 262] width 1468 height 400
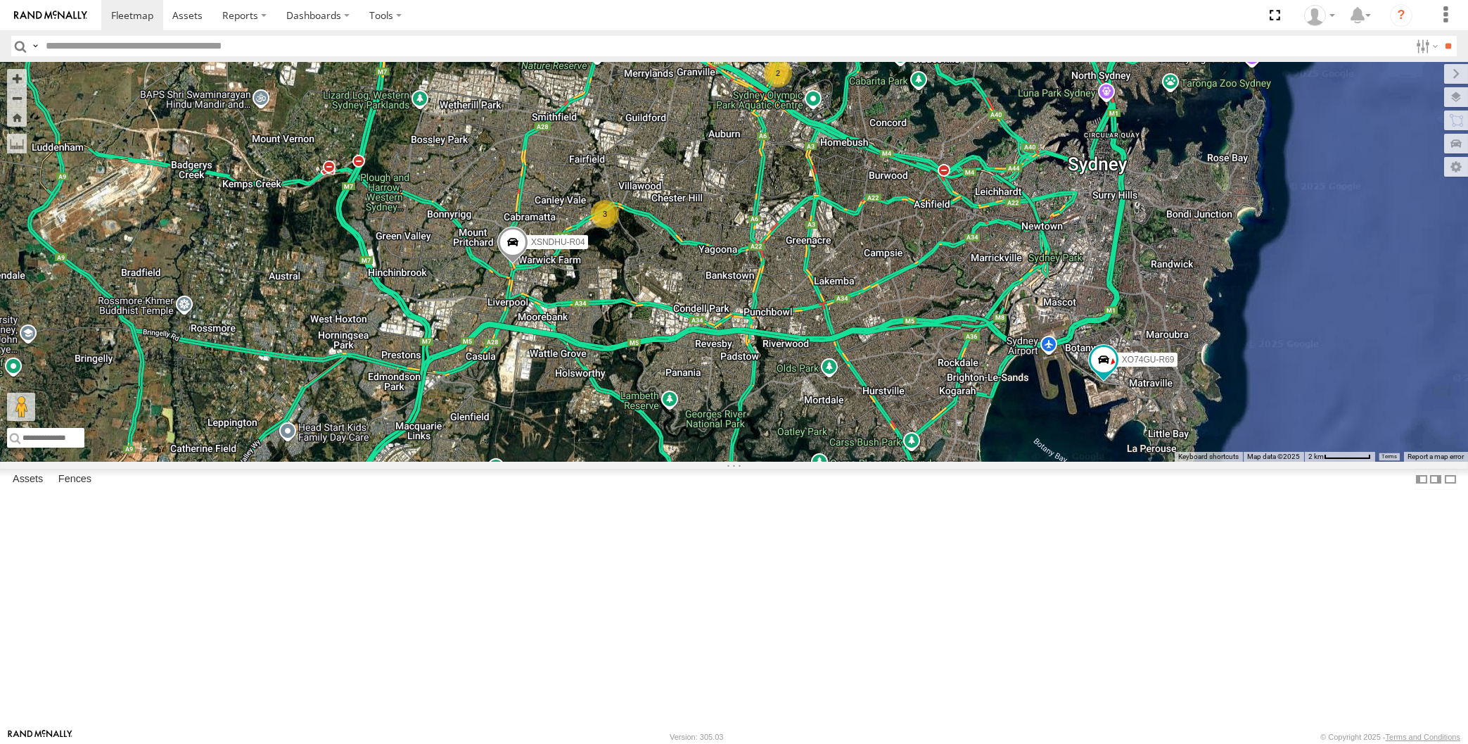
drag, startPoint x: 894, startPoint y: 561, endPoint x: 921, endPoint y: 582, distance: 34.6
click at [921, 462] on div "XP81FE-R59 2 XSNDHU-R04 3 XO74GU-R69" at bounding box center [734, 262] width 1468 height 400
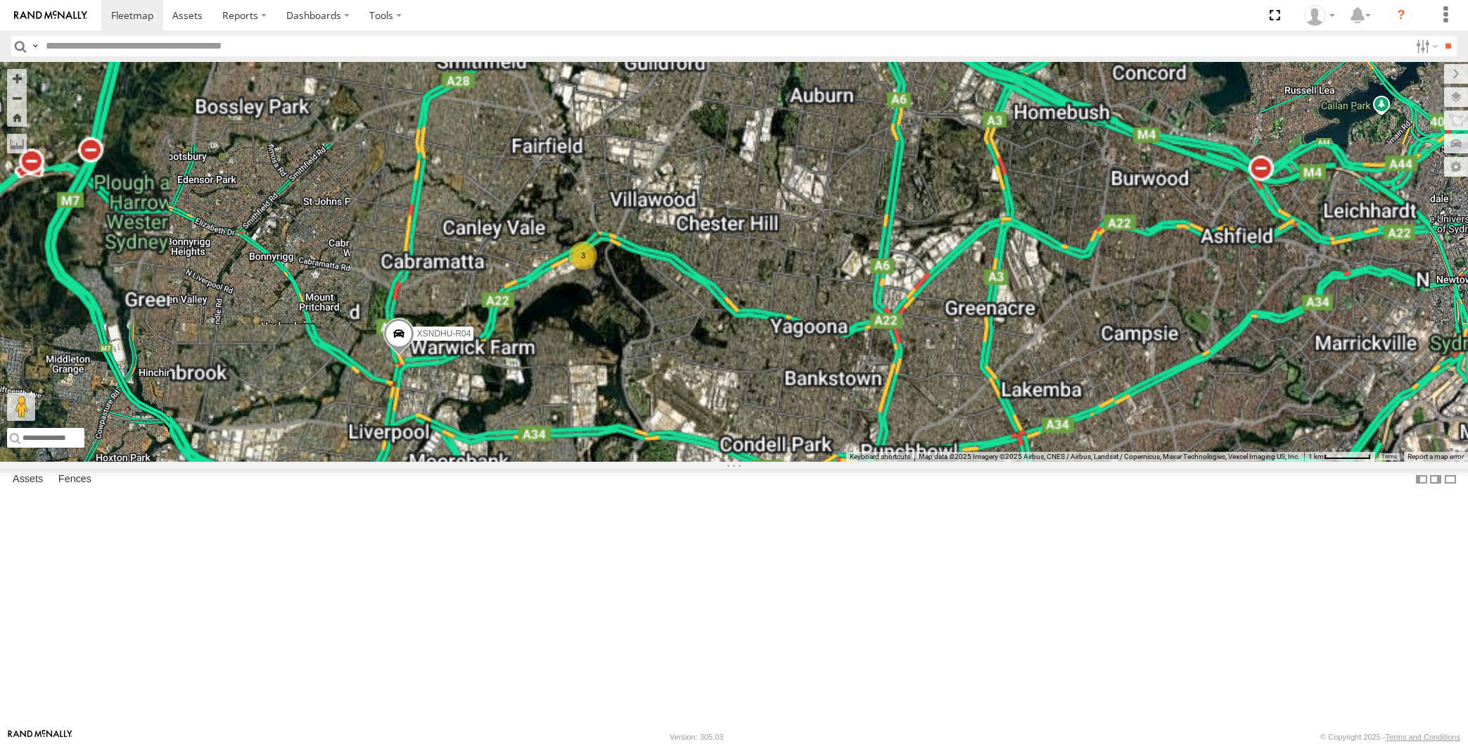
drag, startPoint x: 514, startPoint y: 405, endPoint x: 533, endPoint y: 512, distance: 108.6
click at [533, 462] on div "XSNDHU-R04 XP81FE-R59 XO74GU-R69 2 3" at bounding box center [734, 262] width 1468 height 400
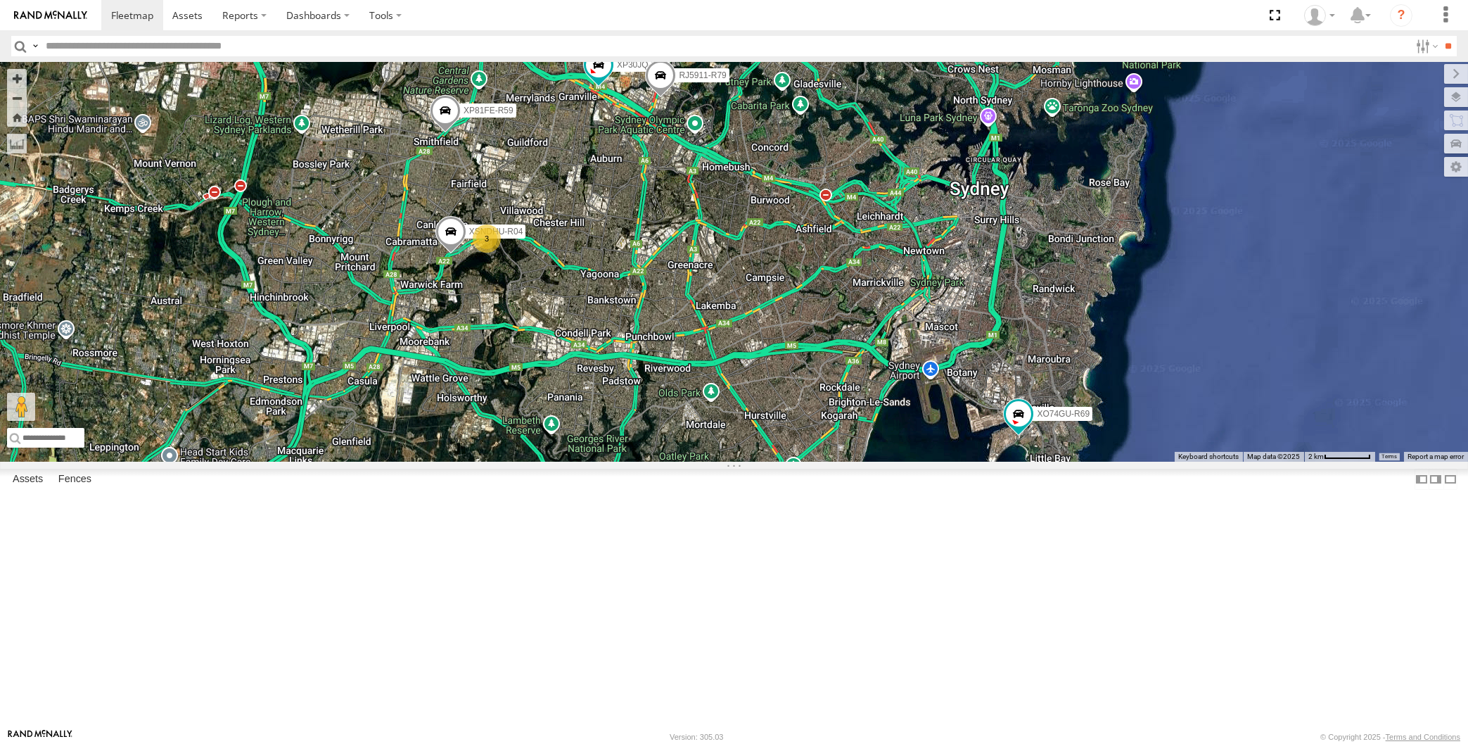
click at [681, 400] on div "XP30JQ-R03 XSNDHU-R04 3 RJ5911-R79 XP81FE-R59 XO74GU-R69" at bounding box center [734, 262] width 1468 height 400
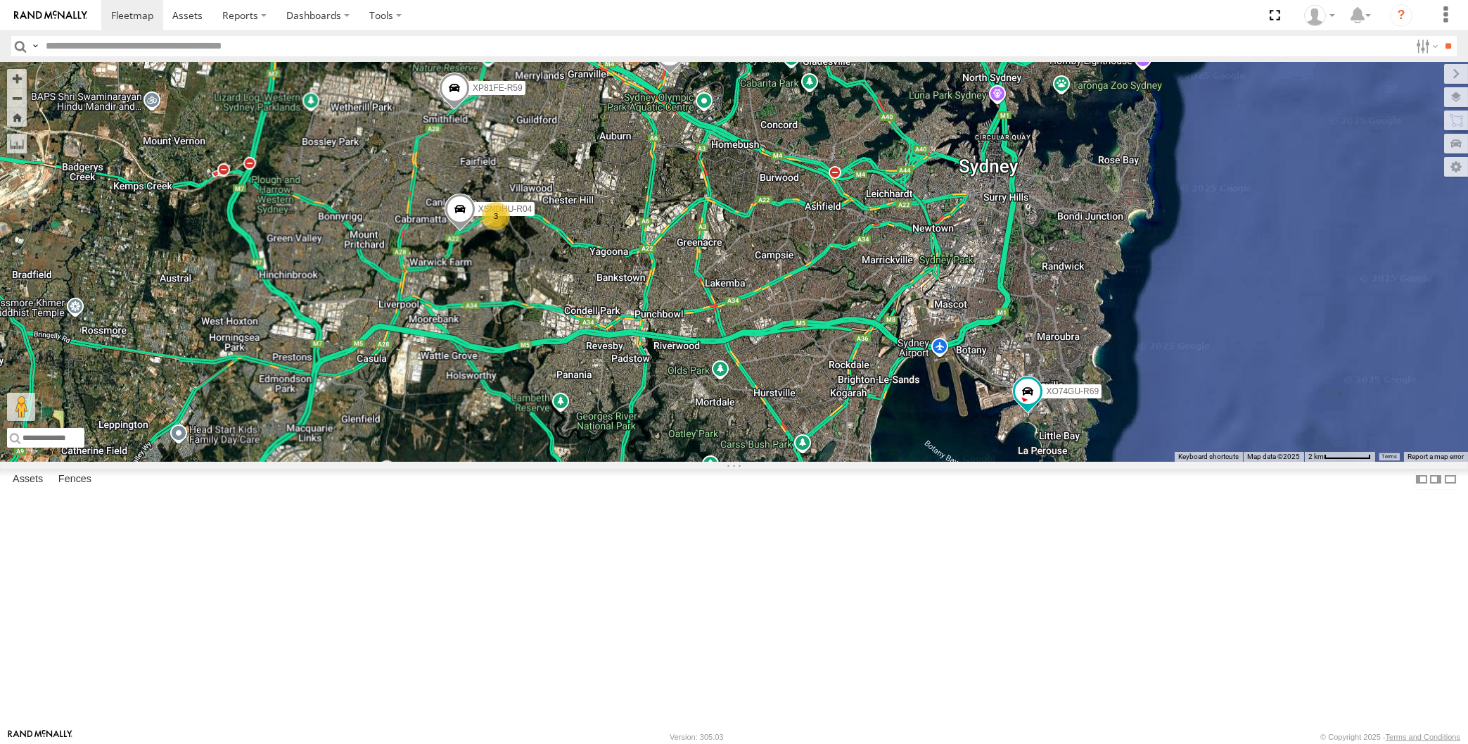
drag, startPoint x: 685, startPoint y: 417, endPoint x: 682, endPoint y: 403, distance: 14.4
click at [685, 405] on div "XP30JQ-R03 XSNDHU-R04 RJ5911-R79 XP81FE-R59 XO74GU-R69 3" at bounding box center [734, 262] width 1468 height 400
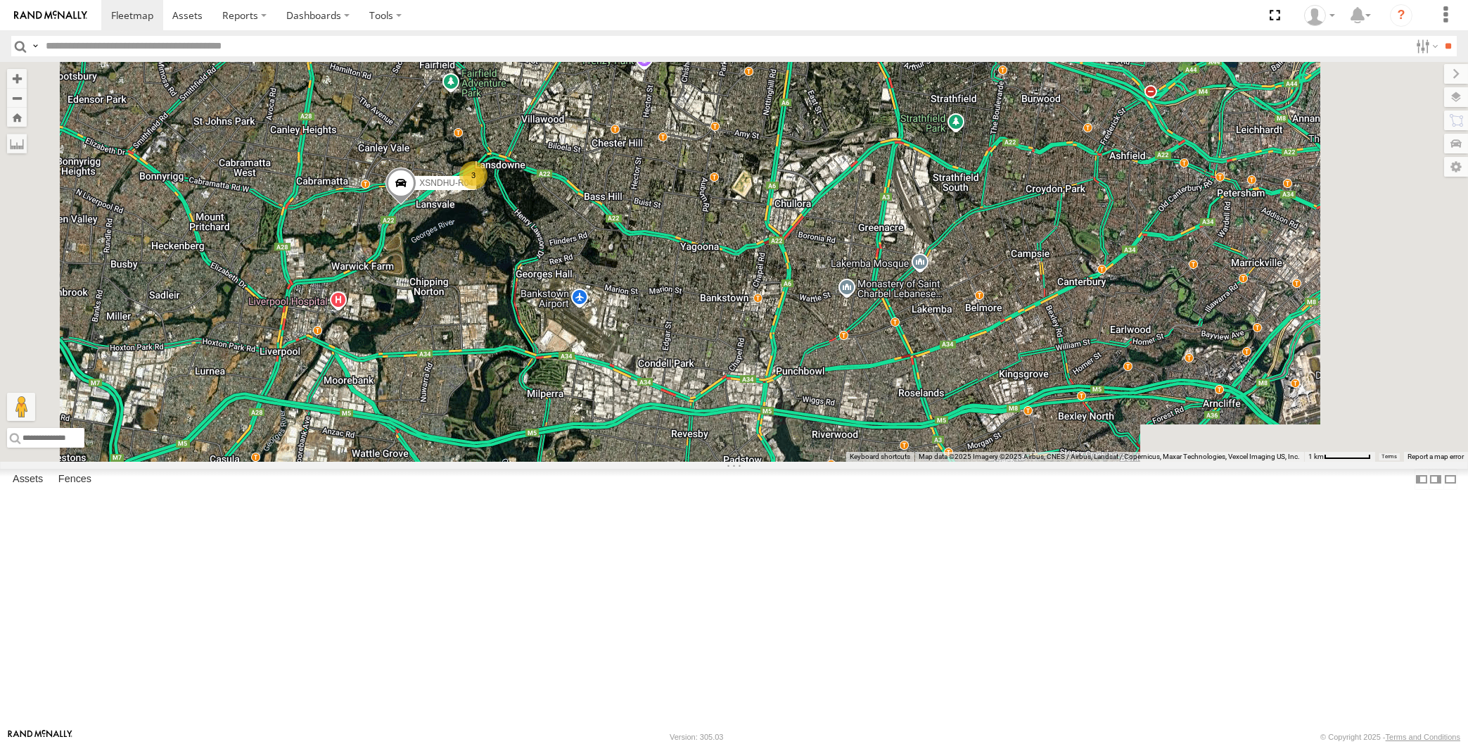
drag, startPoint x: 755, startPoint y: 419, endPoint x: 751, endPoint y: 430, distance: 11.1
click at [748, 427] on div "XP30JQ-R03 XSNDHU-R04 RJ5911-R79 XP81FE-R59 XO74GU-R69 3" at bounding box center [734, 262] width 1468 height 400
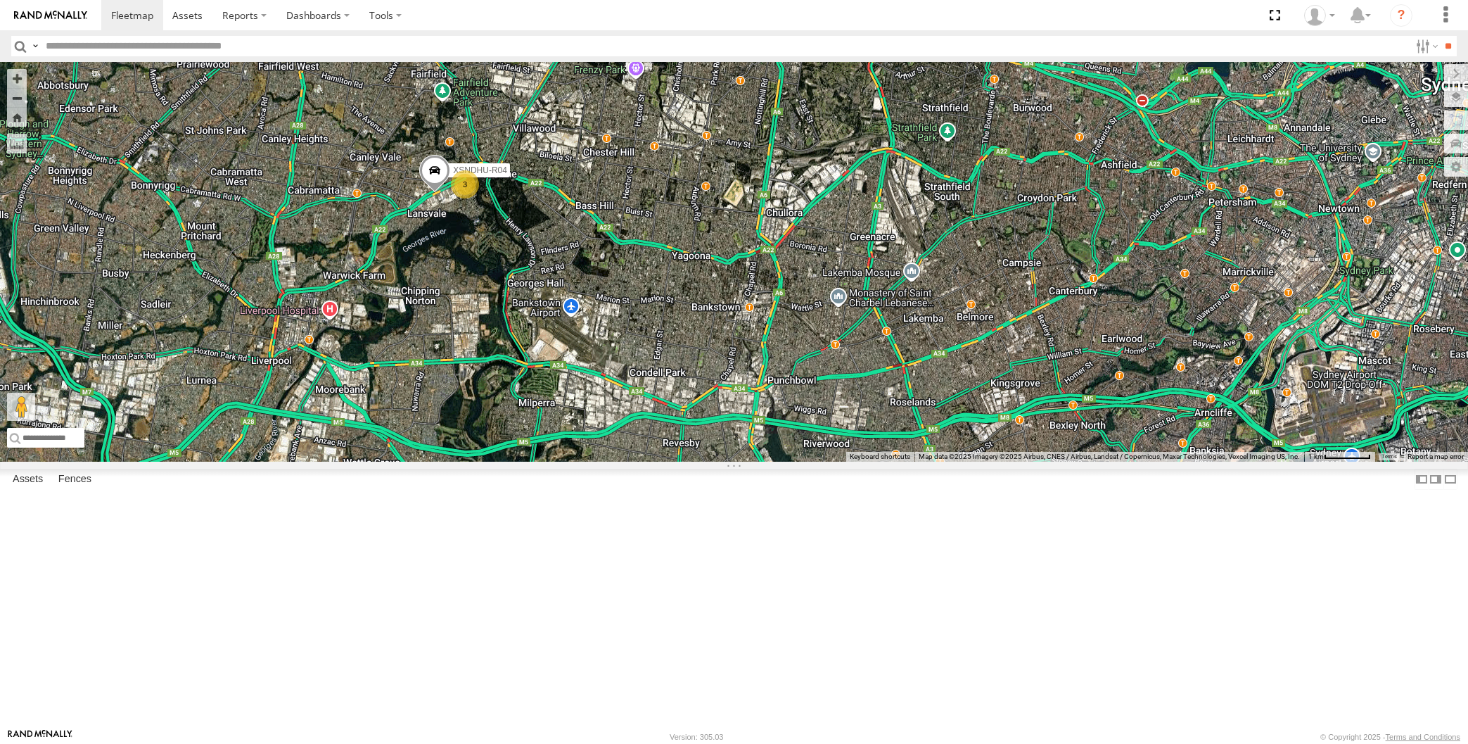
drag, startPoint x: 685, startPoint y: 398, endPoint x: 684, endPoint y: 409, distance: 12.0
click at [684, 406] on div "XP30JQ-R03 XSNDHU-R04 RJ5911-R79 XP81FE-R59 XO74GU-R69 3" at bounding box center [734, 262] width 1468 height 400
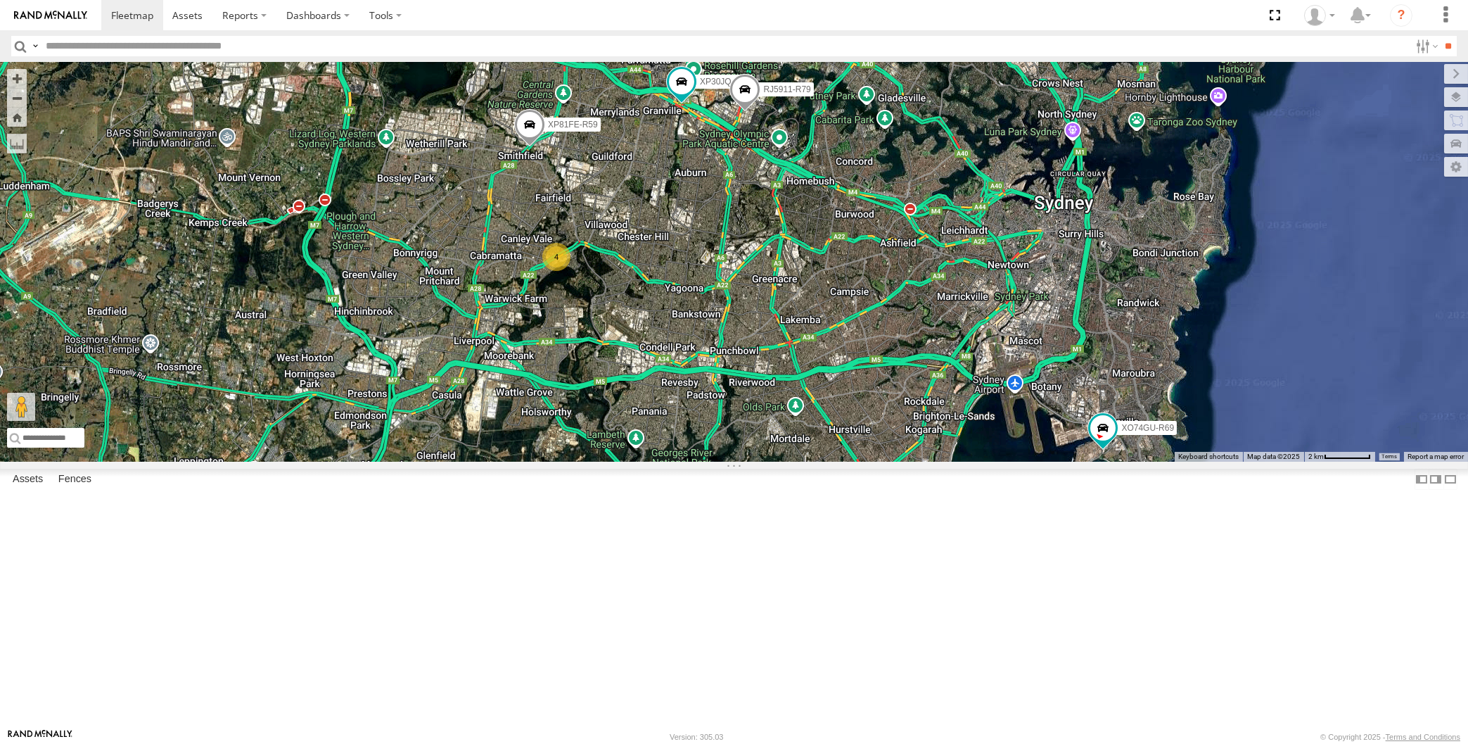
click at [707, 449] on div "XP30JQ-R03 RJ5911-R79 XP81FE-R59 XO74GU-R69 4" at bounding box center [734, 262] width 1468 height 400
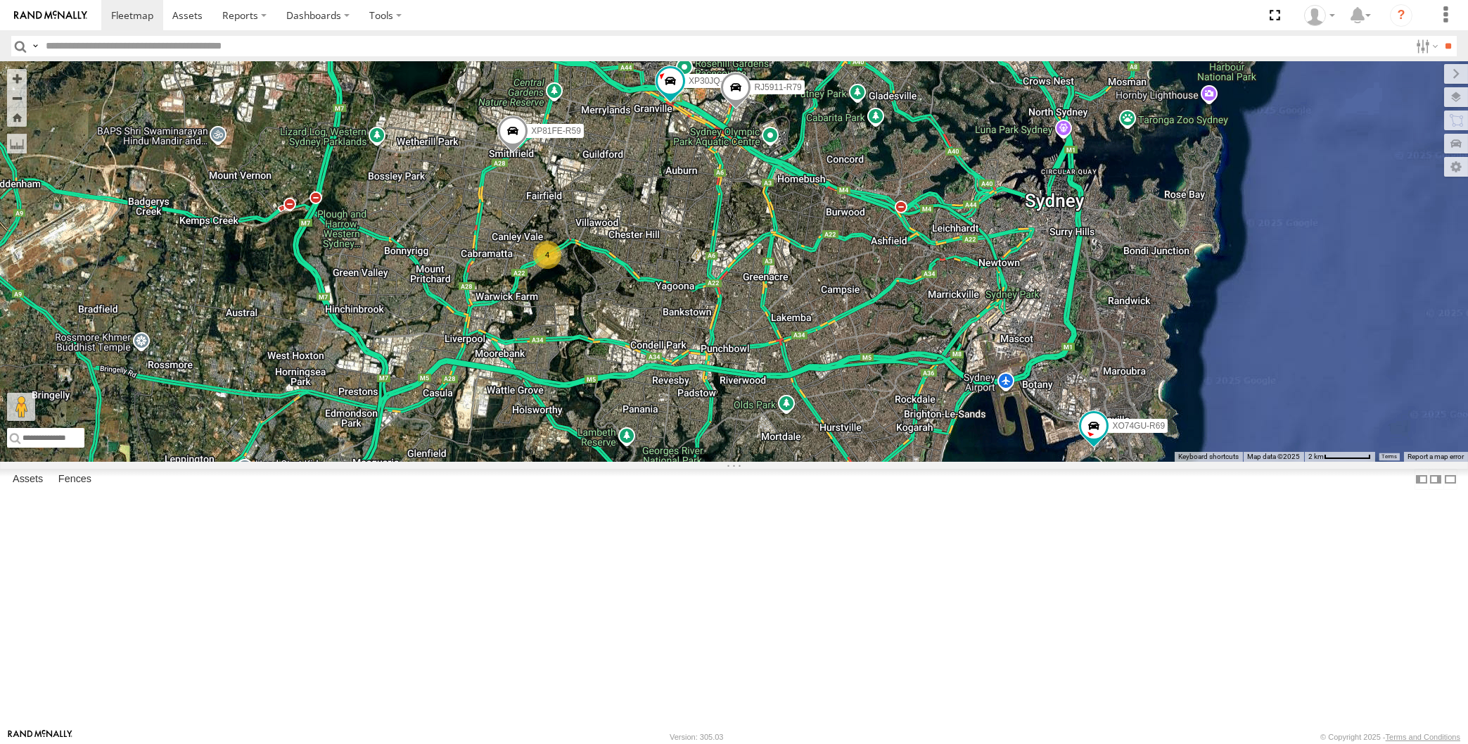
drag, startPoint x: 749, startPoint y: 553, endPoint x: 736, endPoint y: 552, distance: 13.4
click at [736, 462] on div "XP30JQ-R03 RJ5911-R79 XP81FE-R59 XO74GU-R69 4" at bounding box center [734, 262] width 1468 height 400
